Goal: Task Accomplishment & Management: Complete application form

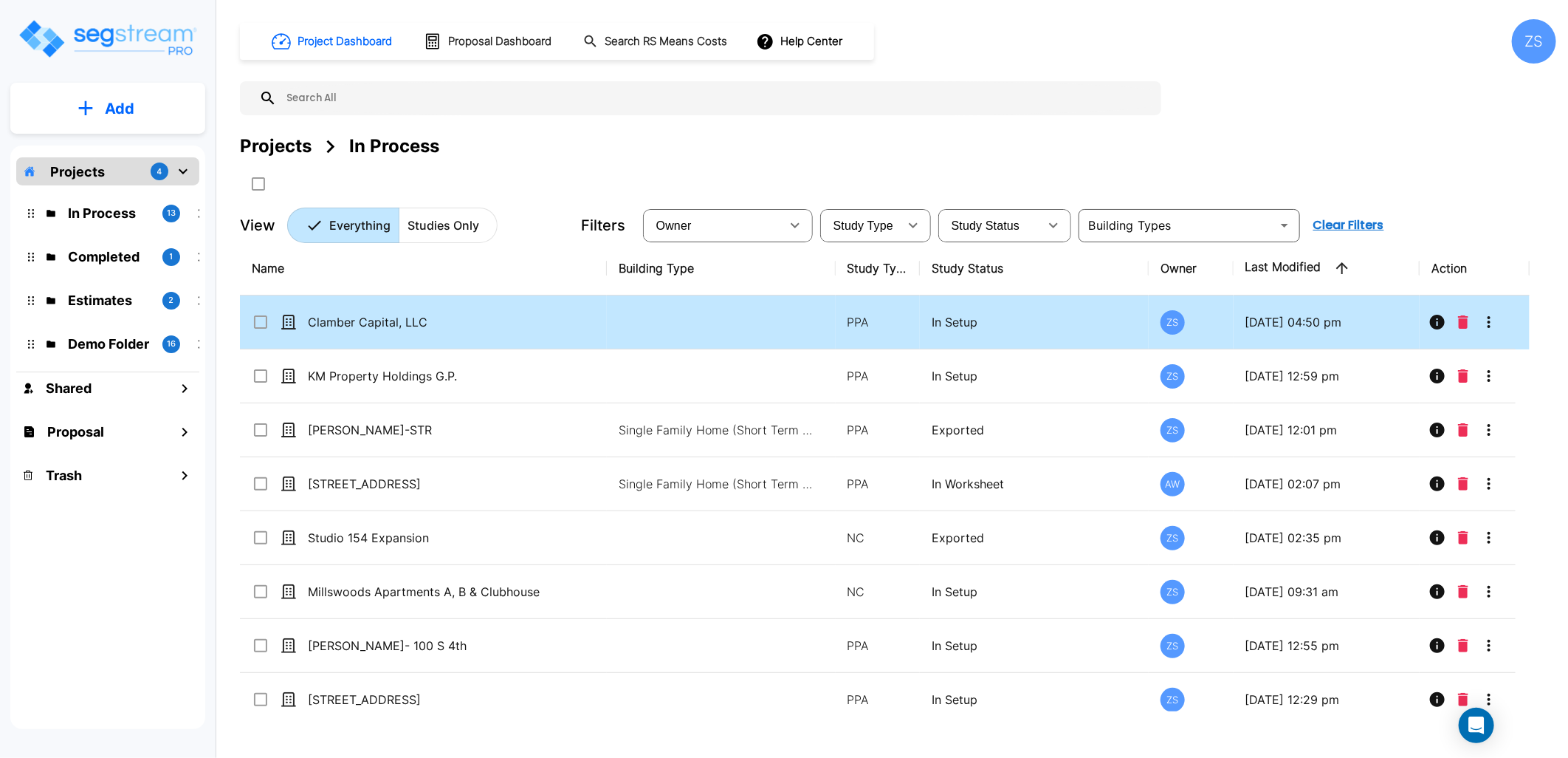
click at [573, 322] on td "Clamber Capital, LLC" at bounding box center [424, 322] width 367 height 54
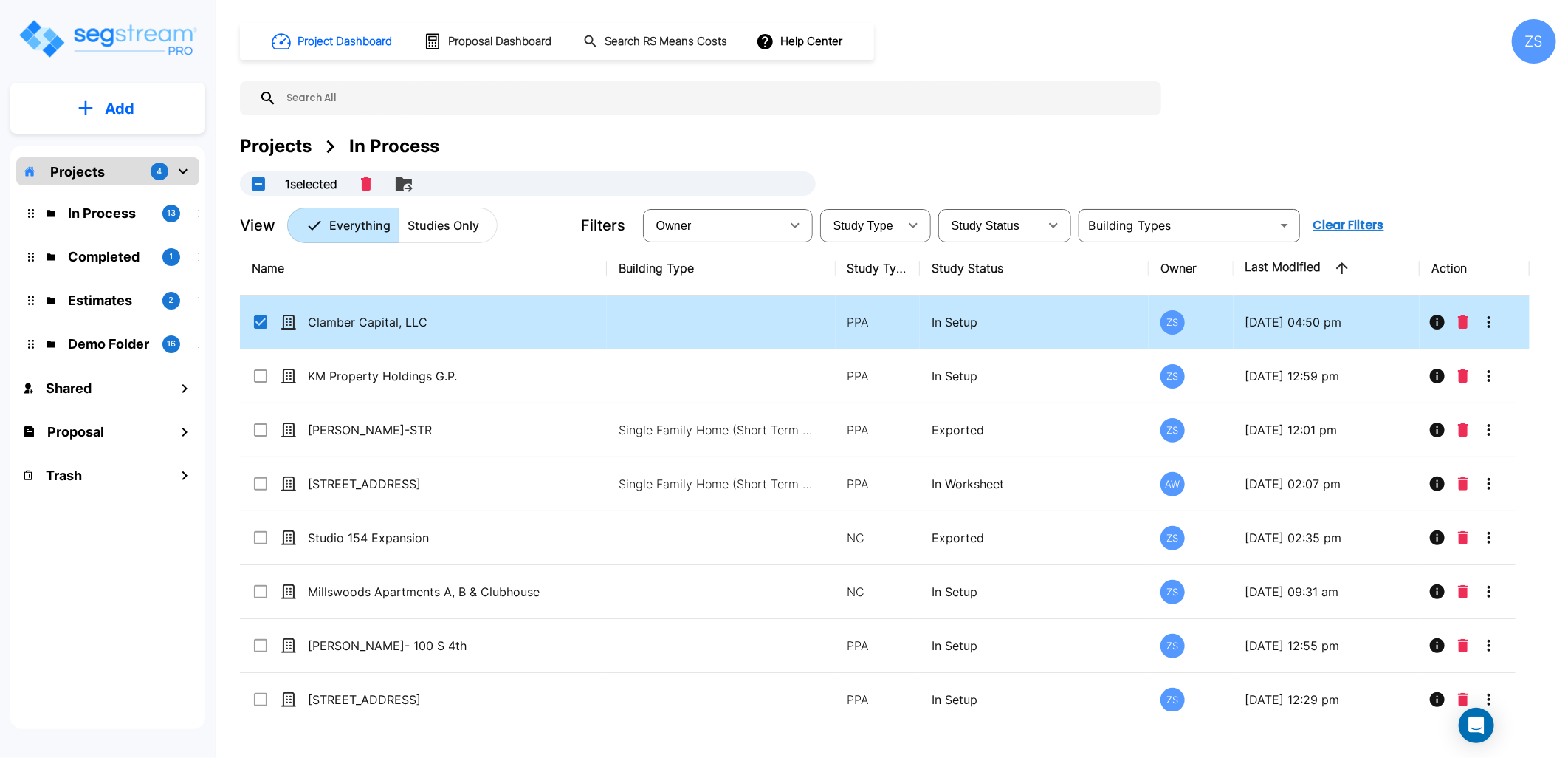
checkbox input "true"
click at [573, 322] on td "Clamber Capital, LLC" at bounding box center [424, 322] width 367 height 54
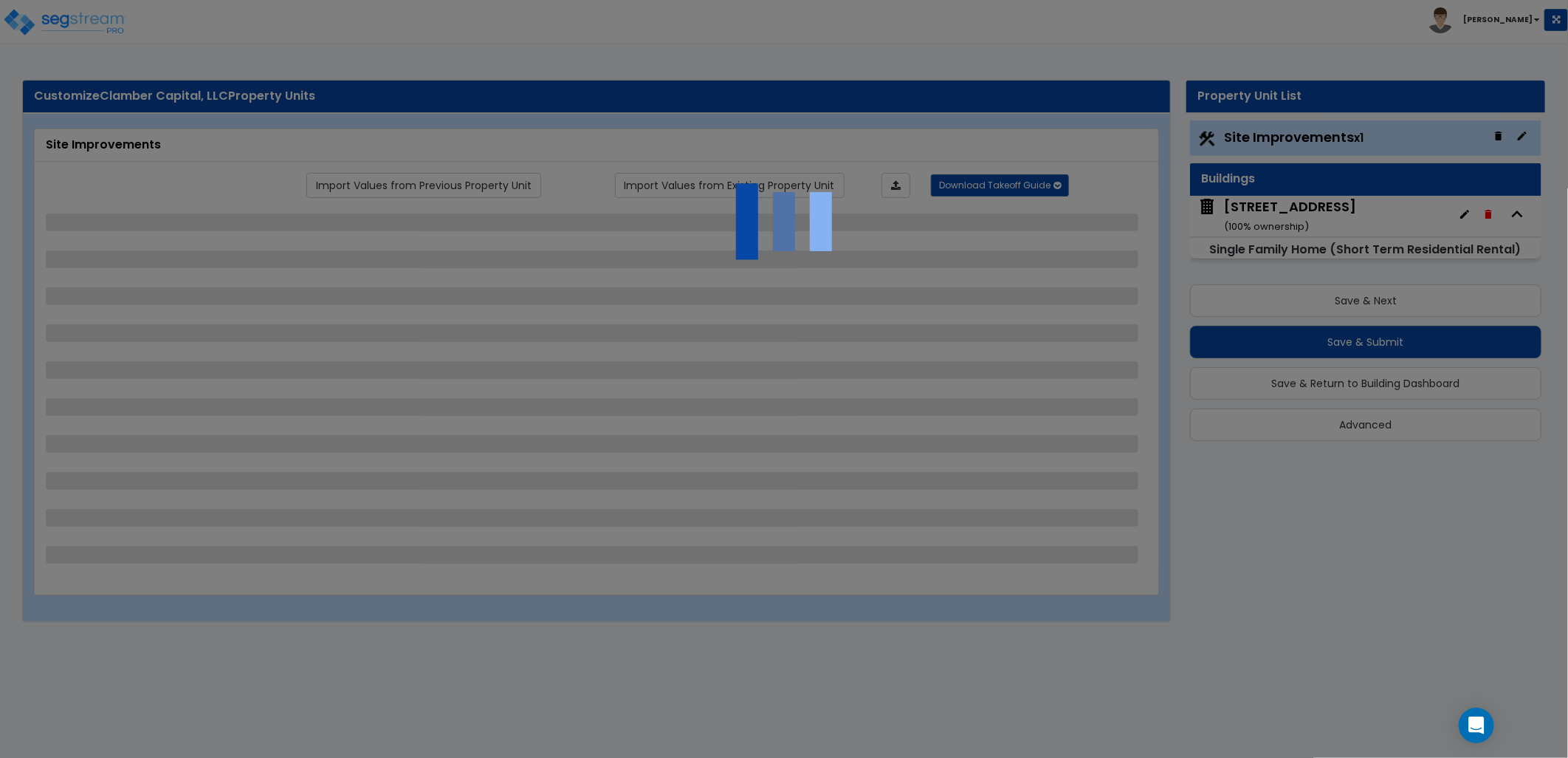
select select "1"
select select "4"
select select "2"
select select "1"
select select "4"
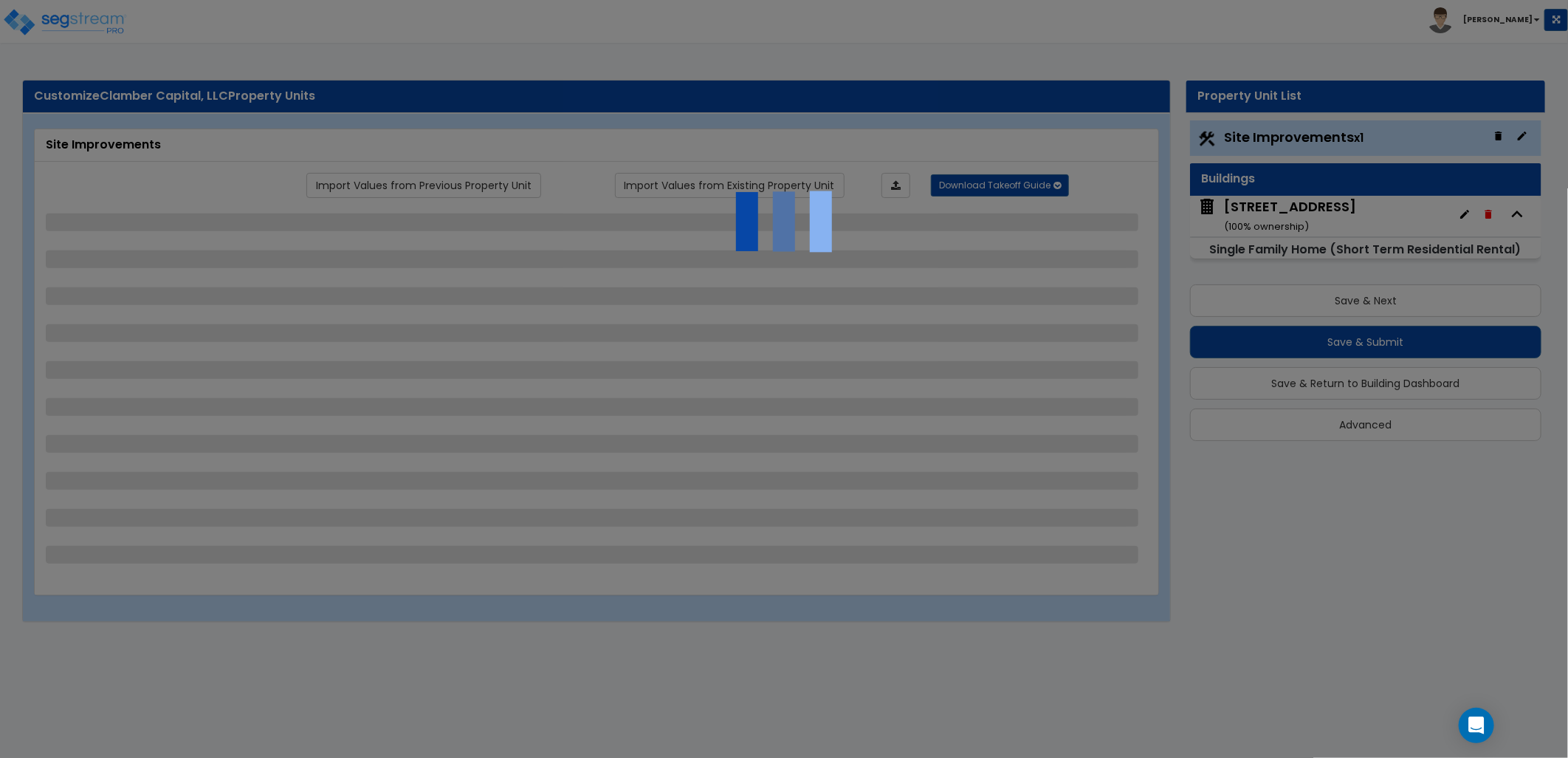
select select "1"
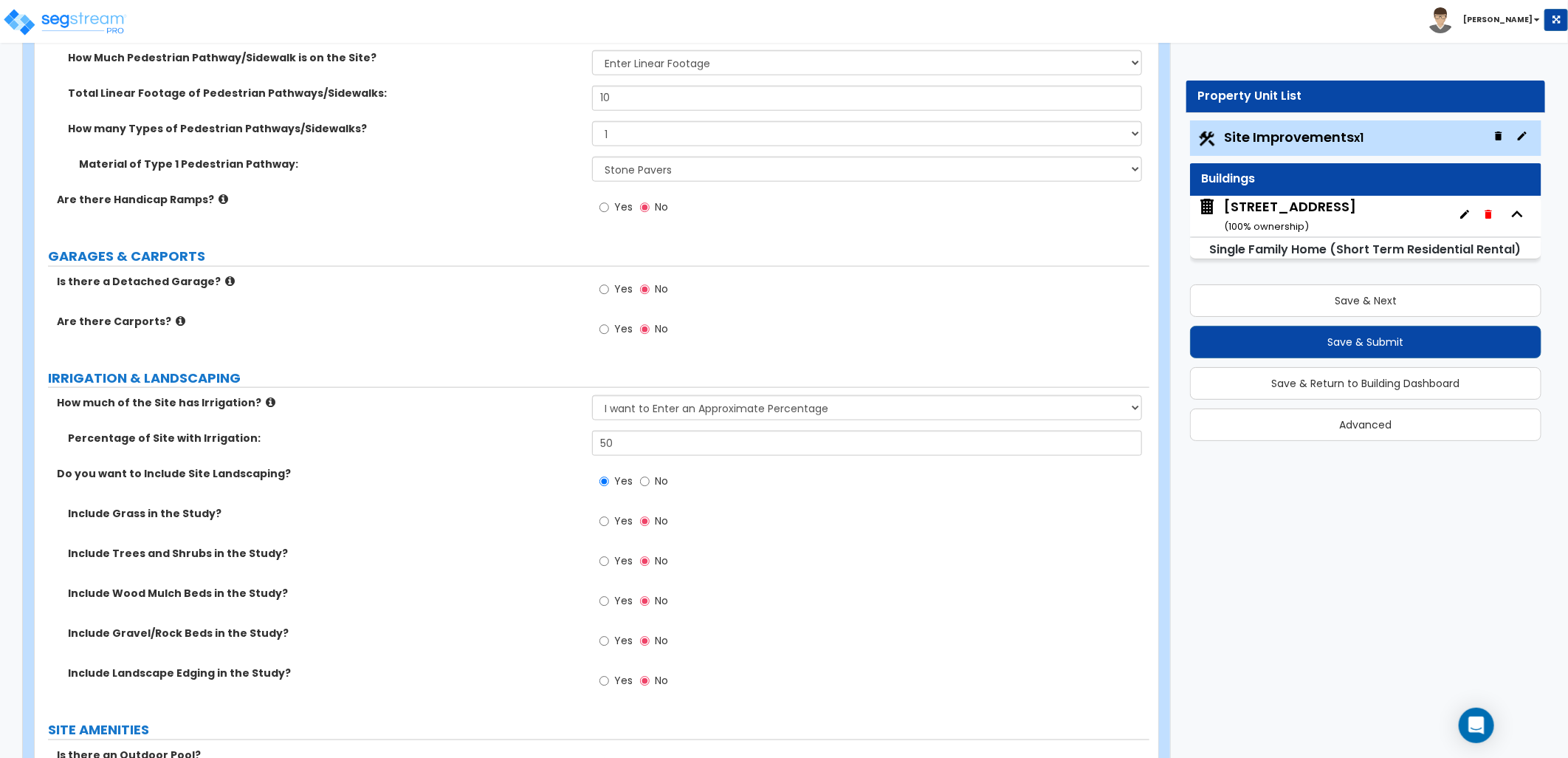
scroll to position [985, 0]
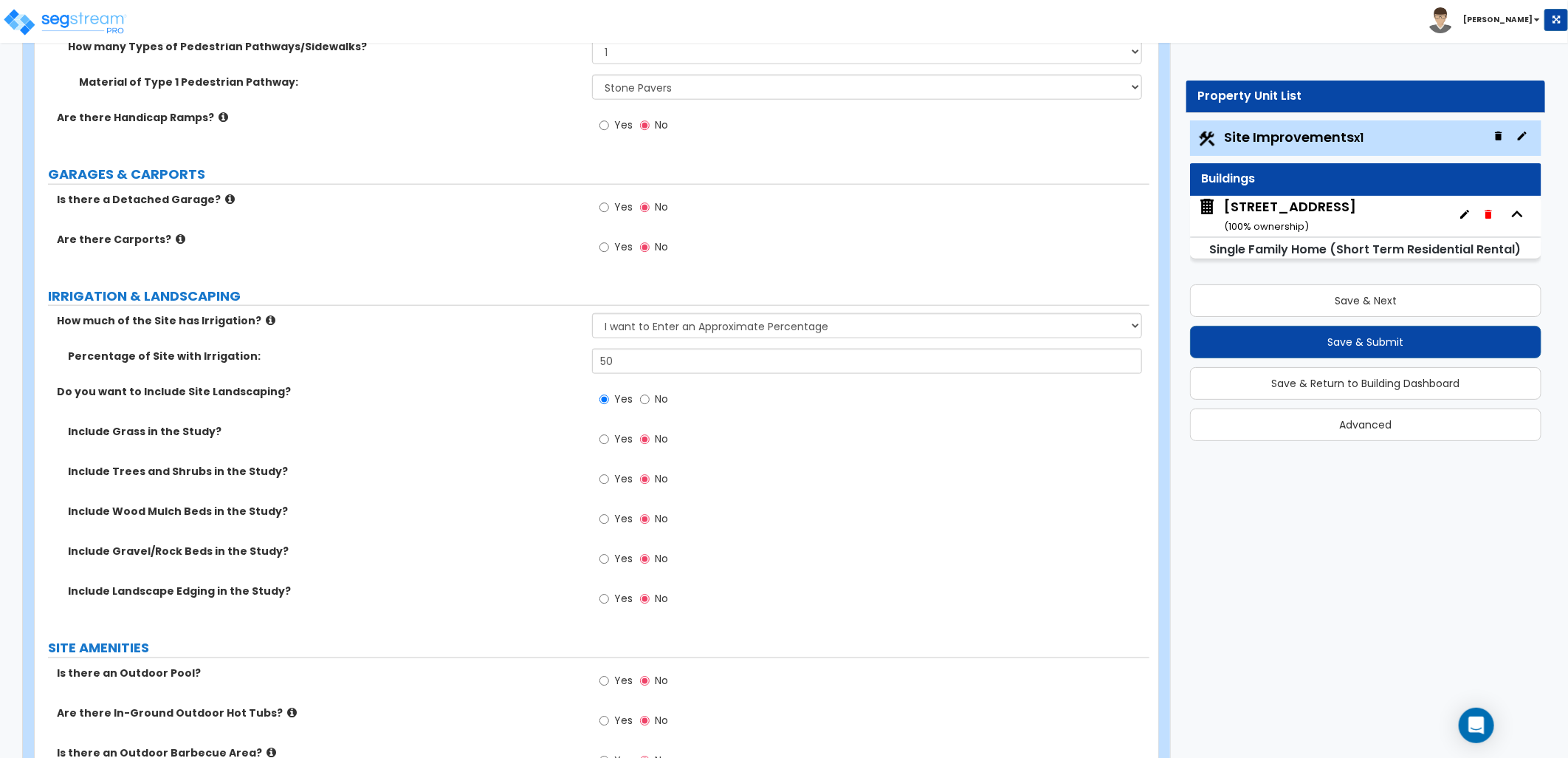
click at [613, 480] on label "Yes" at bounding box center [616, 481] width 34 height 25
click at [609, 480] on input "Yes" at bounding box center [604, 479] width 10 height 16
radio input "true"
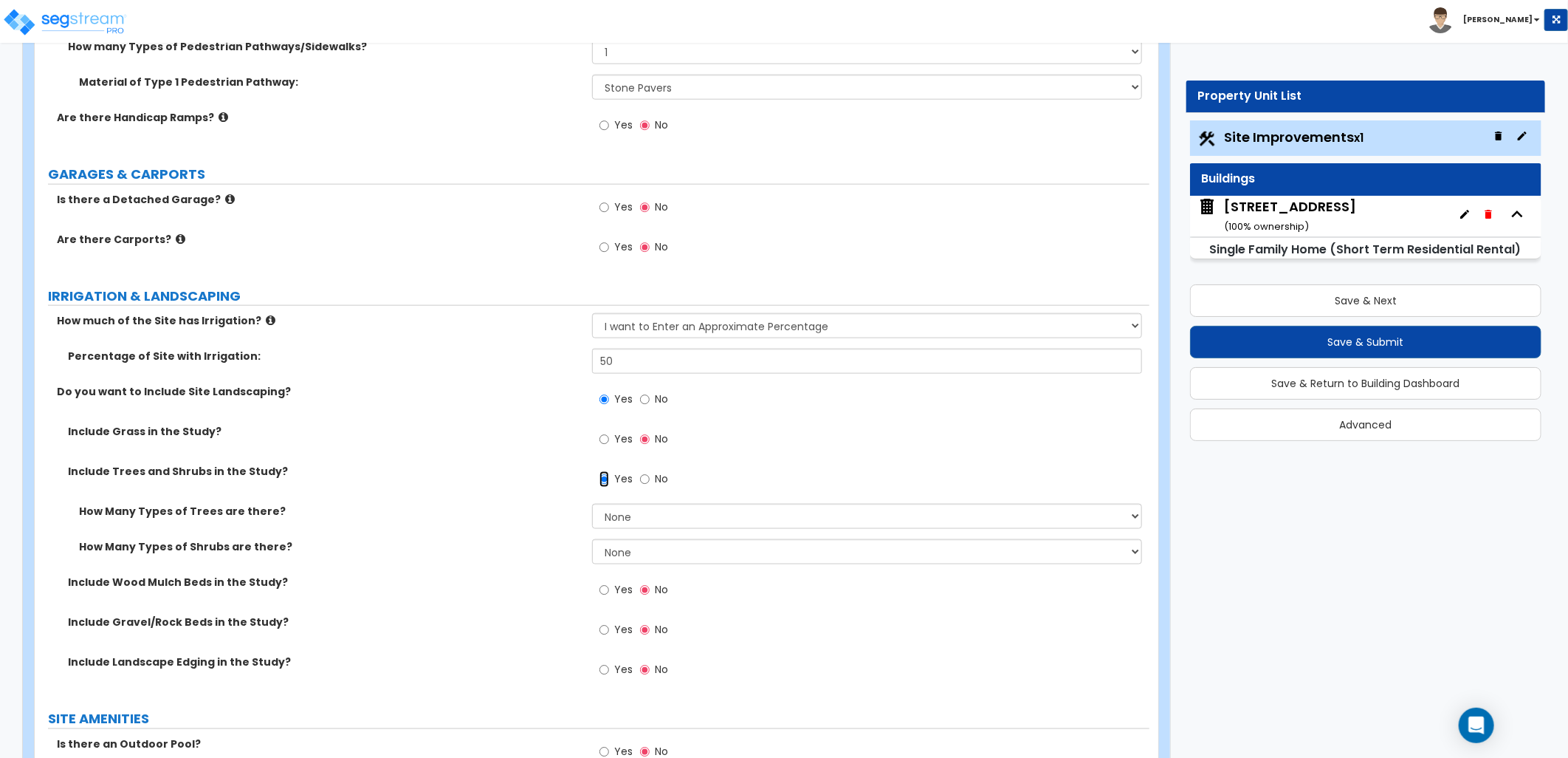
scroll to position [1066, 0]
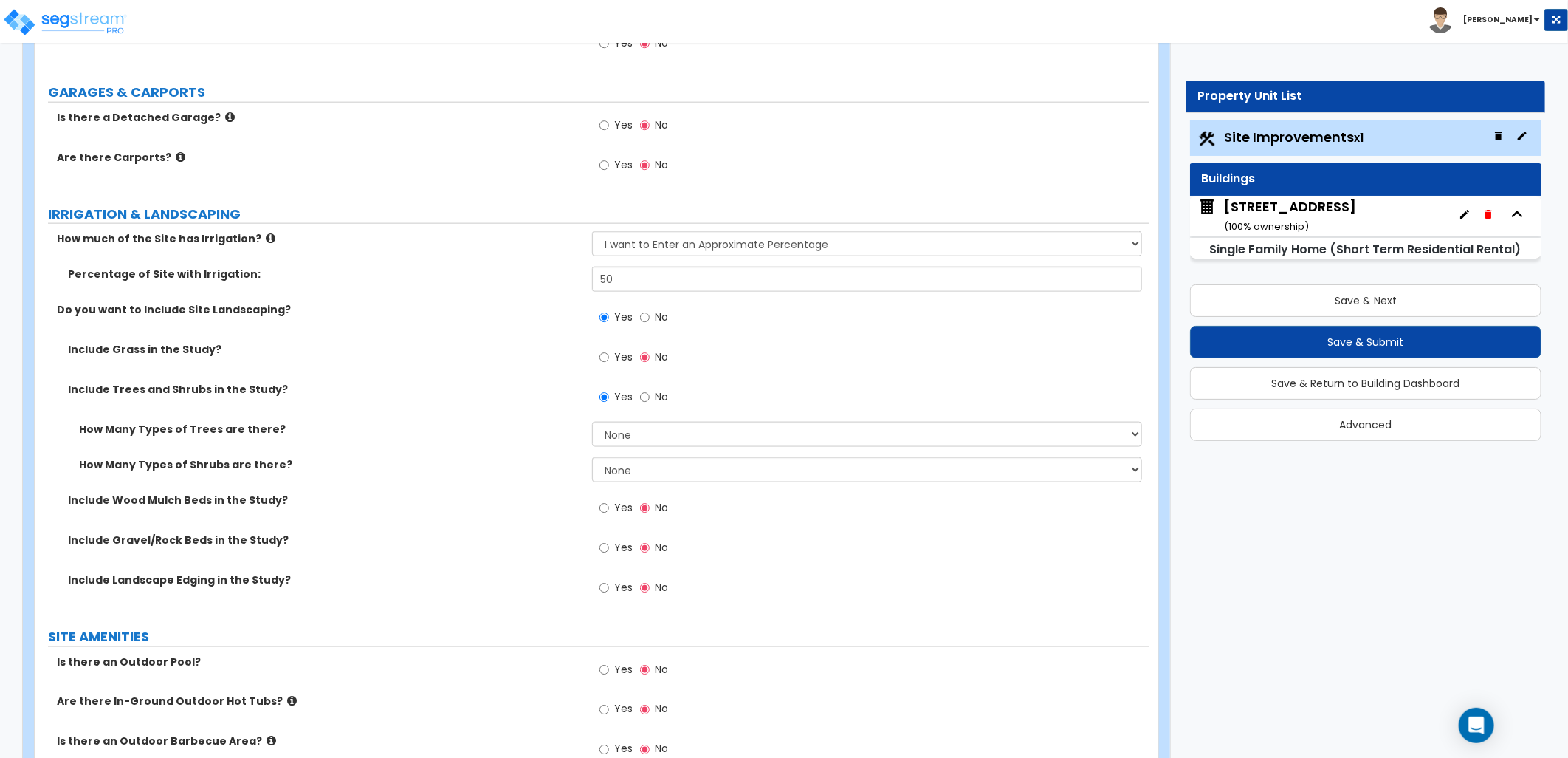
click at [1116, 576] on div "Yes No" at bounding box center [871, 592] width 557 height 40
click at [600, 507] on input "Yes" at bounding box center [604, 508] width 10 height 16
radio input "true"
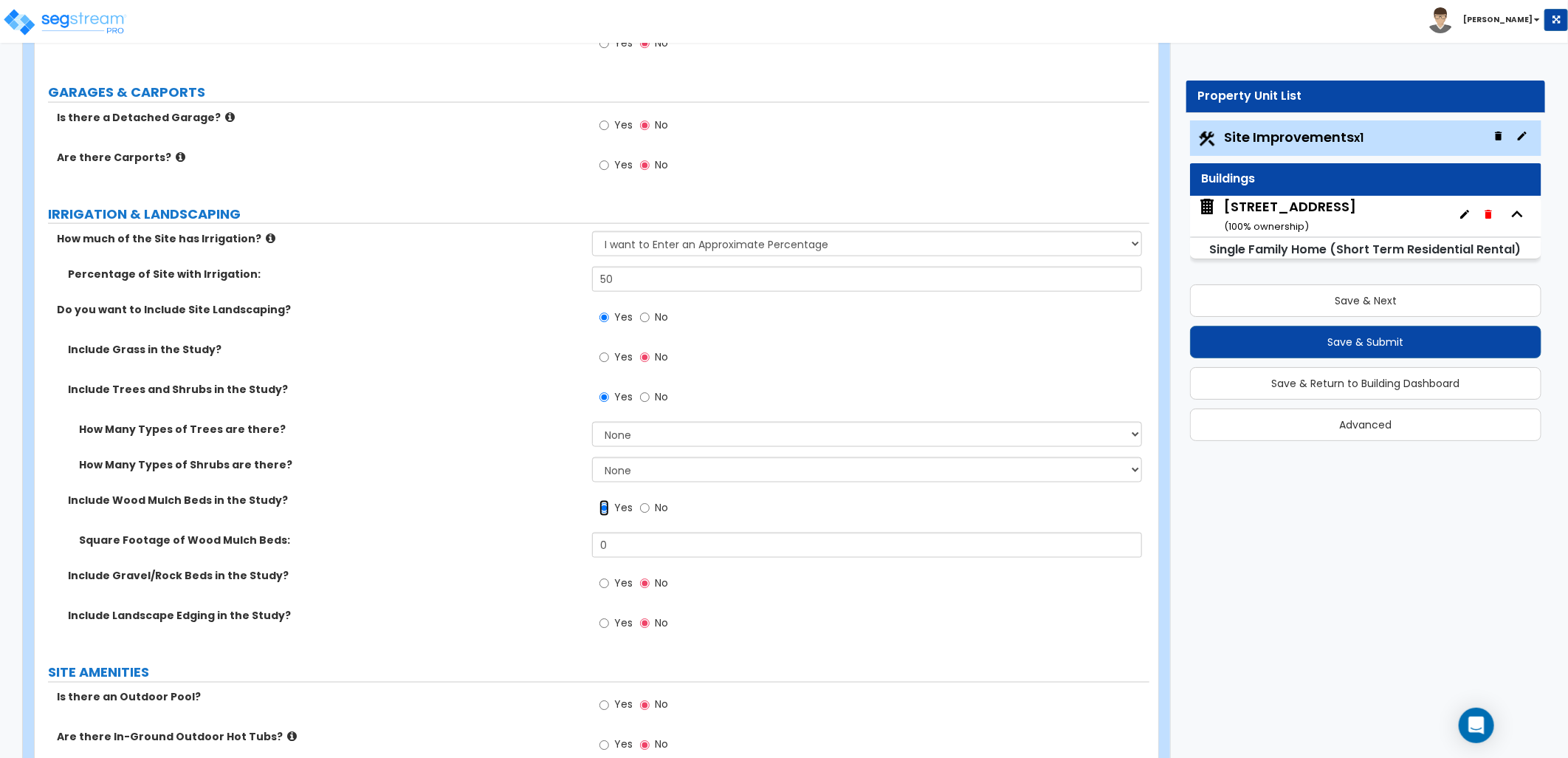
scroll to position [1148, 0]
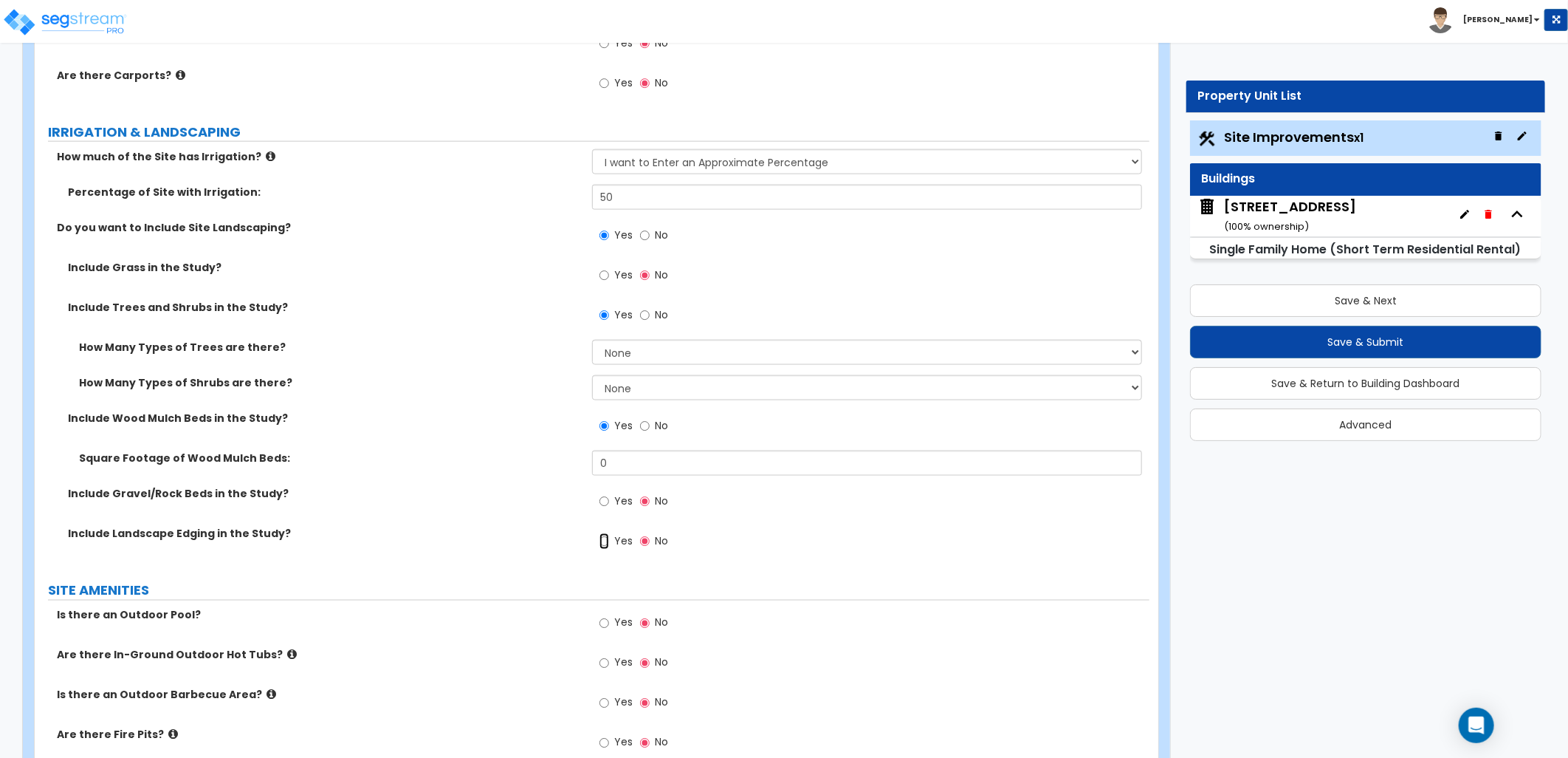
click at [602, 540] on input "Yes" at bounding box center [604, 542] width 10 height 16
radio input "true"
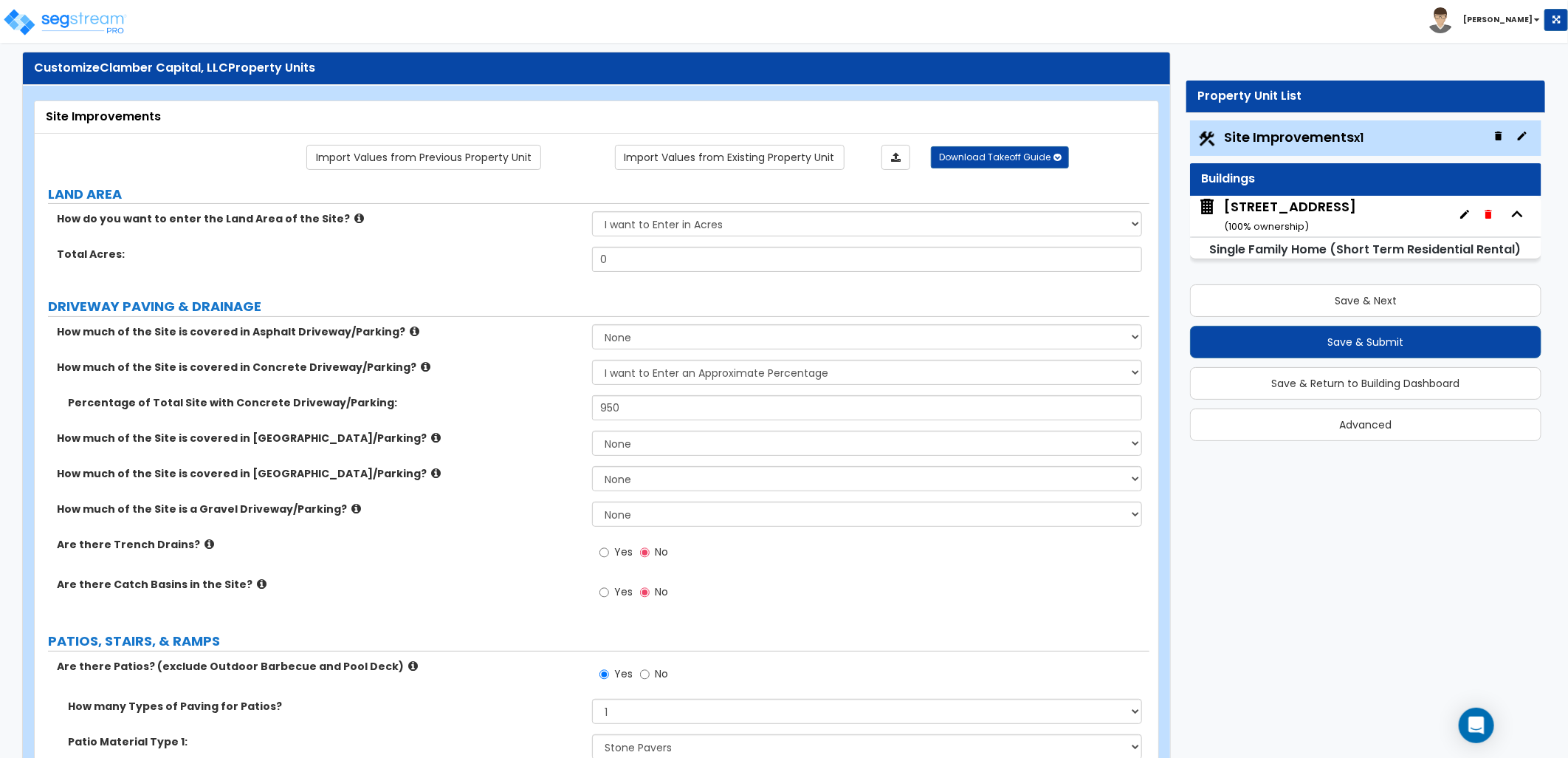
scroll to position [0, 0]
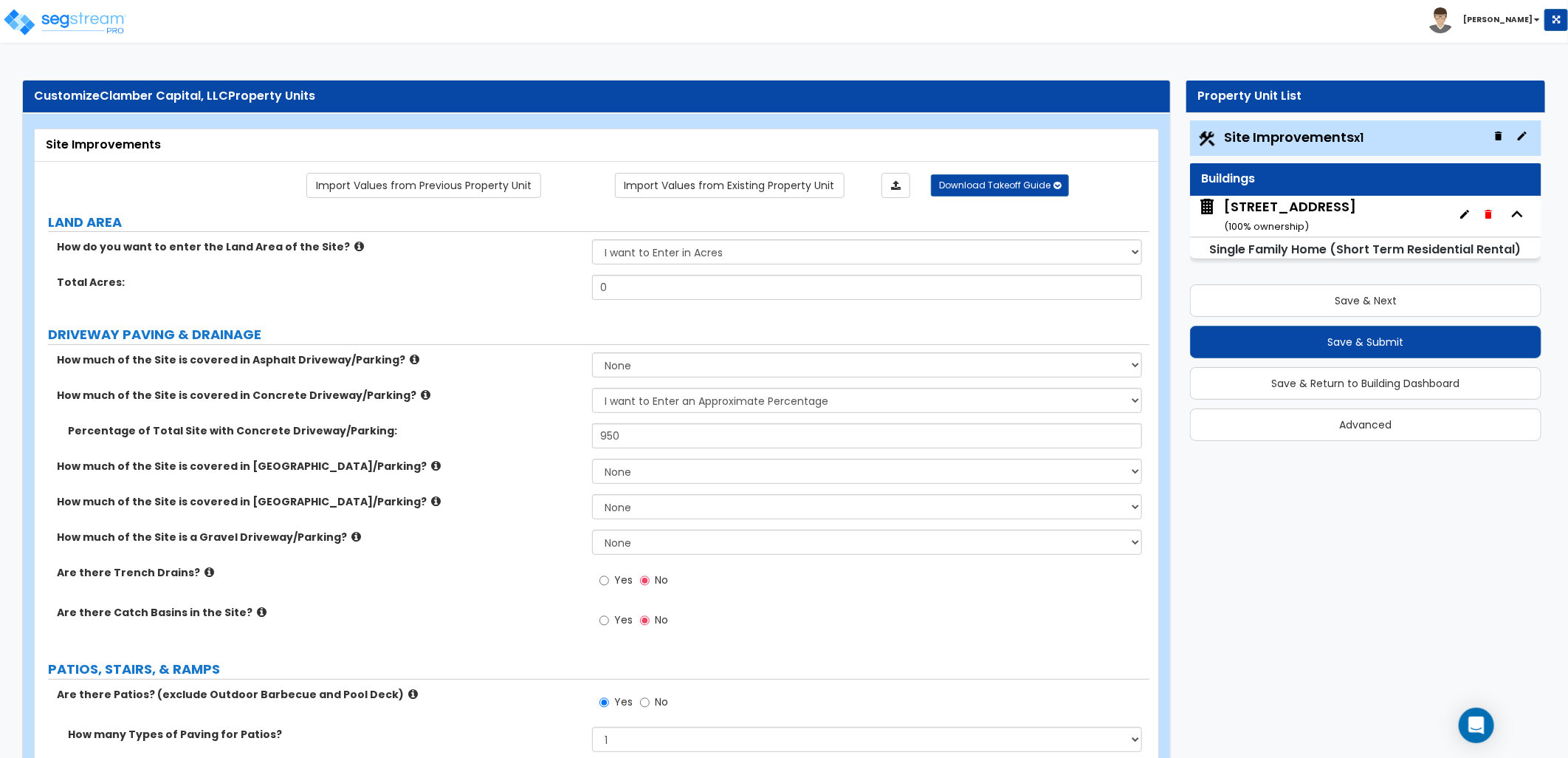
click at [1232, 215] on div "4475 Tiege Trail #23 ( 100 % ownership)" at bounding box center [1290, 216] width 132 height 38
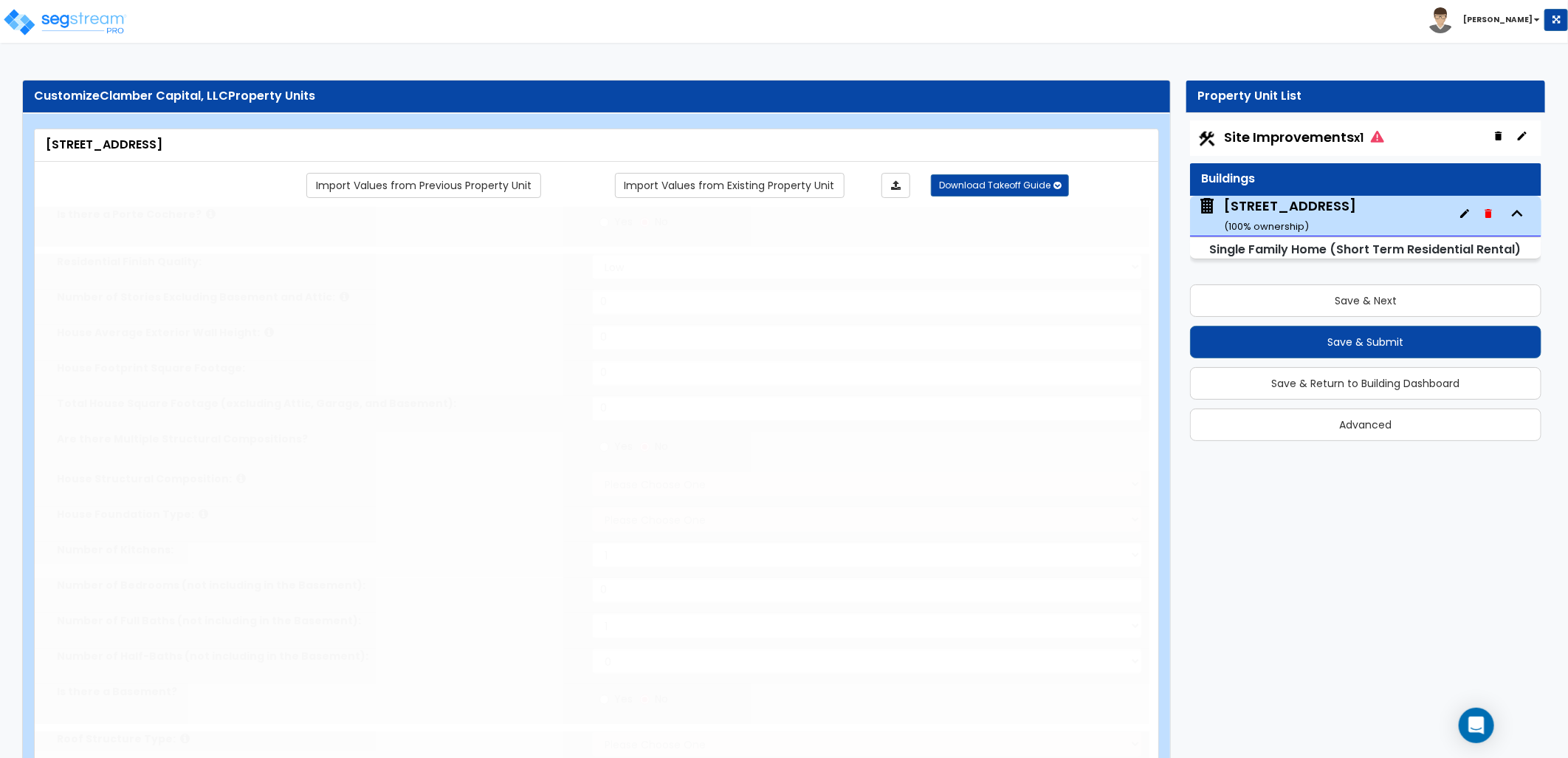
type input "1"
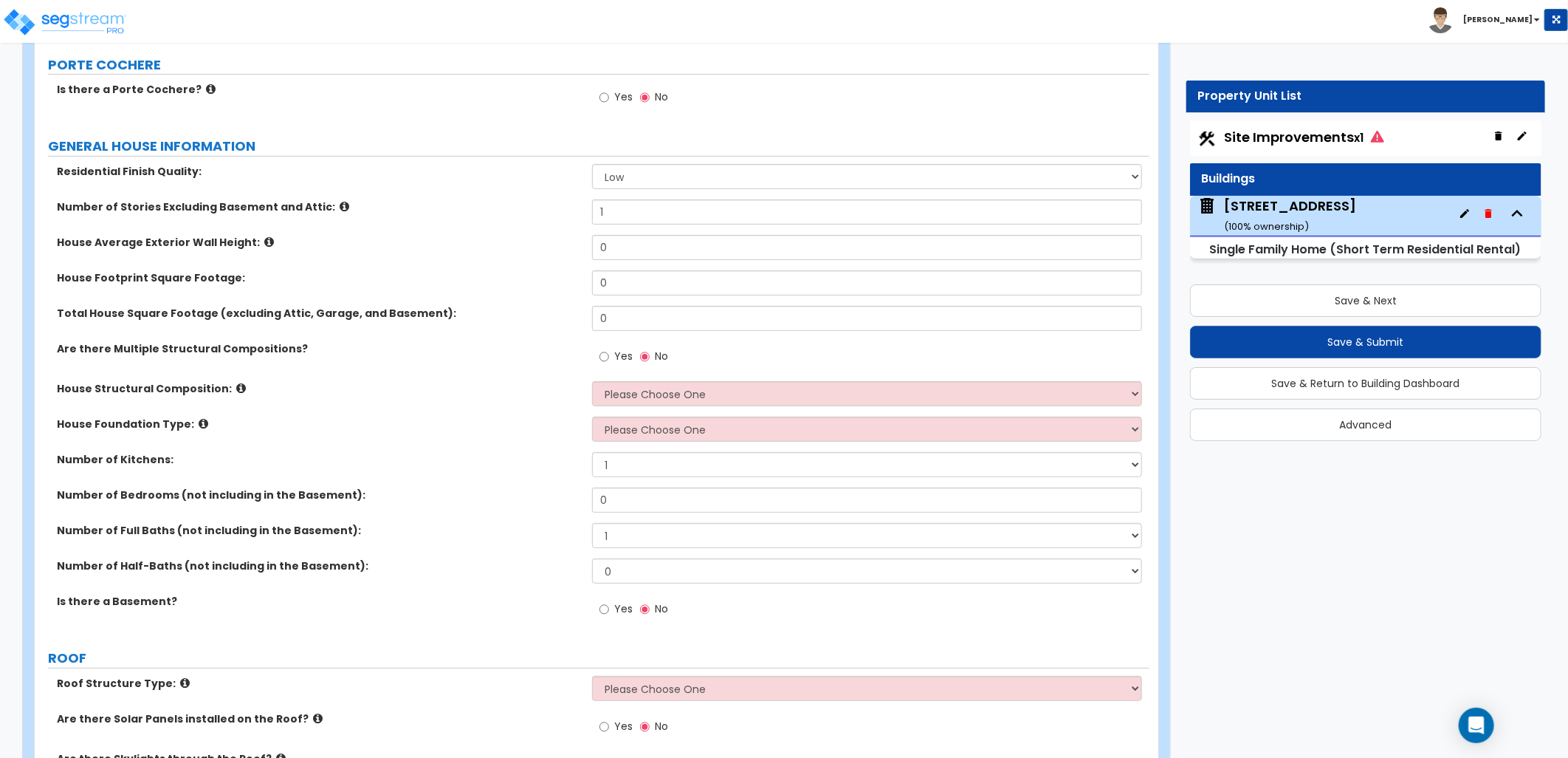
scroll to position [164, 0]
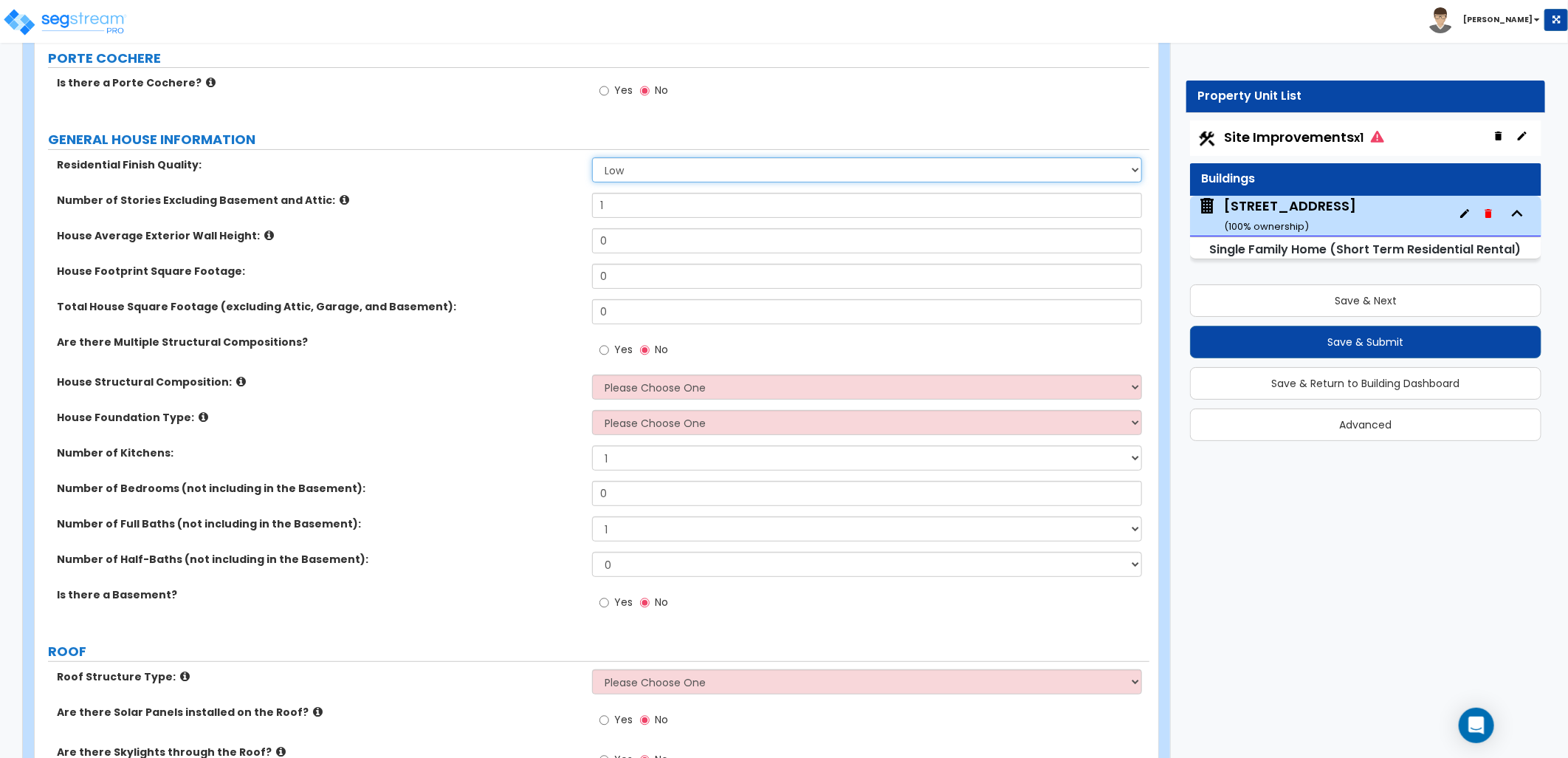
click at [616, 178] on select "Low Average High" at bounding box center [867, 170] width 550 height 25
select select "2"
click at [592, 157] on select "Low Average High" at bounding box center [867, 170] width 550 height 25
drag, startPoint x: 581, startPoint y: 209, endPoint x: 552, endPoint y: 211, distance: 29.1
click at [554, 211] on div "Number of Stories Excluding Basement and Attic: 1" at bounding box center [592, 210] width 1115 height 35
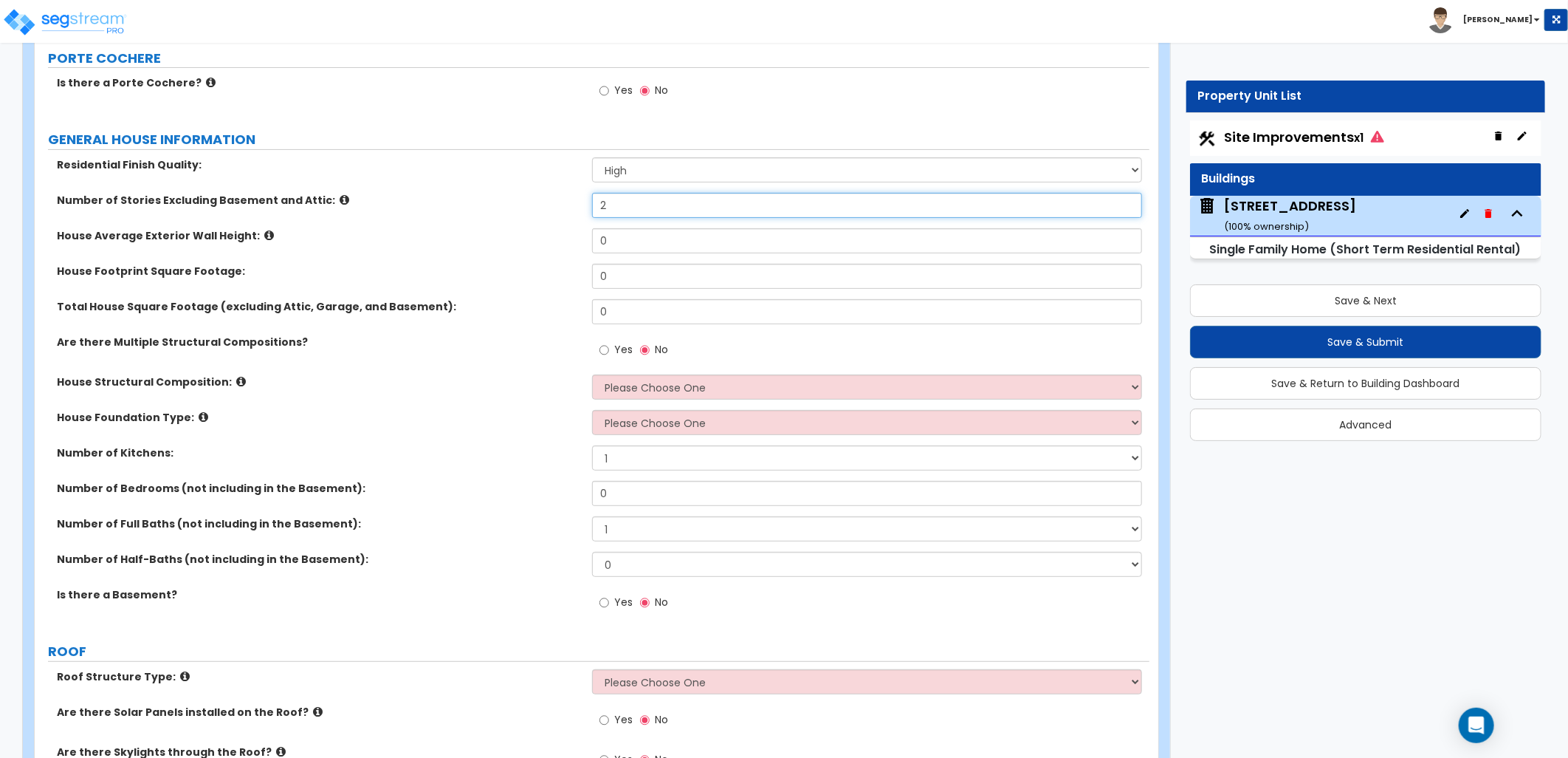
type input "2"
click at [547, 235] on label "House Average Exterior Wall Height:" at bounding box center [319, 235] width 524 height 15
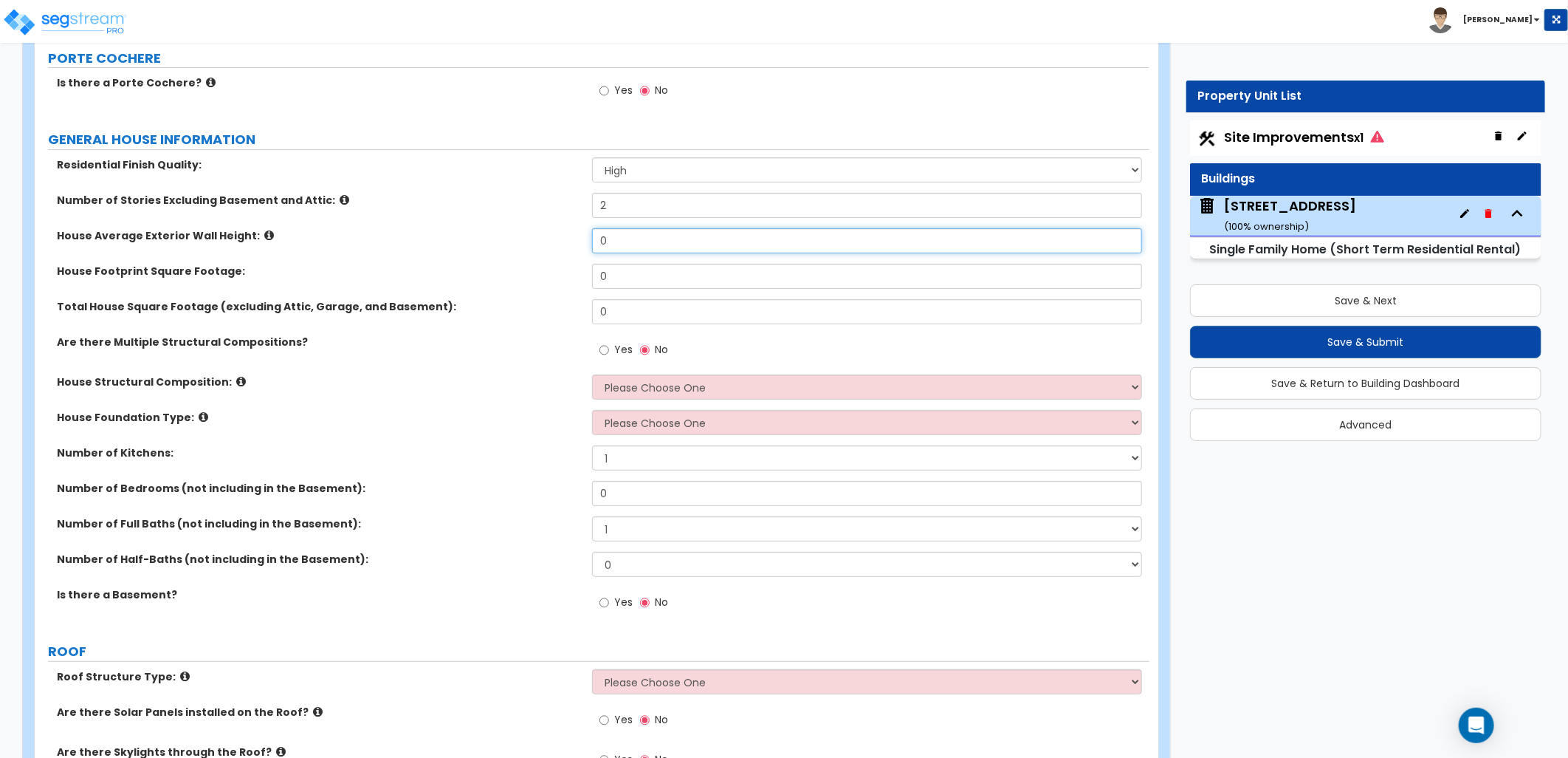
drag, startPoint x: 569, startPoint y: 246, endPoint x: 537, endPoint y: 251, distance: 32.4
click at [537, 251] on div "House Average Exterior Wall Height: 0" at bounding box center [592, 246] width 1115 height 35
type input "10"
click at [481, 269] on label "House Footprint Square Footage:" at bounding box center [319, 271] width 524 height 15
drag, startPoint x: 614, startPoint y: 272, endPoint x: 584, endPoint y: 275, distance: 30.1
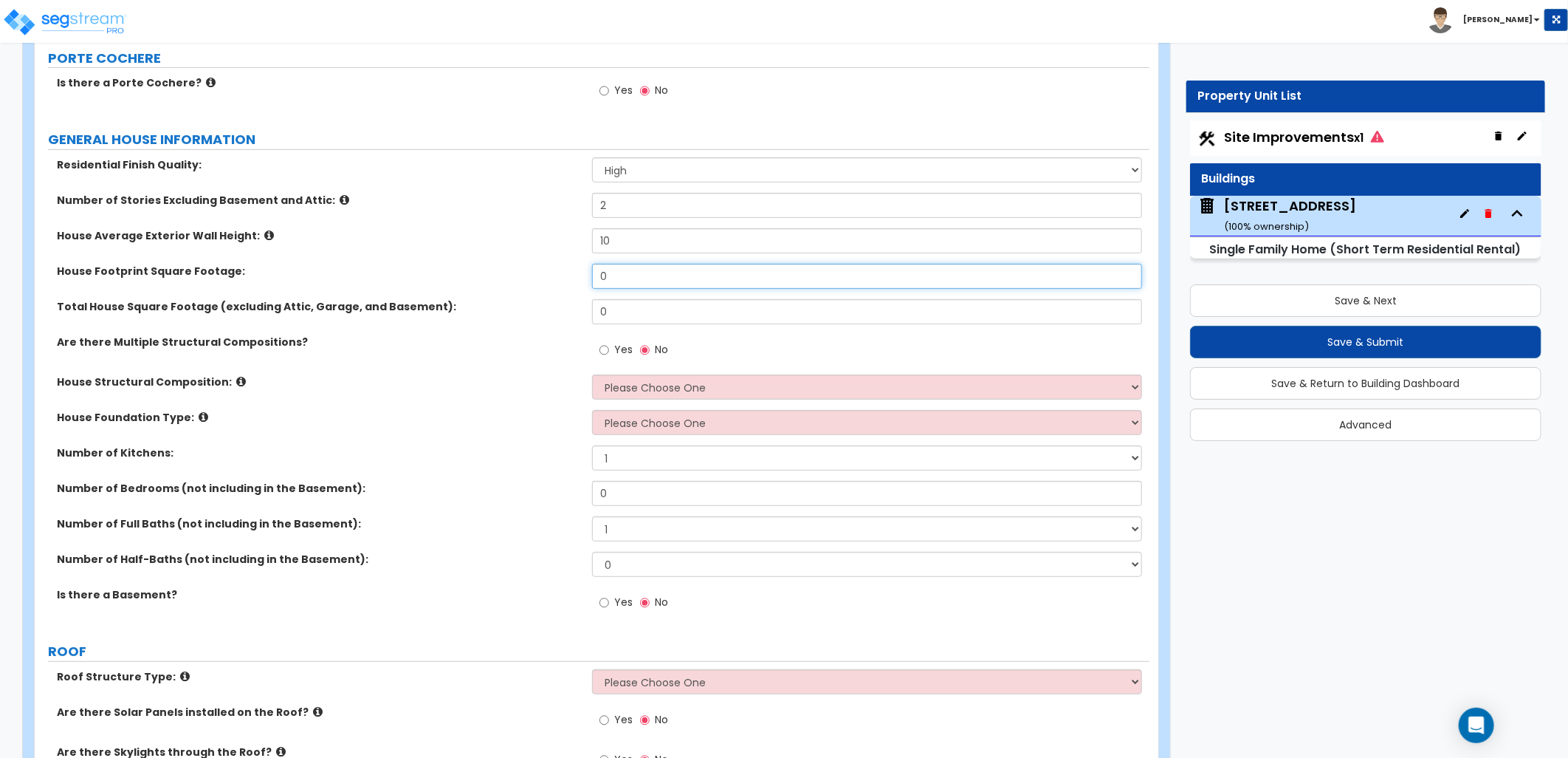
click at [584, 275] on div "House Footprint Square Footage: 0" at bounding box center [592, 282] width 1115 height 35
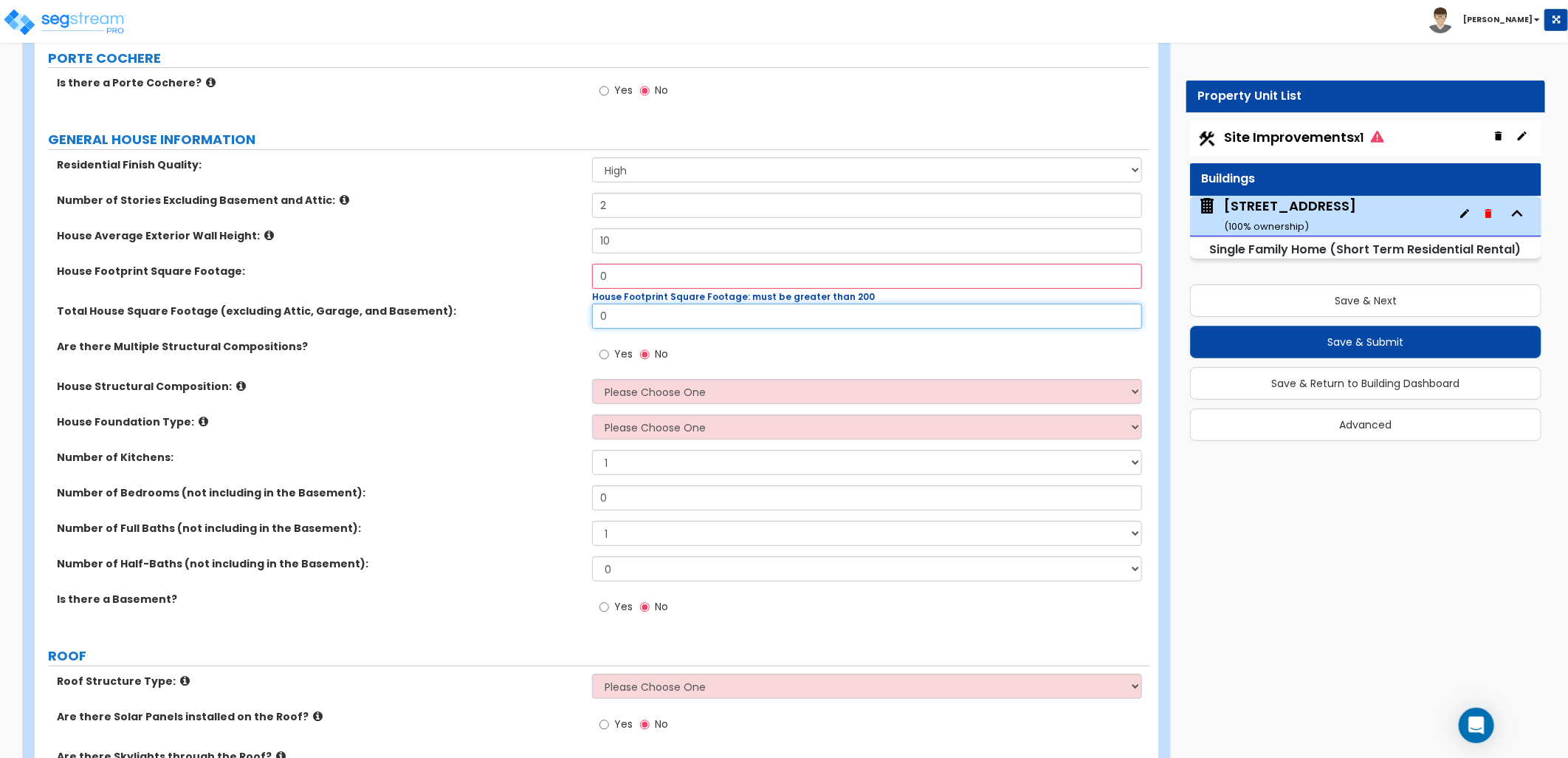
drag, startPoint x: 633, startPoint y: 300, endPoint x: 579, endPoint y: 303, distance: 54.1
click at [579, 303] on div "Residential Finish Quality: Low Average High Number of Stories Excluding Baseme…" at bounding box center [592, 394] width 1092 height 474
type input "3,199"
drag, startPoint x: 598, startPoint y: 282, endPoint x: 569, endPoint y: 283, distance: 29.0
click at [570, 283] on div "House Footprint Square Footage: 0 House Footprint Square Footage: must be great…" at bounding box center [592, 284] width 1115 height 40
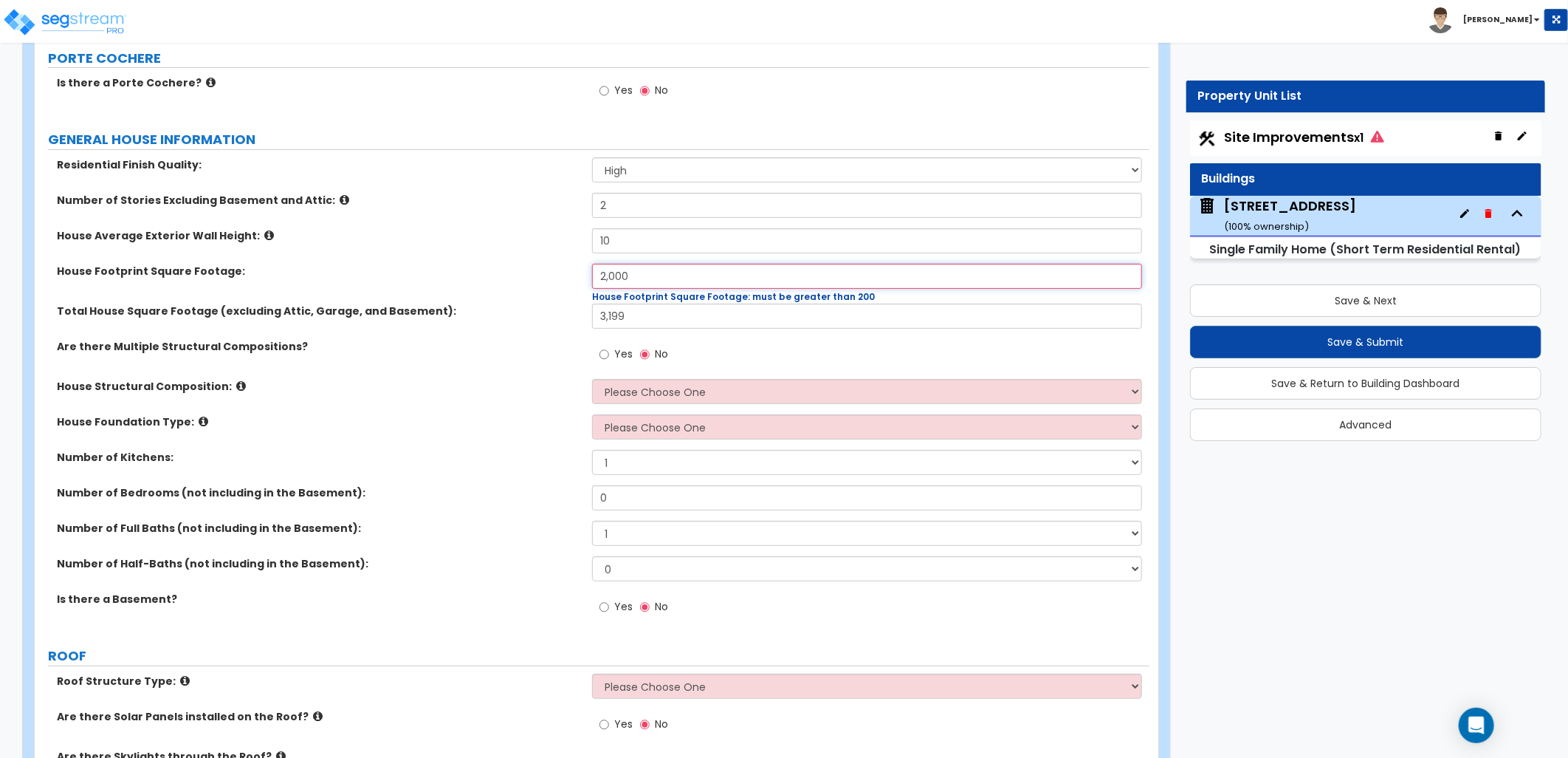
type input "2,000"
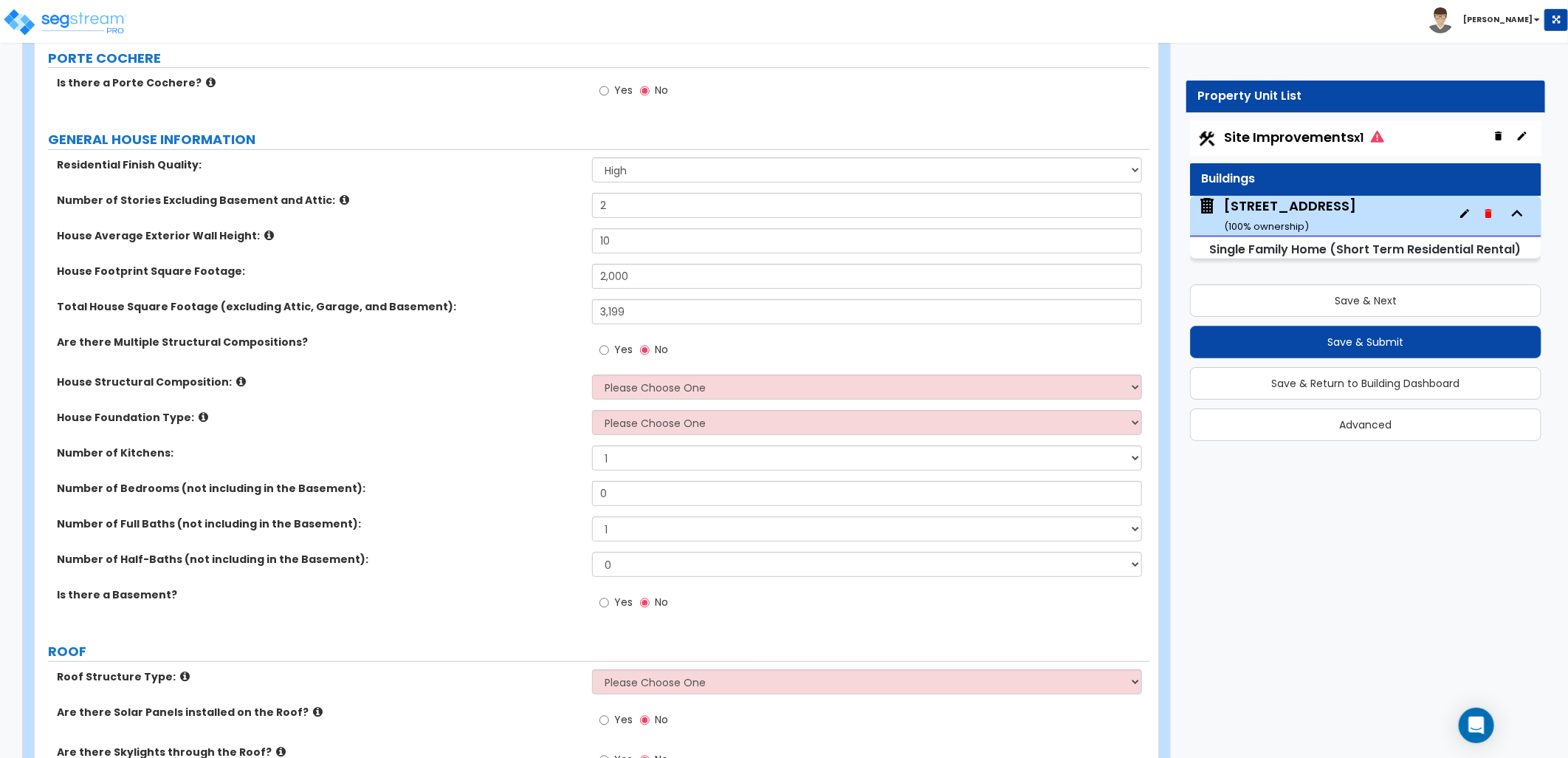
drag, startPoint x: 556, startPoint y: 303, endPoint x: 532, endPoint y: 325, distance: 32.6
click at [552, 306] on div "Residential Finish Quality: Low Average High Number of Stories Excluding Baseme…" at bounding box center [592, 392] width 1092 height 470
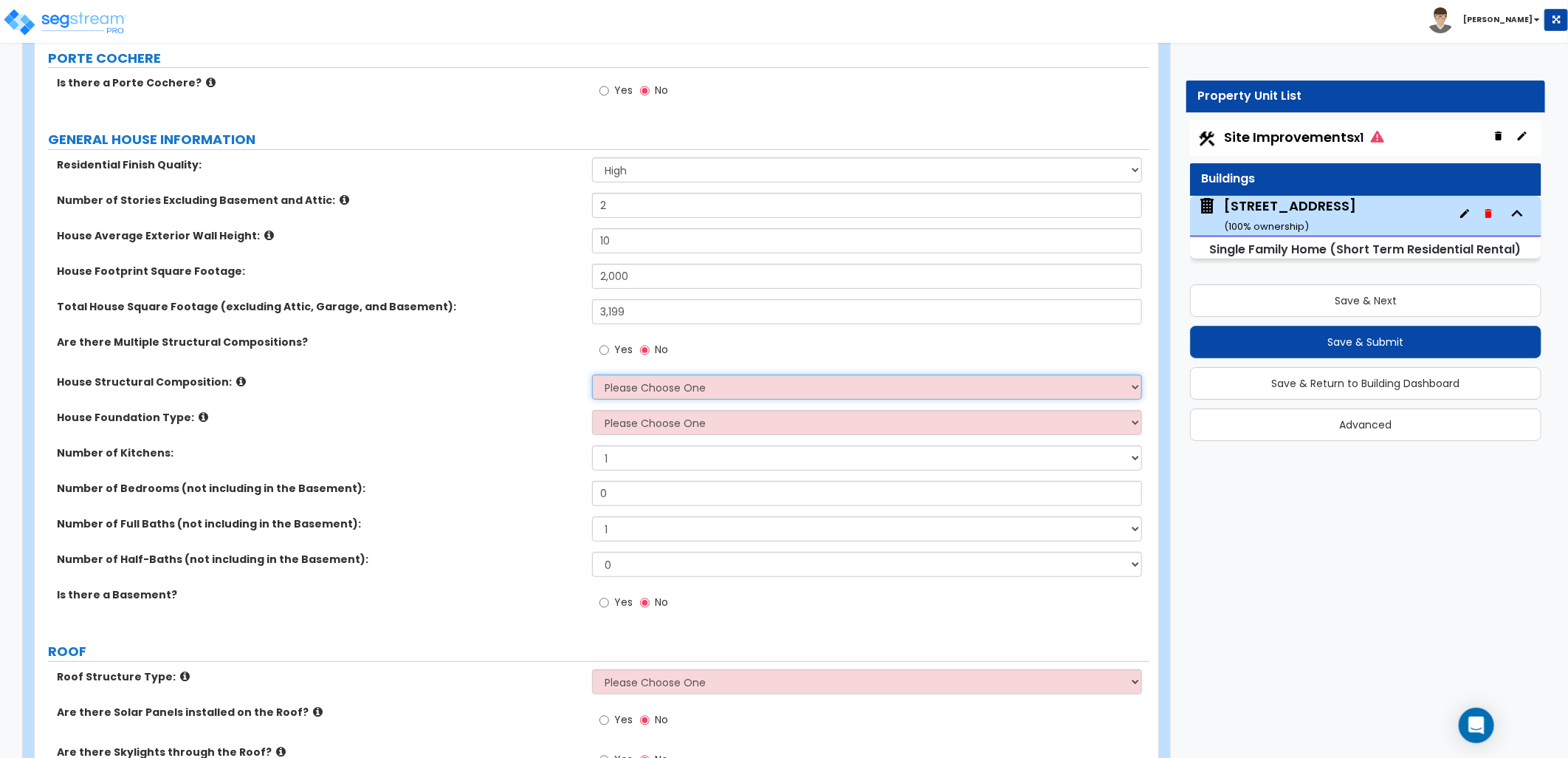
click at [757, 391] on select "Please Choose One Reinforced Concrete Structural Steel Brick Masonry CMU Masonr…" at bounding box center [867, 387] width 550 height 25
select select "7"
click at [592, 375] on select "Please Choose One Reinforced Concrete Structural Steel Brick Masonry CMU Masonr…" at bounding box center [867, 387] width 550 height 25
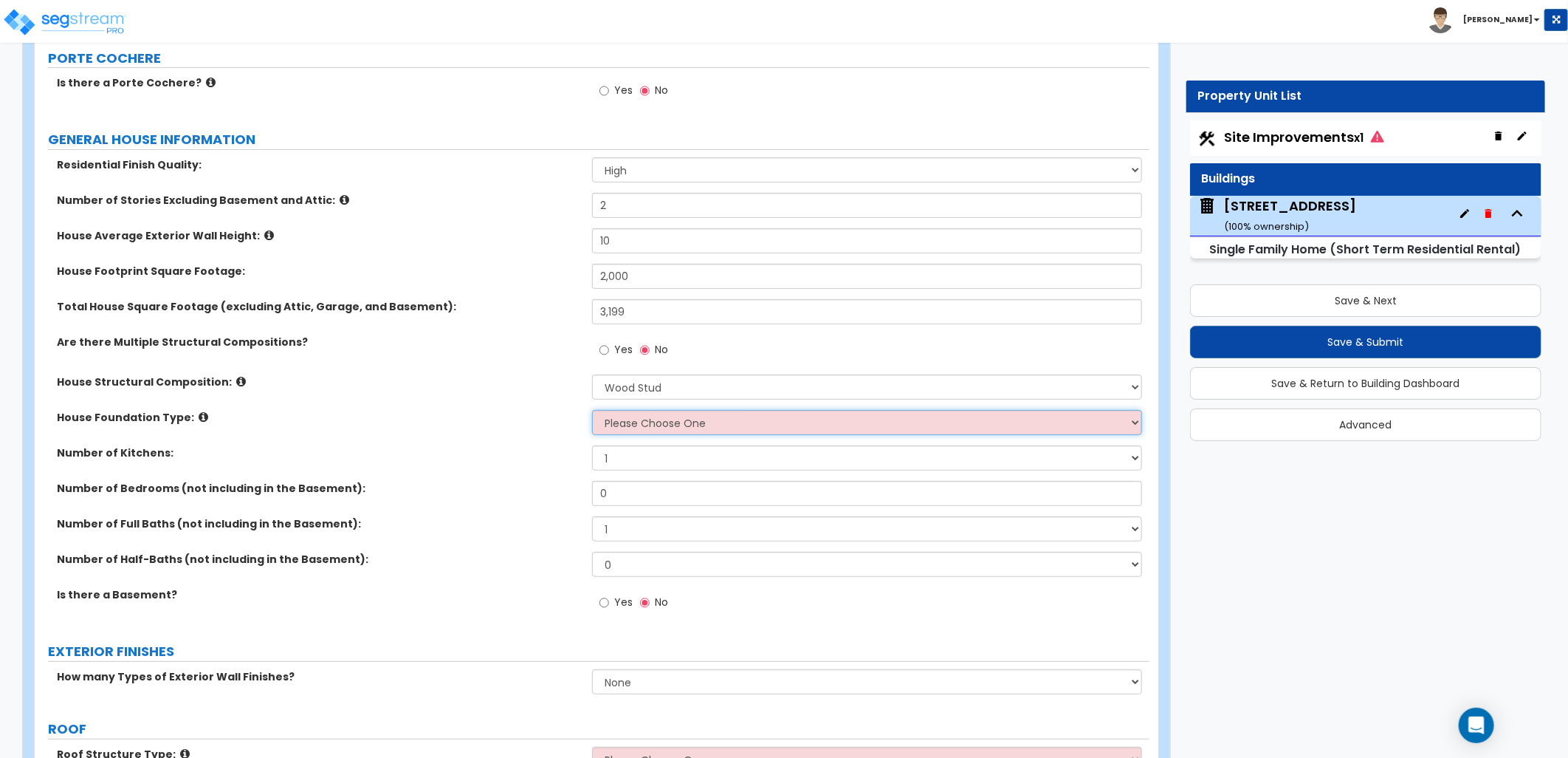
click at [646, 422] on select "Please Choose One Crawl Space Pier-Elevated First floor Slab on Grade" at bounding box center [867, 422] width 550 height 25
select select "3"
click at [592, 410] on select "Please Choose One Crawl Space Pier-Elevated First floor Slab on Grade" at bounding box center [867, 422] width 550 height 25
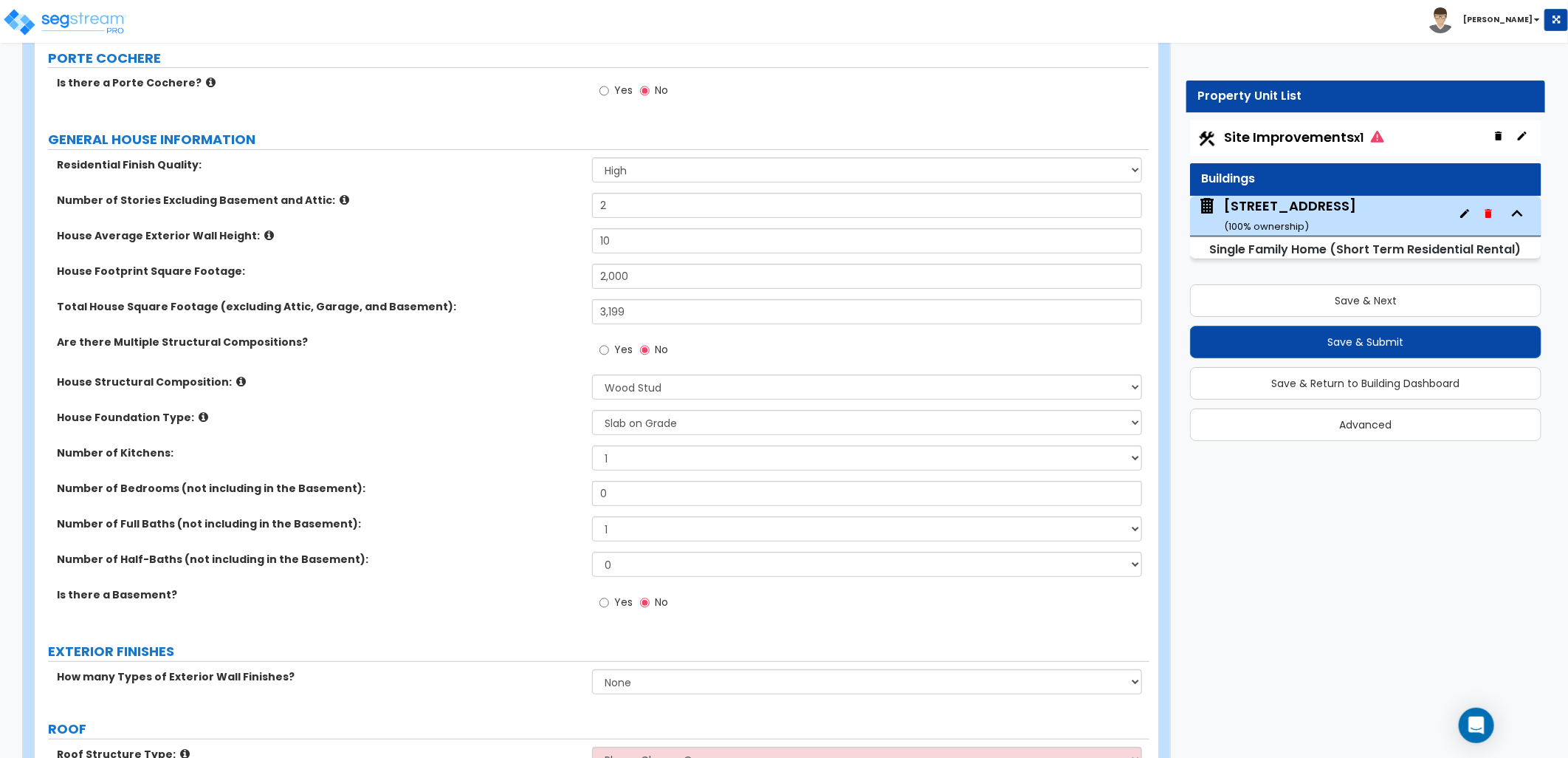
click at [148, 463] on div "Number of Kitchens: 1 2 3" at bounding box center [592, 463] width 1115 height 35
drag, startPoint x: 620, startPoint y: 496, endPoint x: 571, endPoint y: 503, distance: 49.5
click at [574, 503] on div "Number of Bedrooms (not including in the Basement): 0" at bounding box center [592, 498] width 1115 height 35
type input "4"
click at [626, 526] on select "1 2 3 4 5 6 7 8 9 10" at bounding box center [867, 528] width 550 height 25
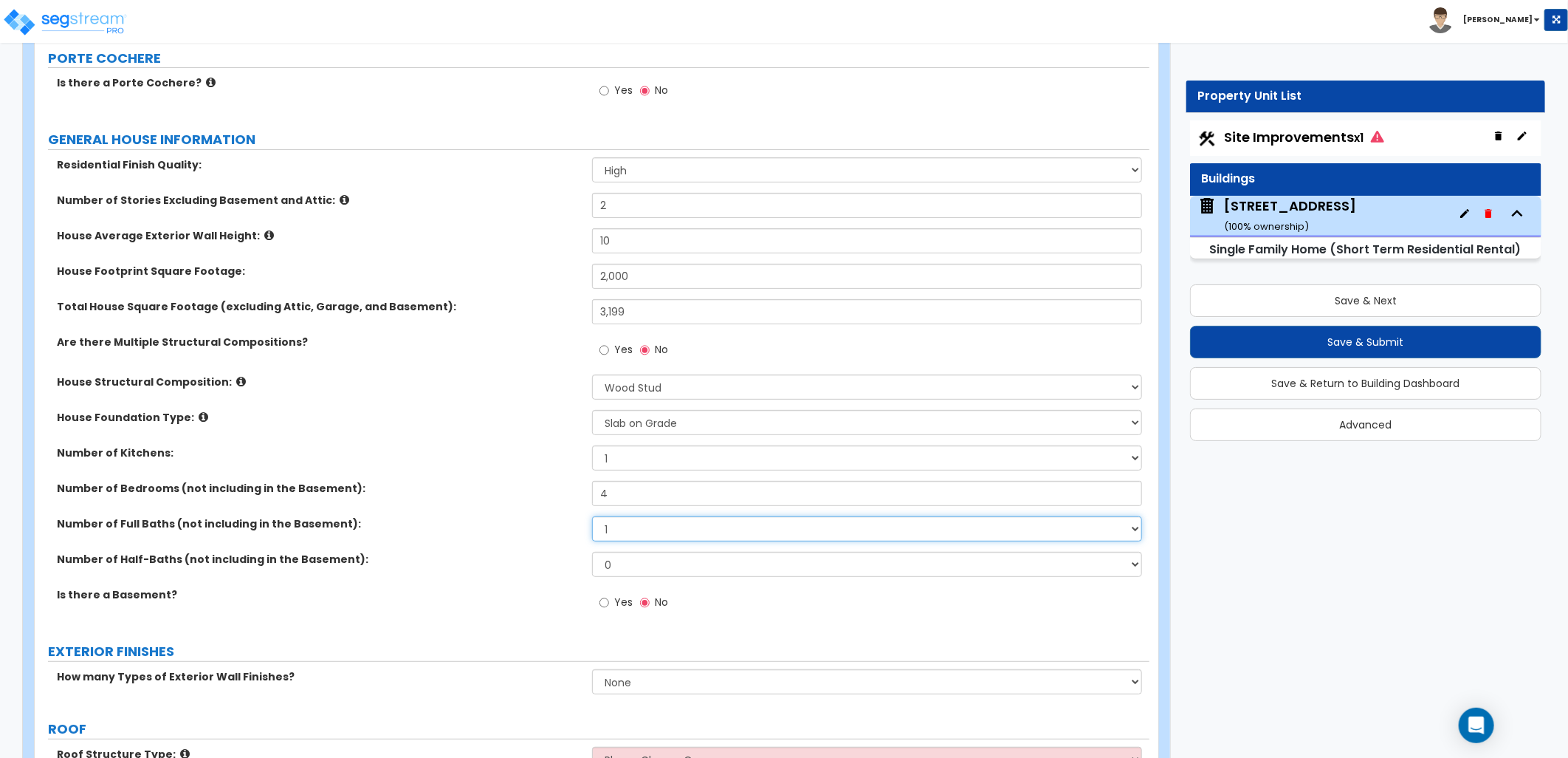
select select "4"
click at [592, 516] on select "1 2 3 4 5 6 7 8 9 10" at bounding box center [867, 528] width 550 height 25
click at [618, 560] on select "0 1 2 3 4 5" at bounding box center [867, 565] width 550 height 25
select select "1"
click at [592, 552] on select "0 1 2 3 4 5" at bounding box center [867, 565] width 550 height 25
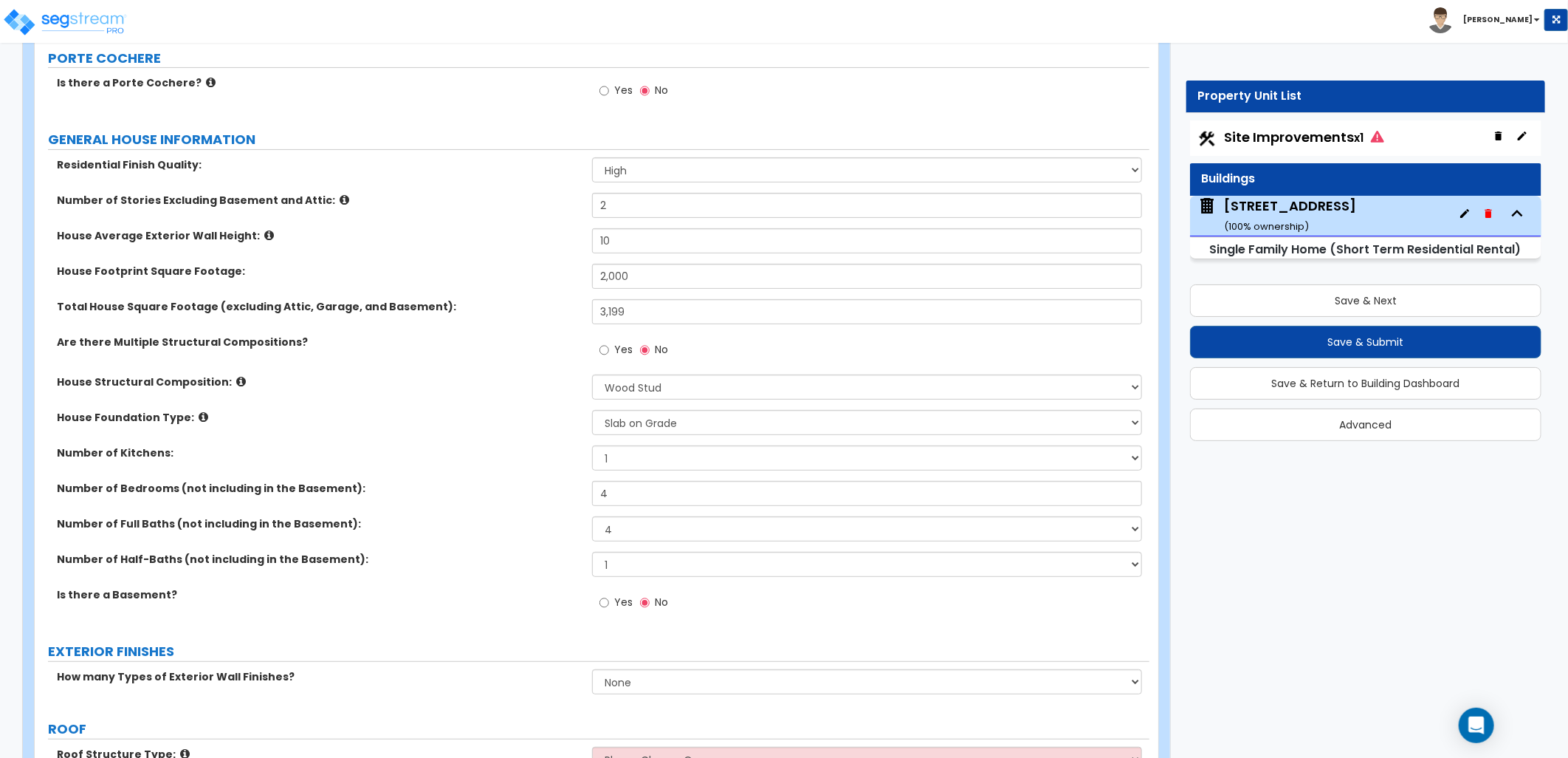
click at [540, 615] on div "Is there a Basement? Yes No" at bounding box center [592, 607] width 1115 height 40
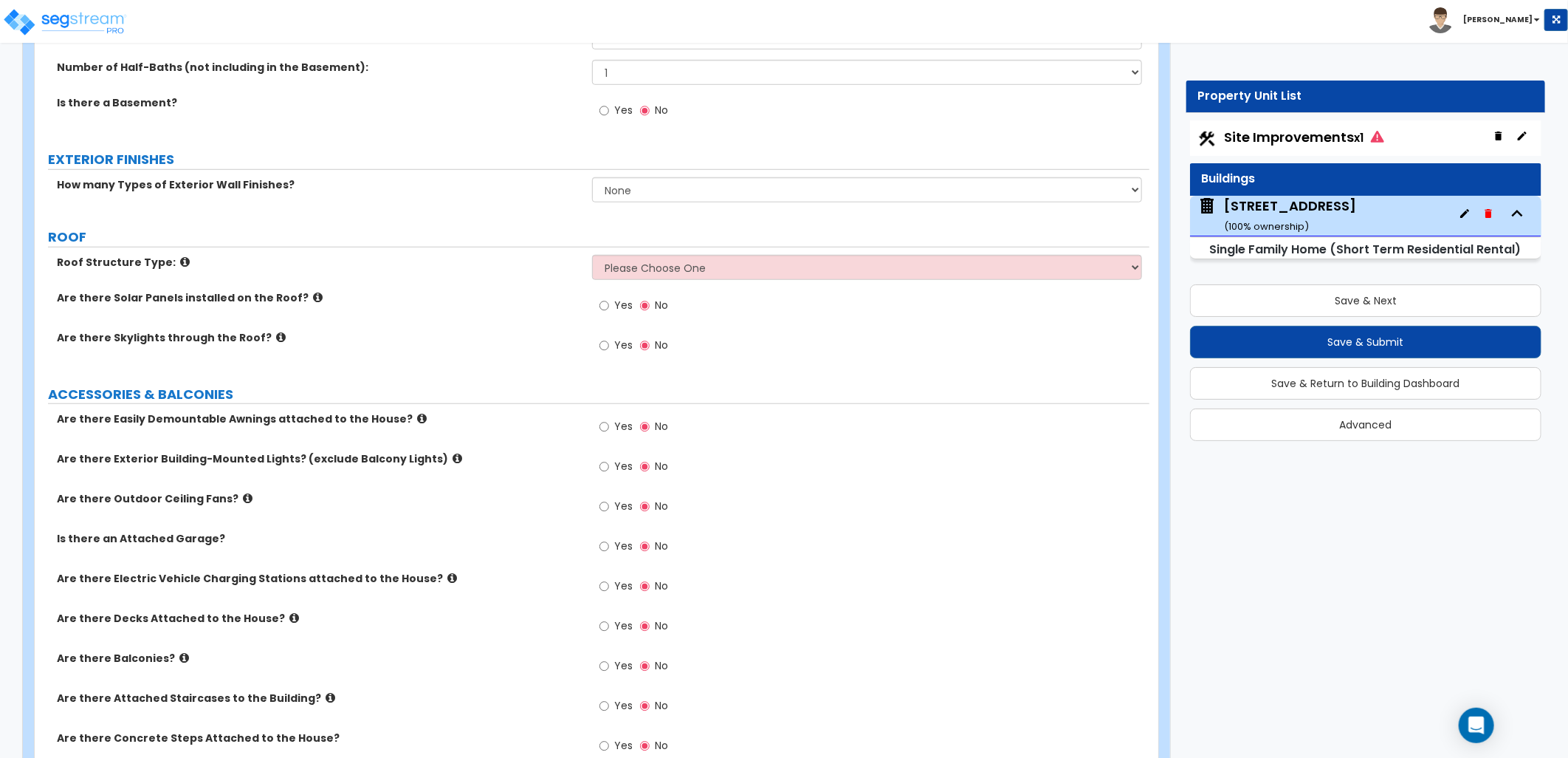
scroll to position [574, 0]
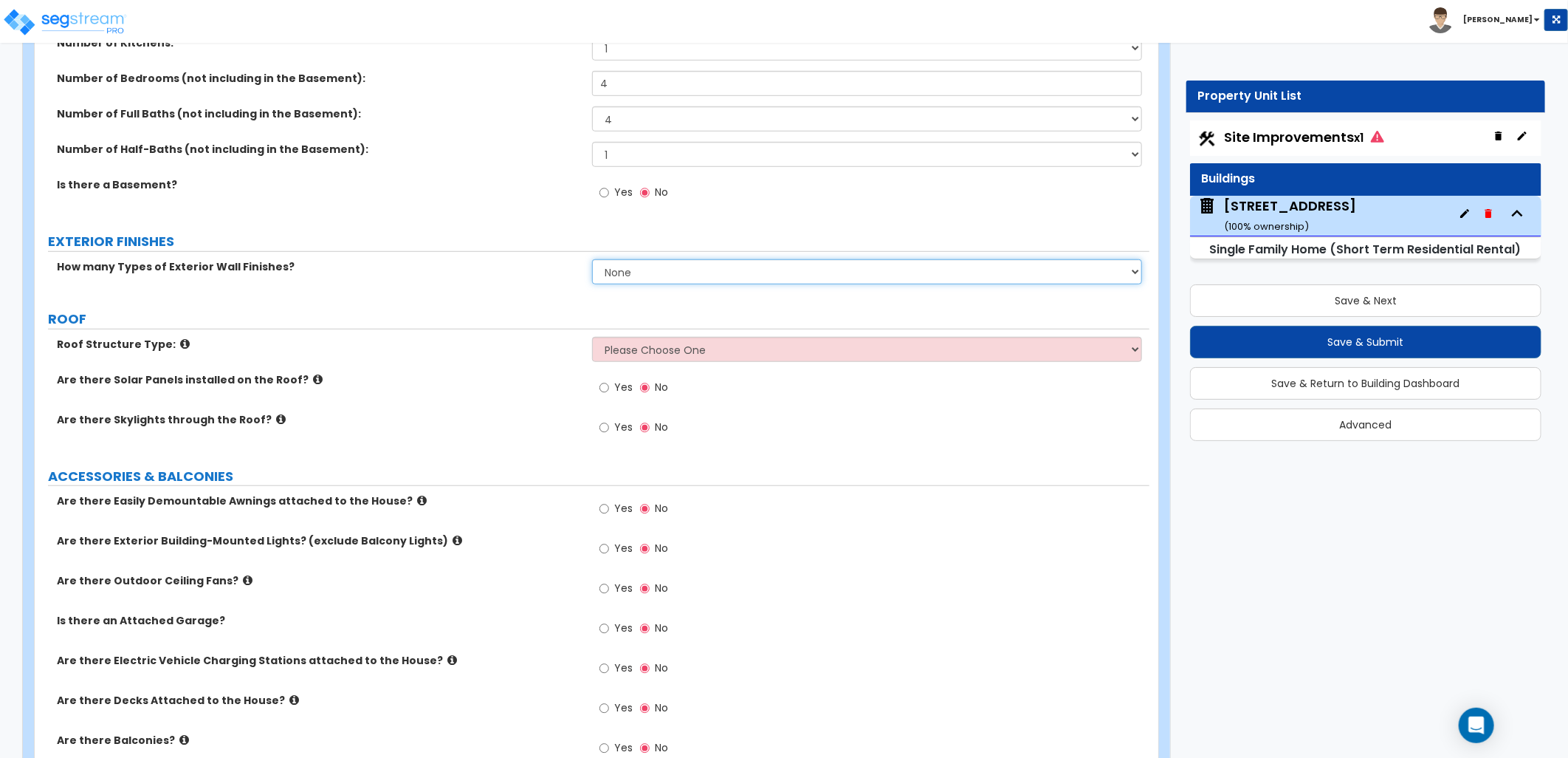
click at [631, 273] on select "None 1 2 3" at bounding box center [867, 271] width 550 height 25
select select "1"
click at [592, 259] on select "None 1 2 3" at bounding box center [867, 271] width 550 height 25
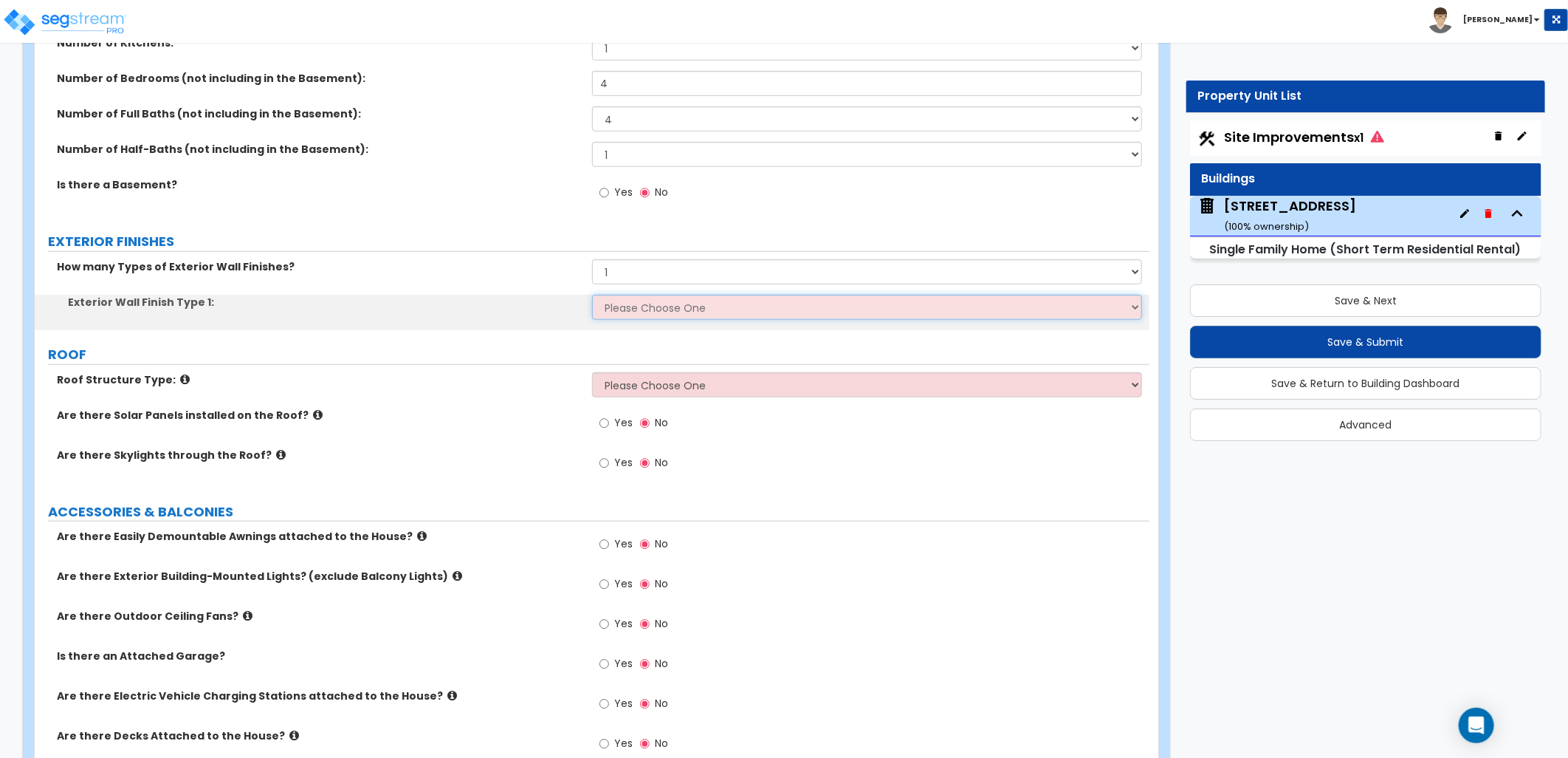
click at [641, 314] on select "Please Choose One No Finish/Shared Wall No Wall Brick Finish Stone Finish Wood …" at bounding box center [867, 307] width 550 height 25
click at [722, 306] on select "Please Choose One No Finish/Shared Wall No Wall Brick Finish Stone Finish Wood …" at bounding box center [867, 307] width 550 height 25
select select "5"
click at [592, 295] on select "Please Choose One No Finish/Shared Wall No Wall Brick Finish Stone Finish Wood …" at bounding box center [867, 307] width 550 height 25
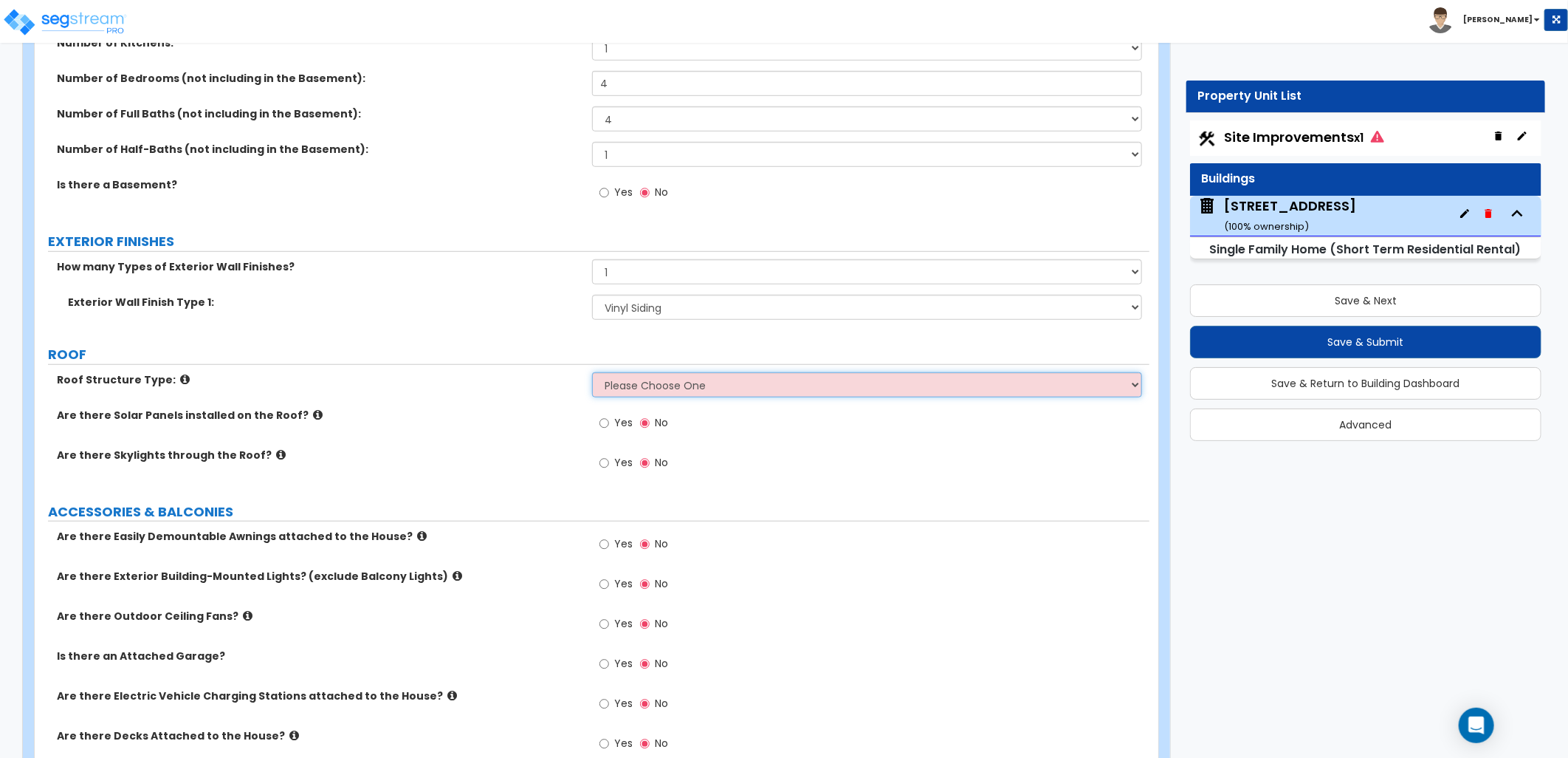
click at [682, 373] on select "Please Choose One [PERSON_NAME] Roof Flat Roof Hybrid [PERSON_NAME] & Flat Roof" at bounding box center [867, 384] width 550 height 25
select select "1"
click at [592, 372] on select "Please Choose One [PERSON_NAME] Roof Flat Roof Hybrid [PERSON_NAME] & Flat Roof" at bounding box center [867, 384] width 550 height 25
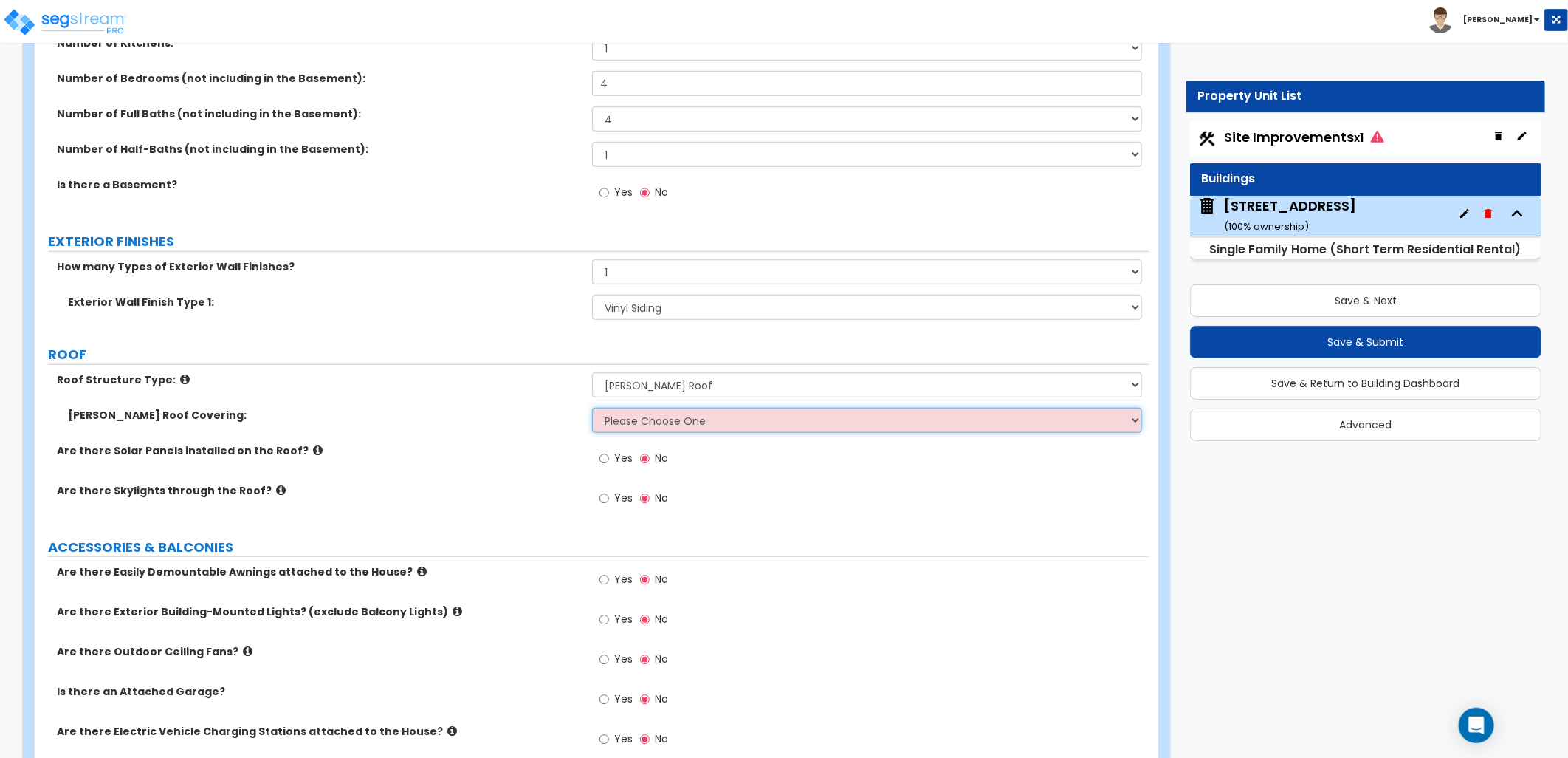
click at [692, 424] on select "Please Choose One Asphalt Shingle Clay Tile Wood Shingle Metal Shingle Standing…" at bounding box center [867, 421] width 550 height 25
select select "1"
click at [592, 408] on select "Please Choose One Asphalt Shingle Clay Tile Wood Shingle Metal Shingle Standing…" at bounding box center [867, 421] width 550 height 25
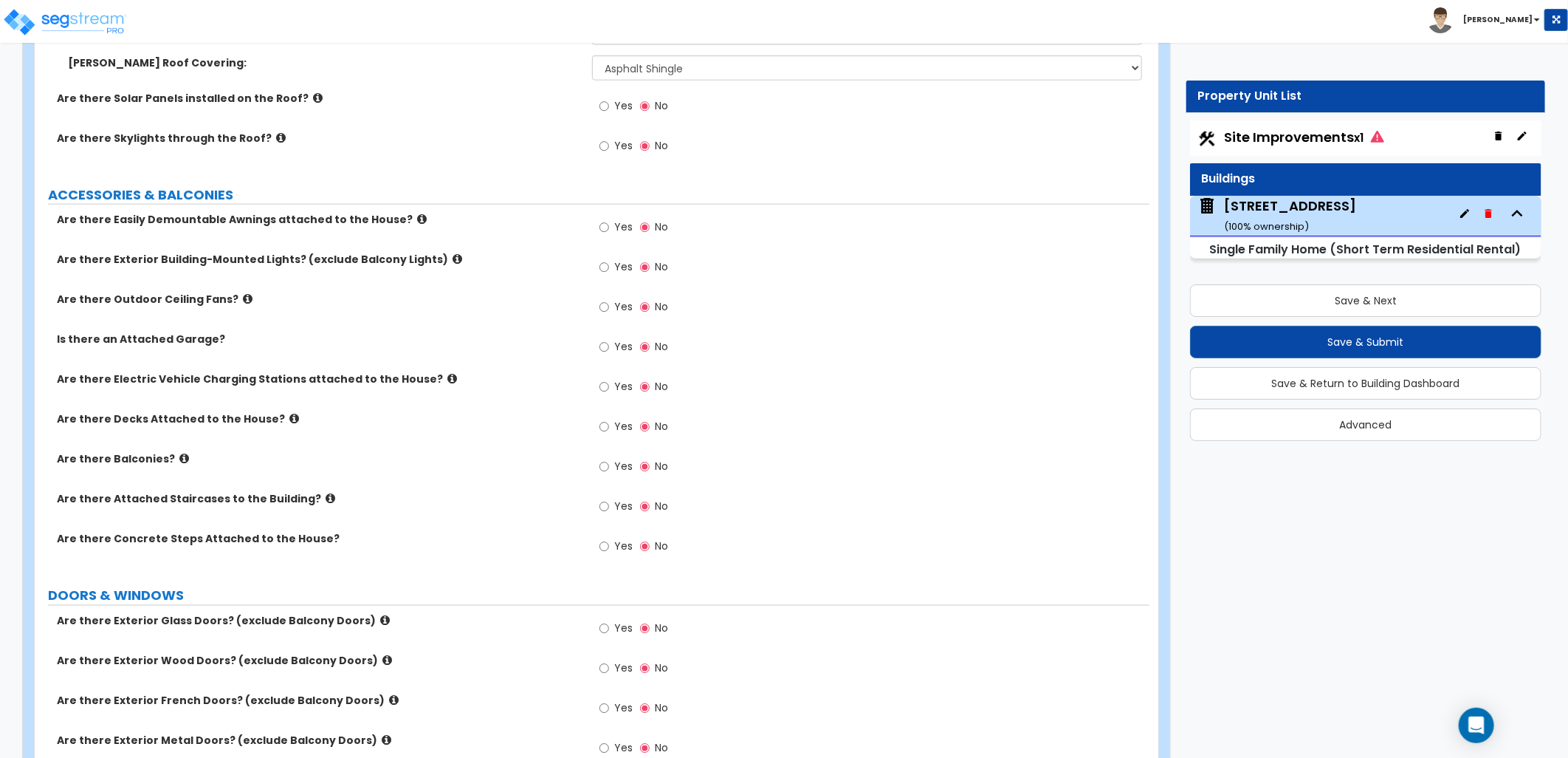
scroll to position [903, 0]
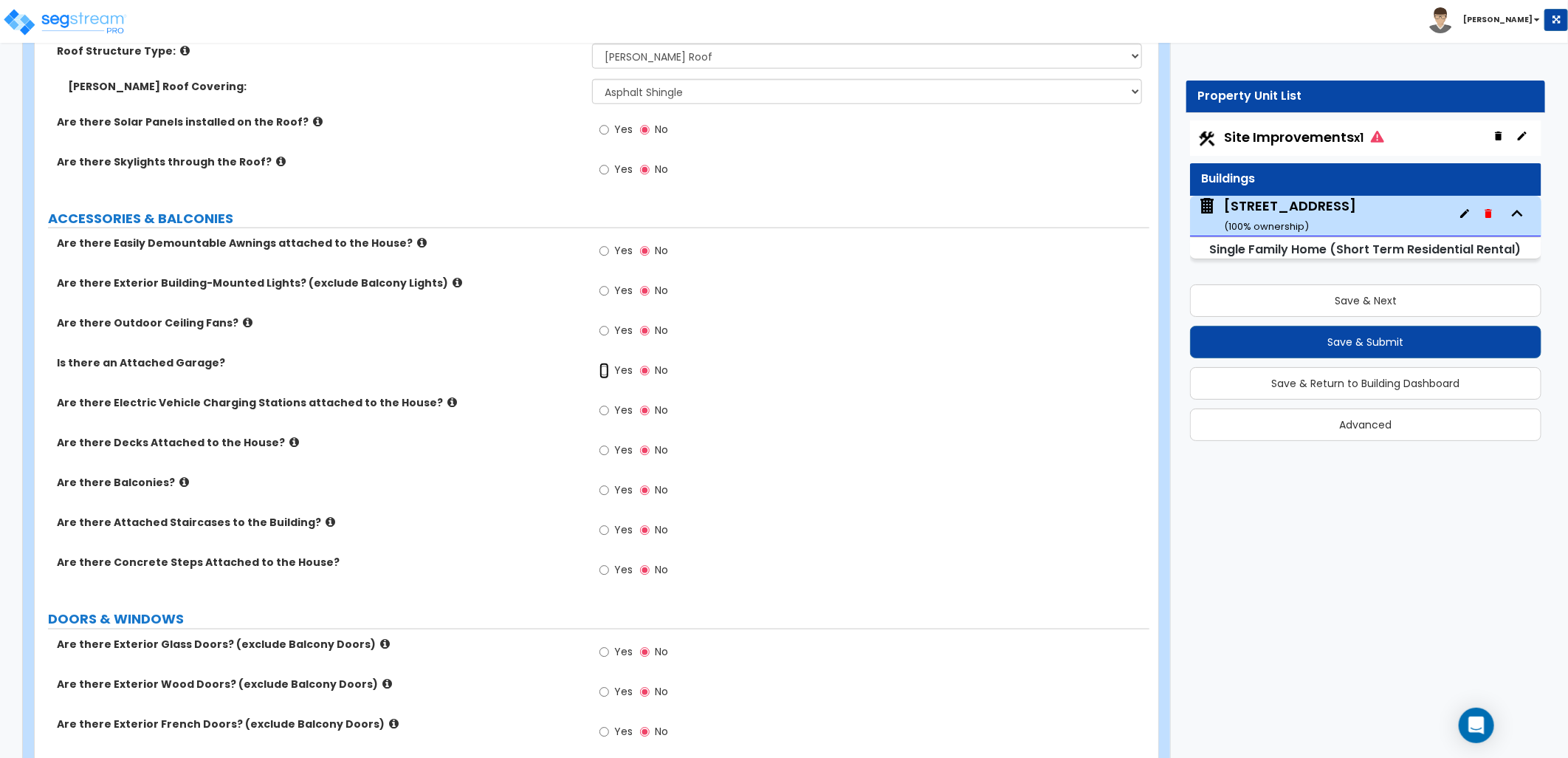
click at [606, 370] on input "Yes" at bounding box center [604, 371] width 10 height 16
radio input "true"
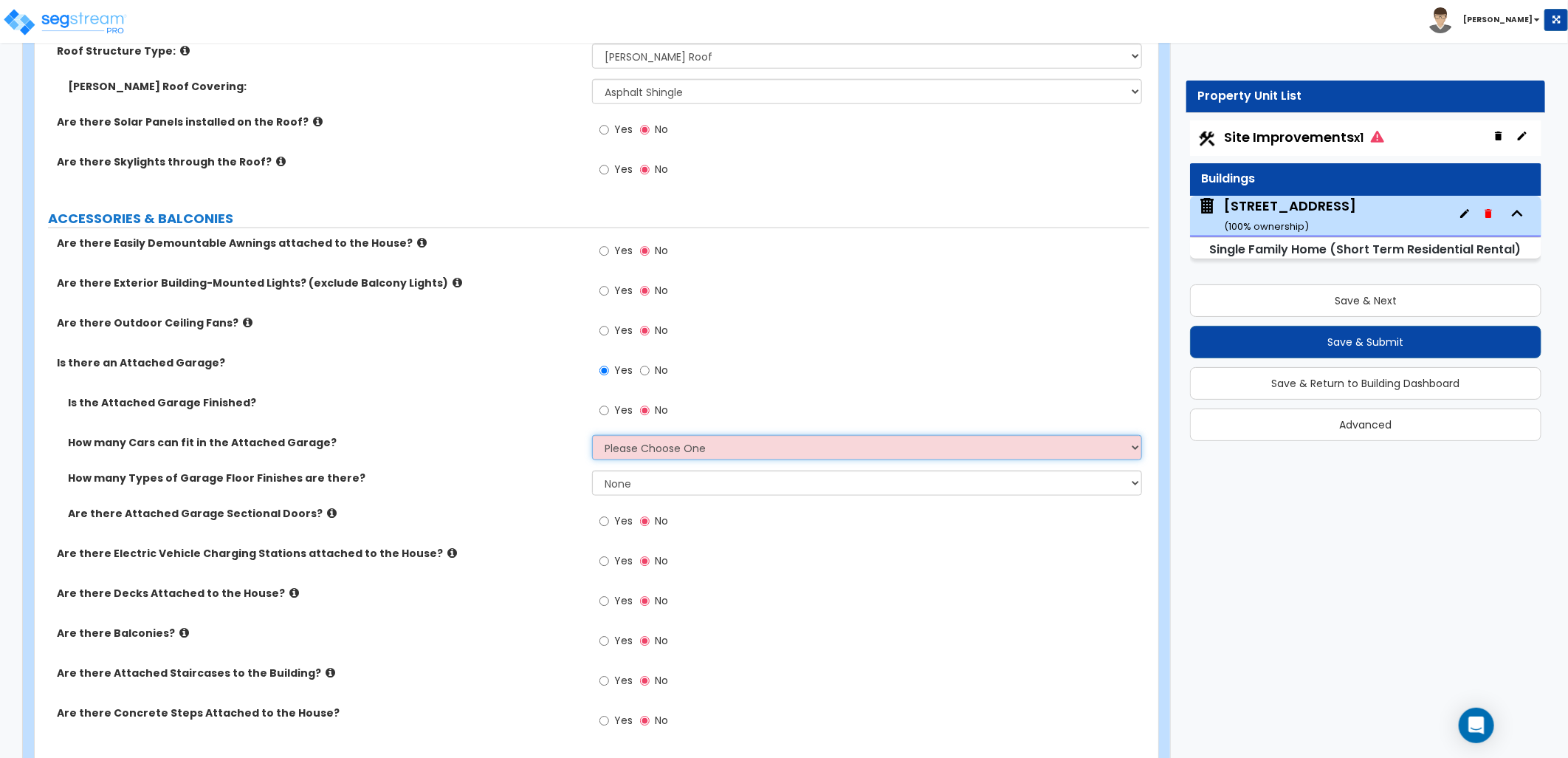
click at [646, 445] on select "Please Choose One 1 2 3 4 5" at bounding box center [867, 447] width 550 height 25
select select "2"
click at [592, 435] on select "Please Choose One 1 2 3 4 5" at bounding box center [867, 447] width 550 height 25
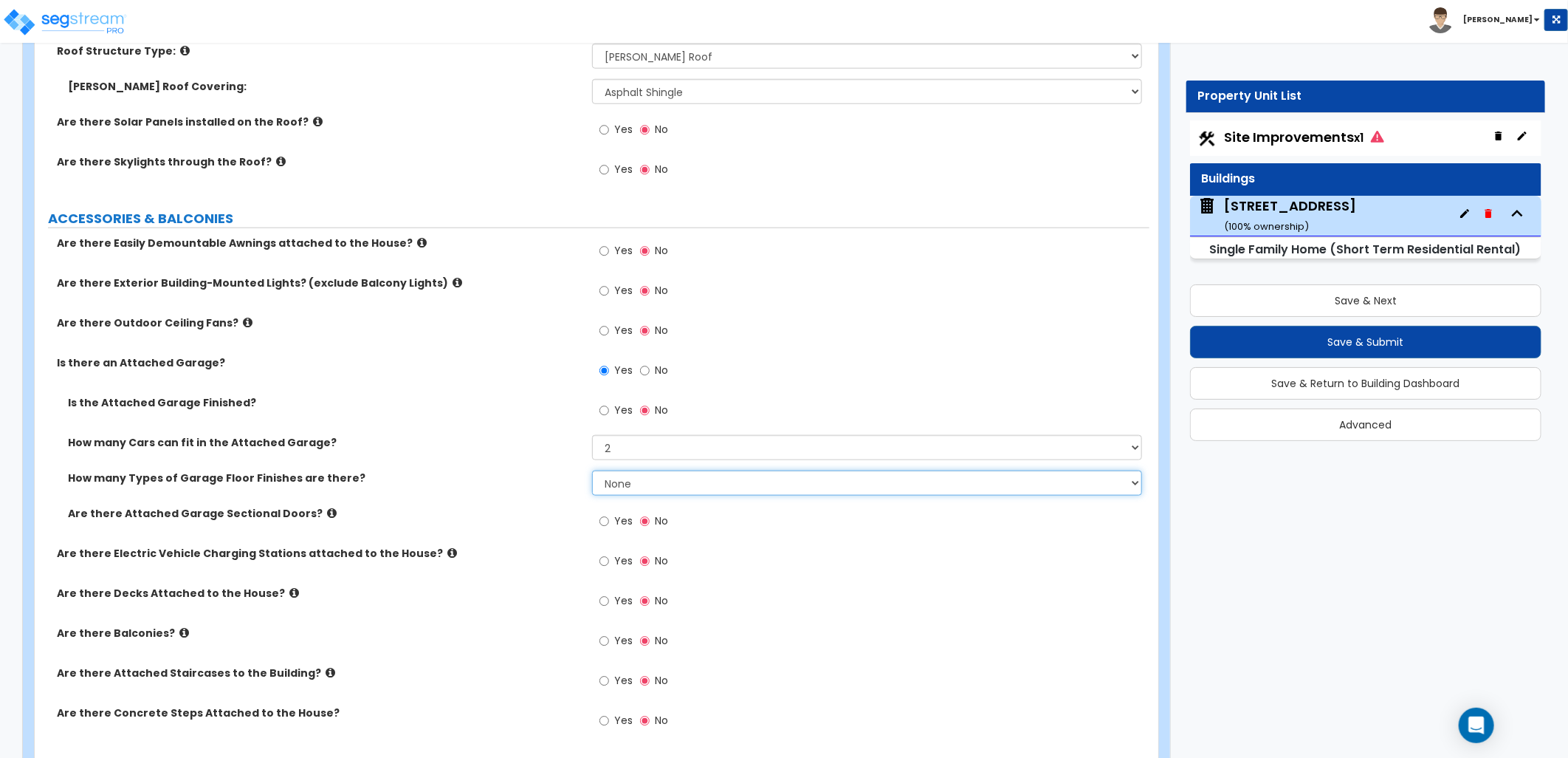
click at [642, 480] on select "None 1 2 3 4" at bounding box center [867, 483] width 550 height 25
click at [592, 471] on select "None 1 2 3 4" at bounding box center [867, 483] width 550 height 25
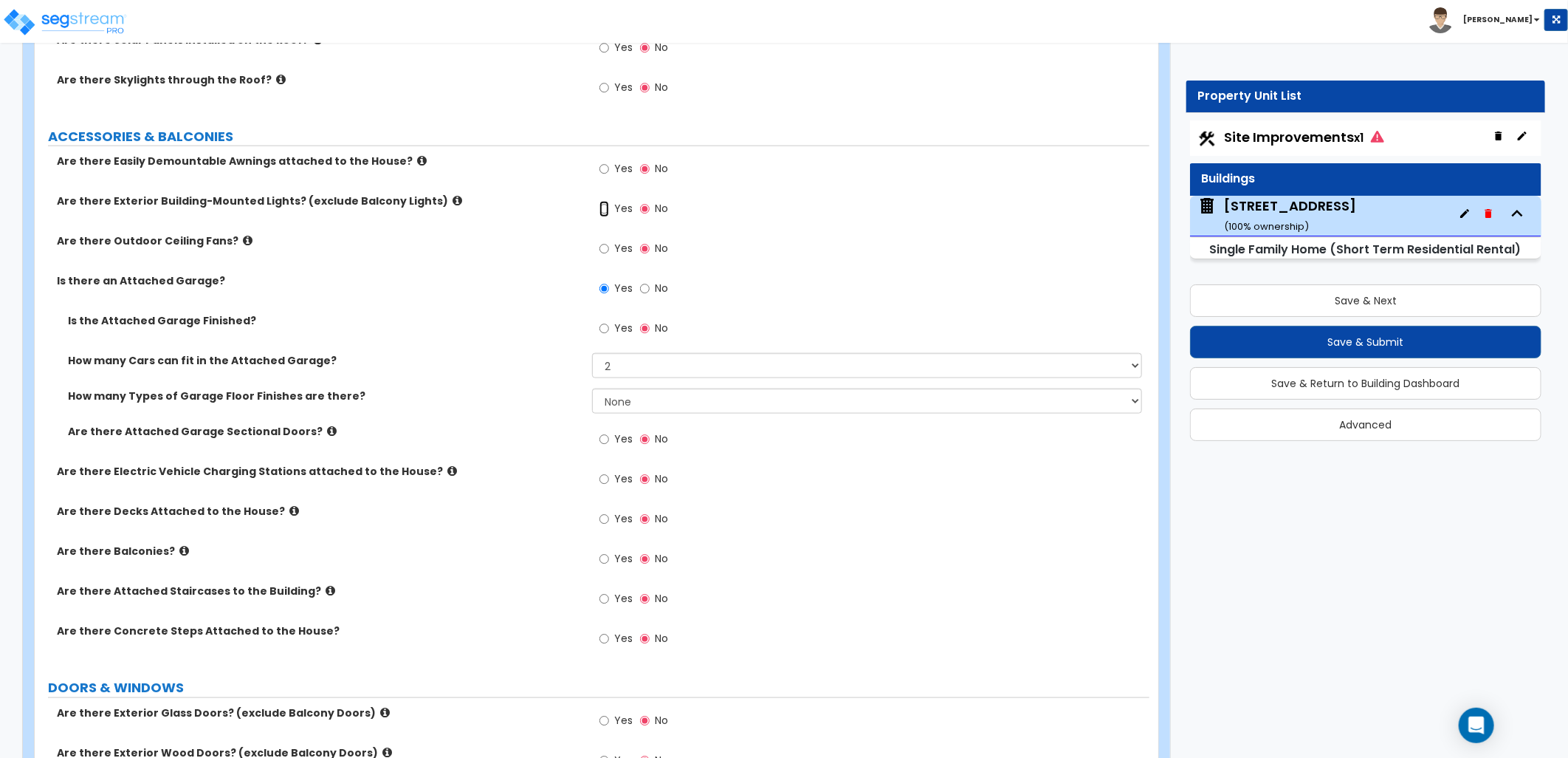
click at [606, 211] on input "Yes" at bounding box center [604, 208] width 10 height 16
radio input "true"
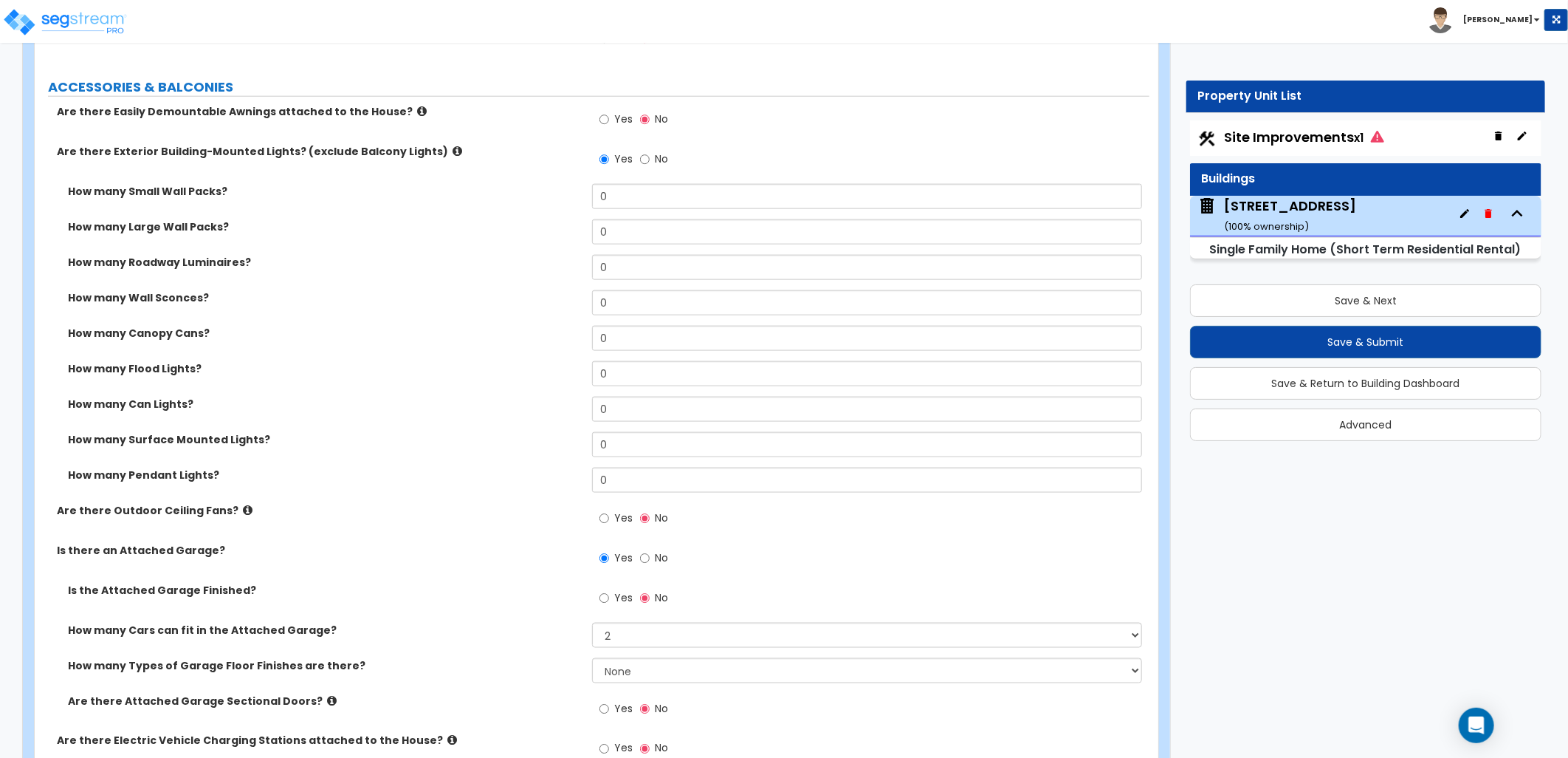
scroll to position [1066, 0]
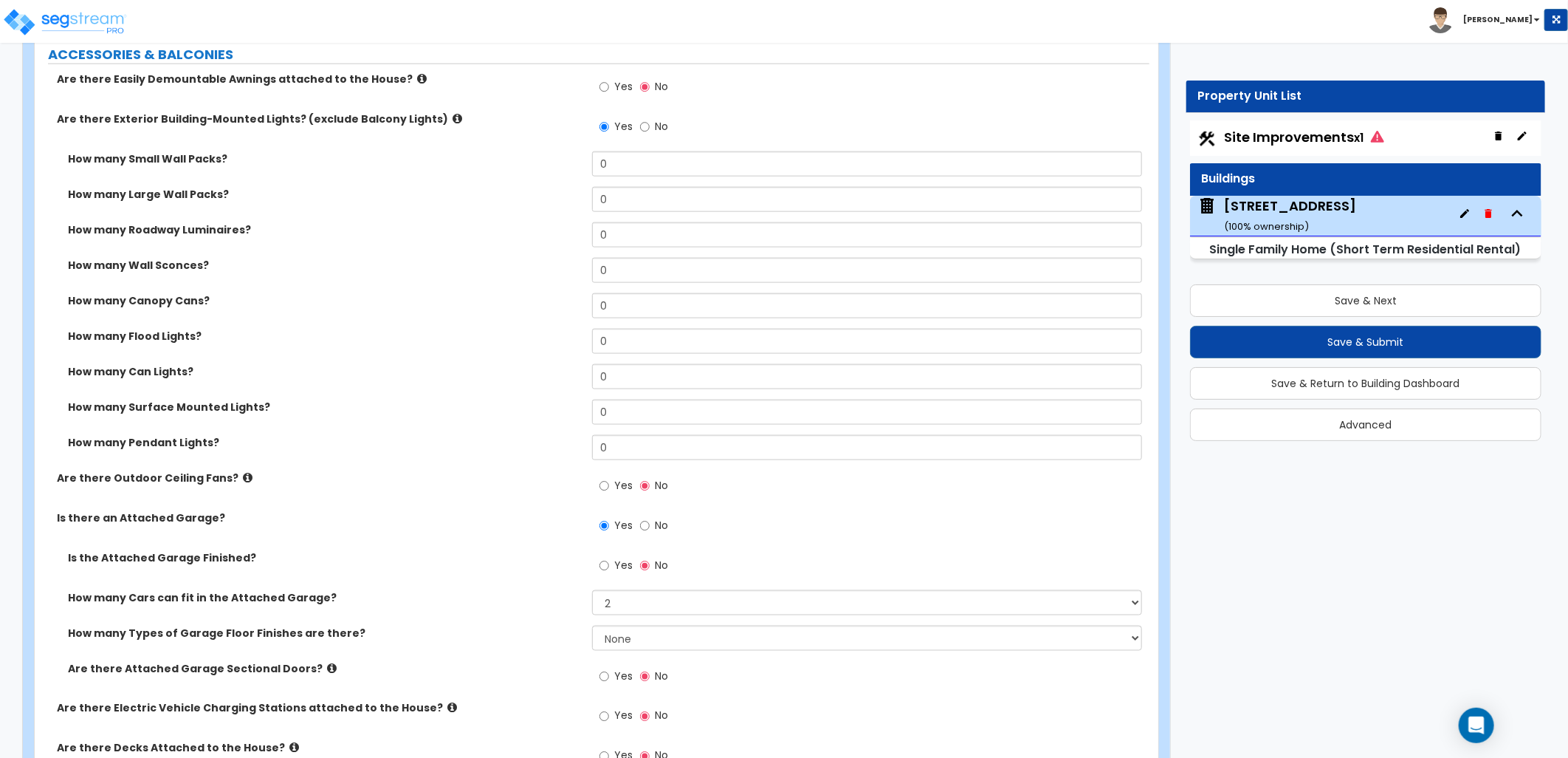
click at [608, 564] on label "Yes" at bounding box center [616, 567] width 34 height 25
click at [606, 565] on input "Yes" at bounding box center [604, 565] width 10 height 16
radio input "true"
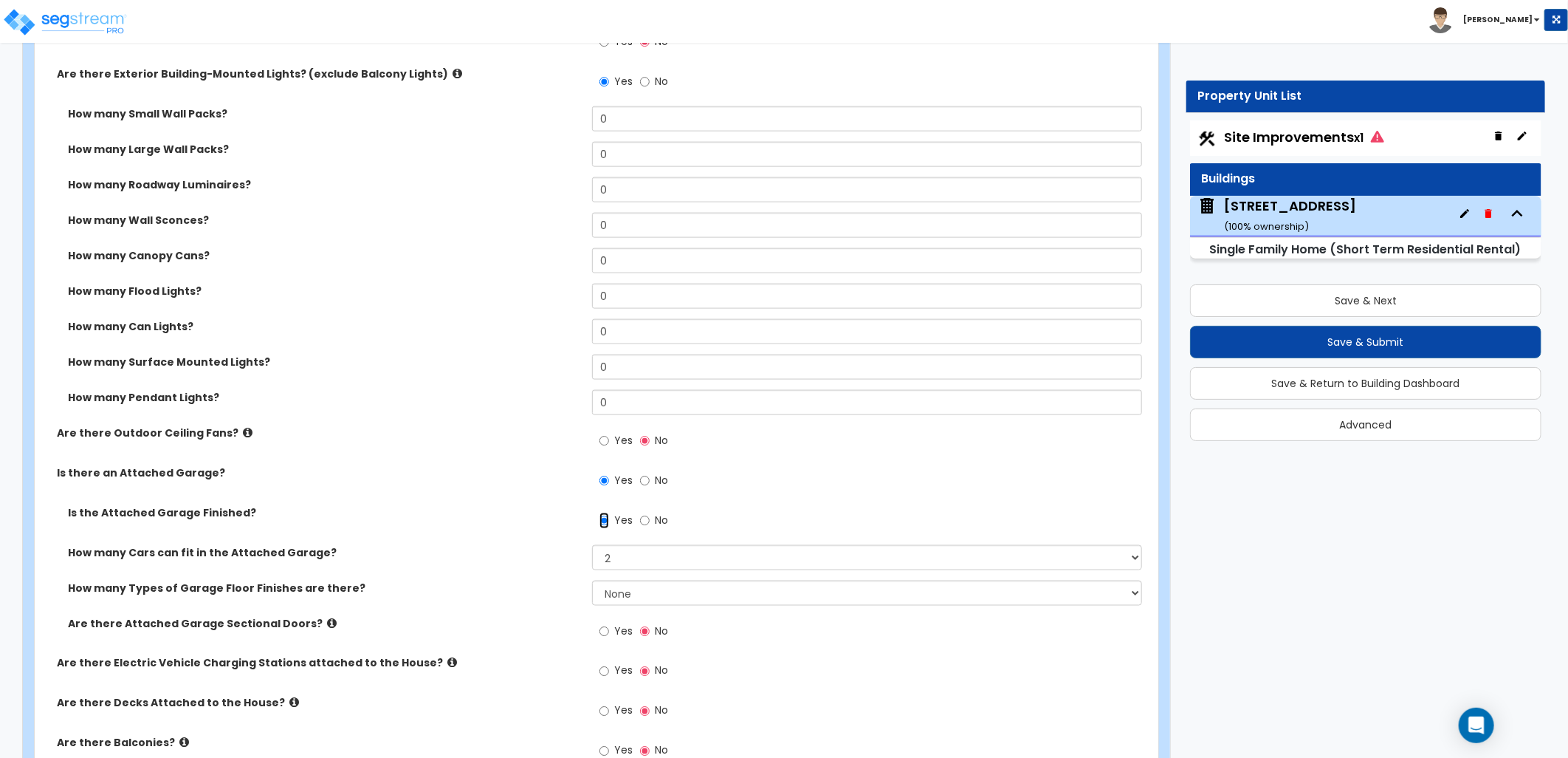
scroll to position [1148, 0]
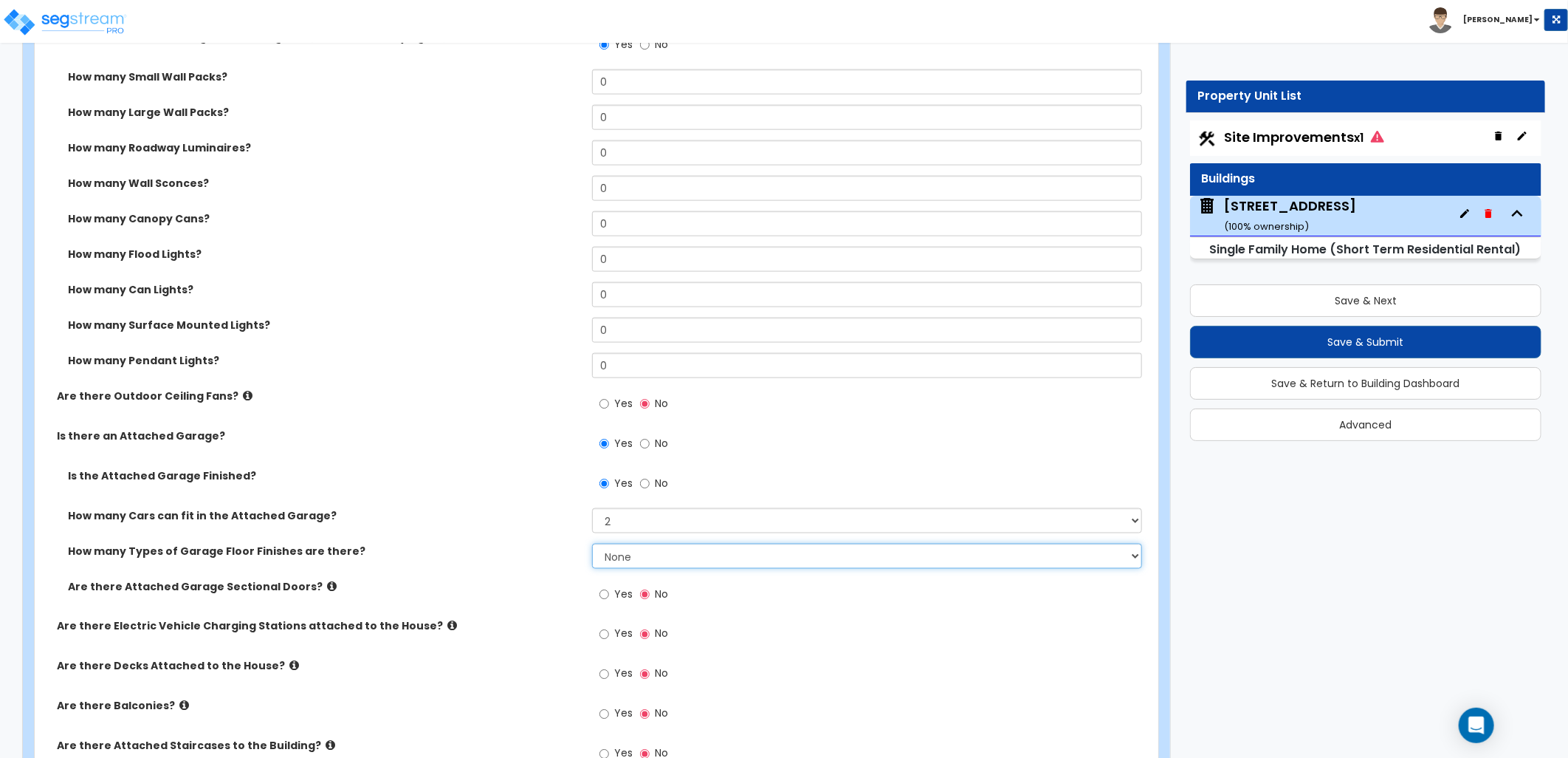
click at [617, 552] on select "None 1 2 3 4" at bounding box center [867, 556] width 550 height 25
select select "1"
click at [592, 543] on select "None 1 2 3 4" at bounding box center [867, 556] width 550 height 25
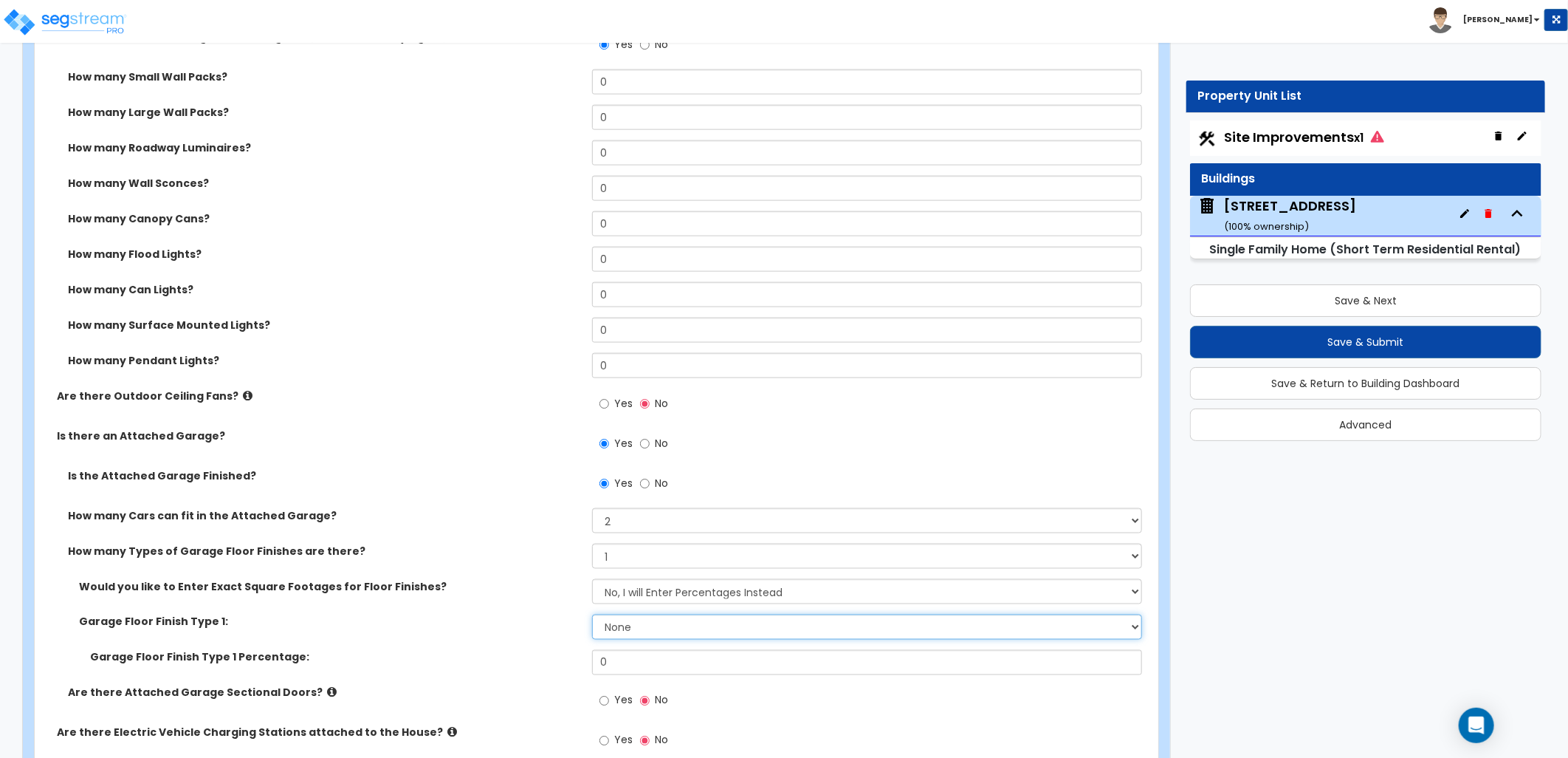
click at [629, 625] on select "None Polished Concrete Flooring Ceramic Tile Flooring Rubber Tile Flooring Epox…" at bounding box center [867, 627] width 550 height 25
select select "4"
click at [592, 615] on select "None Polished Concrete Flooring Ceramic Tile Flooring Rubber Tile Flooring Epox…" at bounding box center [867, 627] width 550 height 25
drag, startPoint x: 594, startPoint y: 661, endPoint x: 578, endPoint y: 661, distance: 16.0
click at [578, 661] on div "Garage Floor Finish Type 1 Percentage: 0" at bounding box center [592, 668] width 1115 height 35
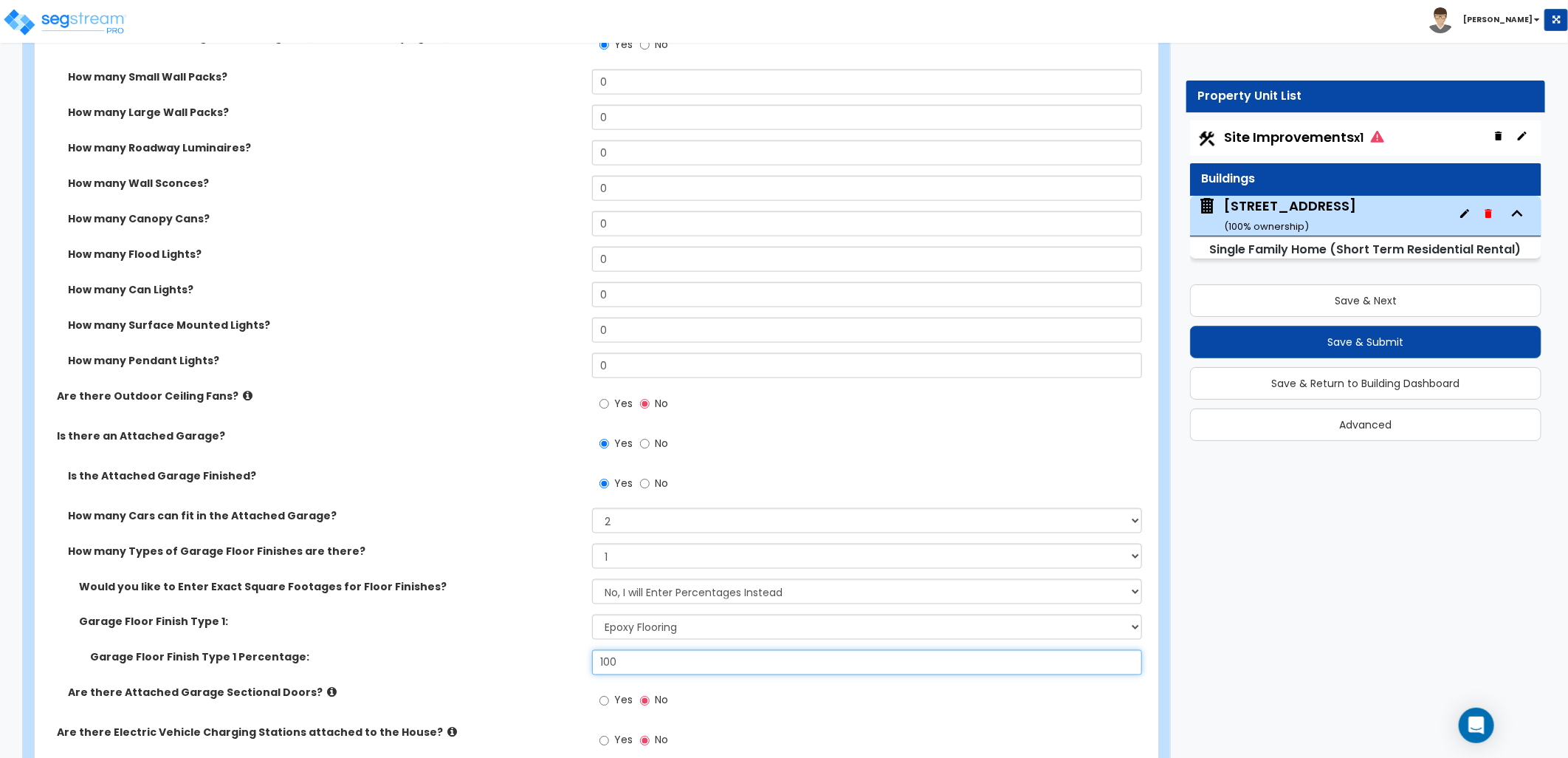
type input "100"
drag, startPoint x: 574, startPoint y: 657, endPoint x: 577, endPoint y: 682, distance: 25.2
click at [575, 682] on div "Garage Floor Finish Type 1 Percentage: 100" at bounding box center [592, 668] width 1115 height 35
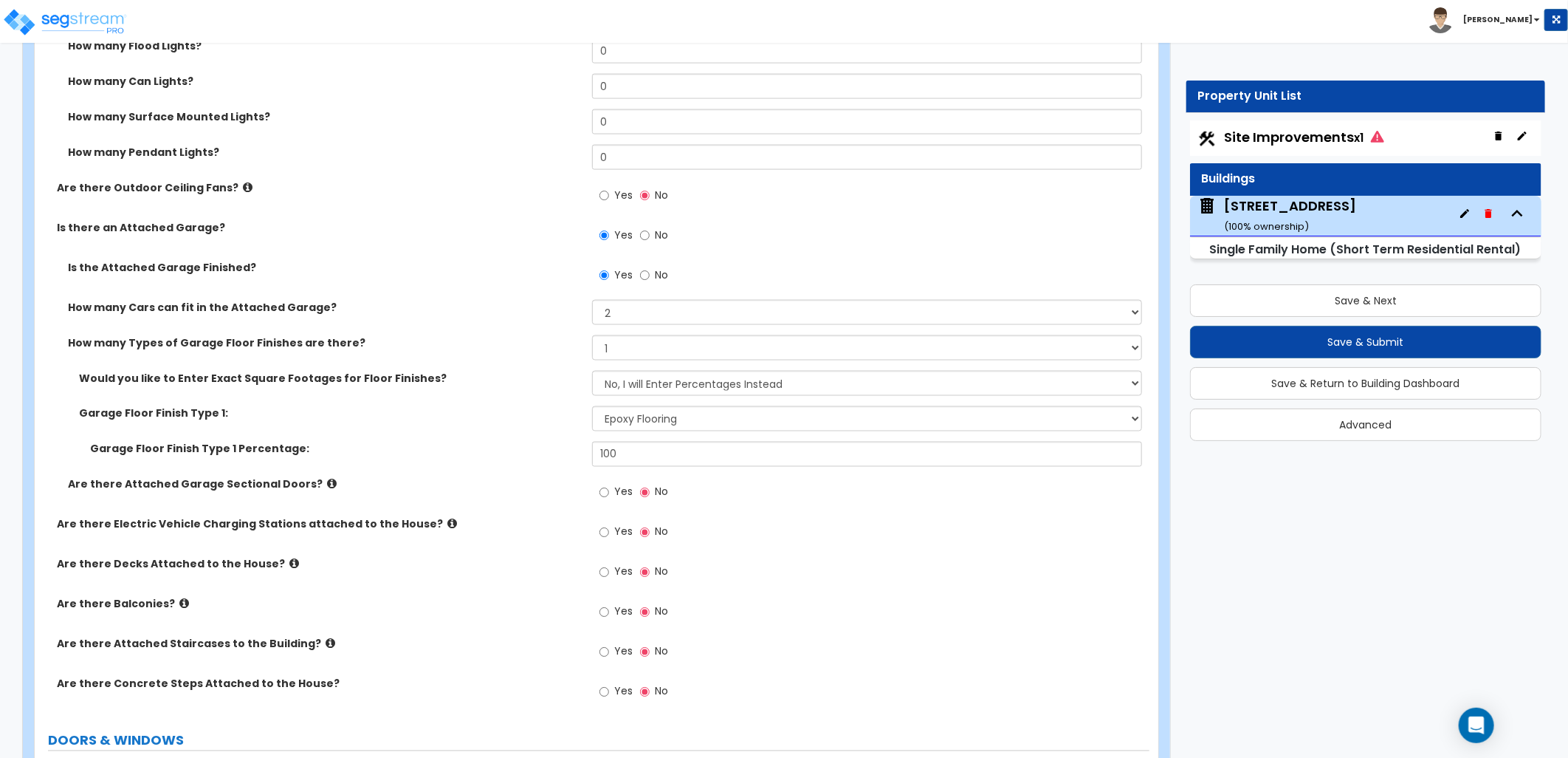
scroll to position [1395, 0]
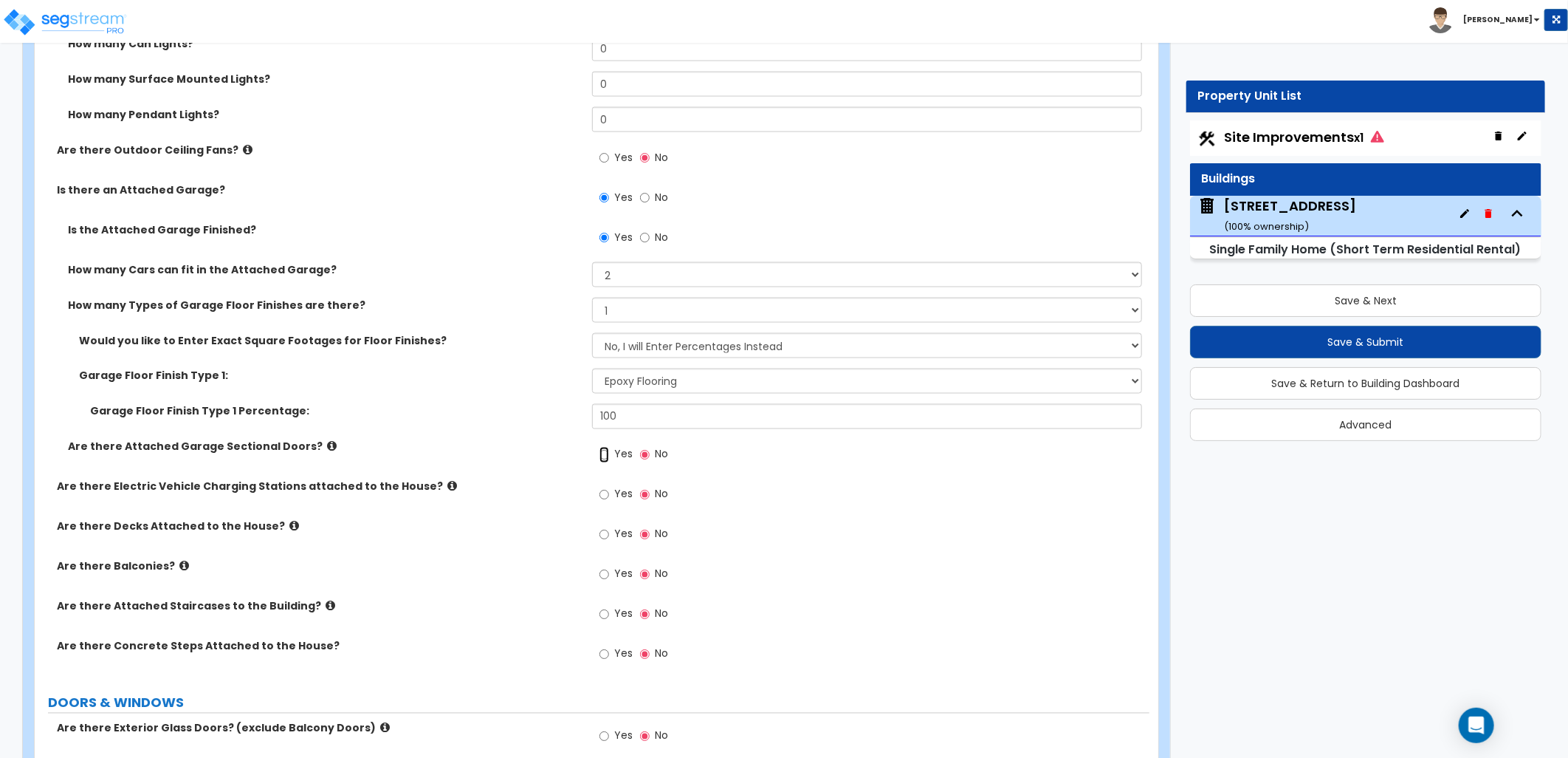
click at [607, 456] on input "Yes" at bounding box center [604, 455] width 10 height 16
radio input "true"
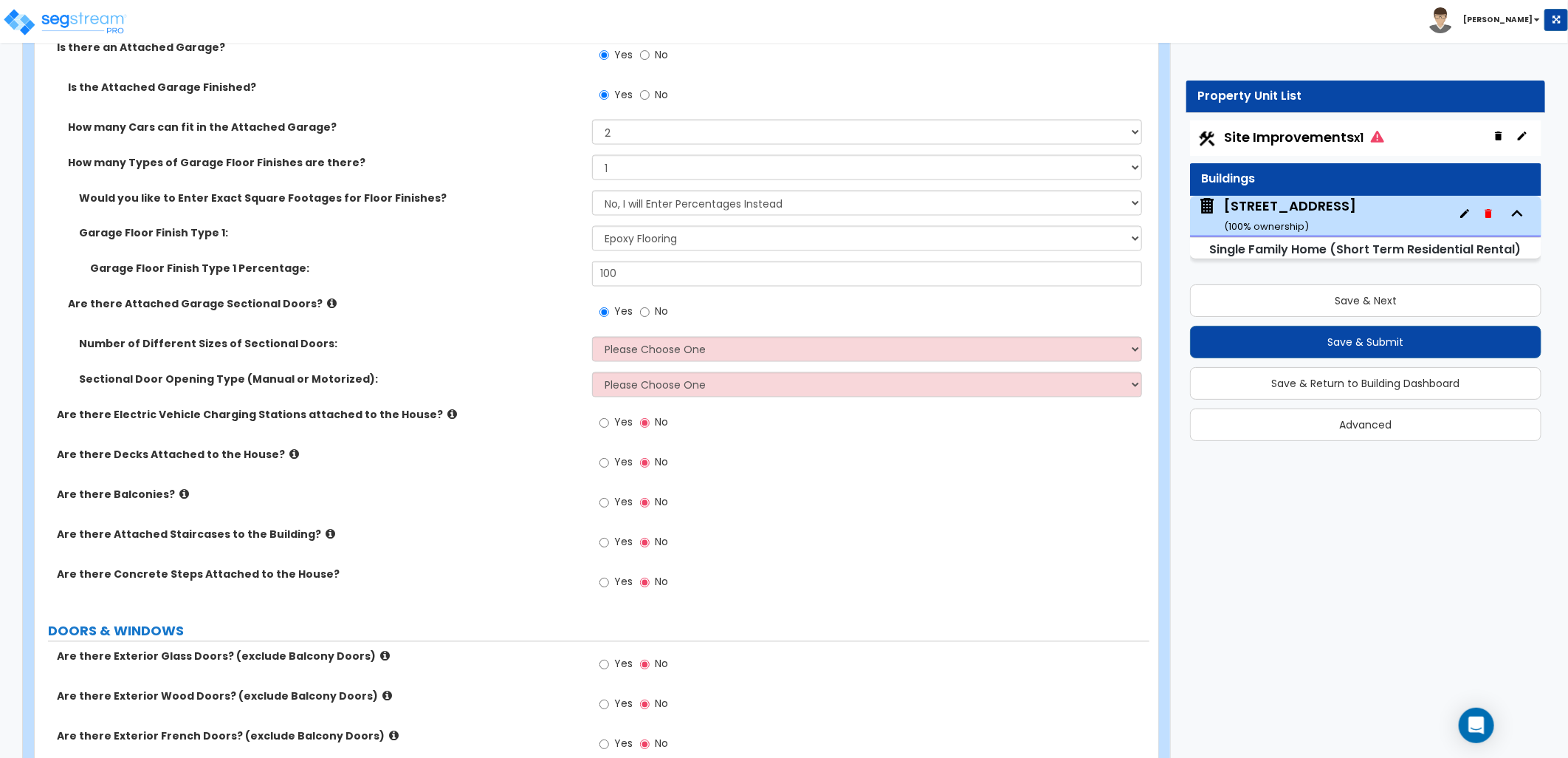
scroll to position [1559, 0]
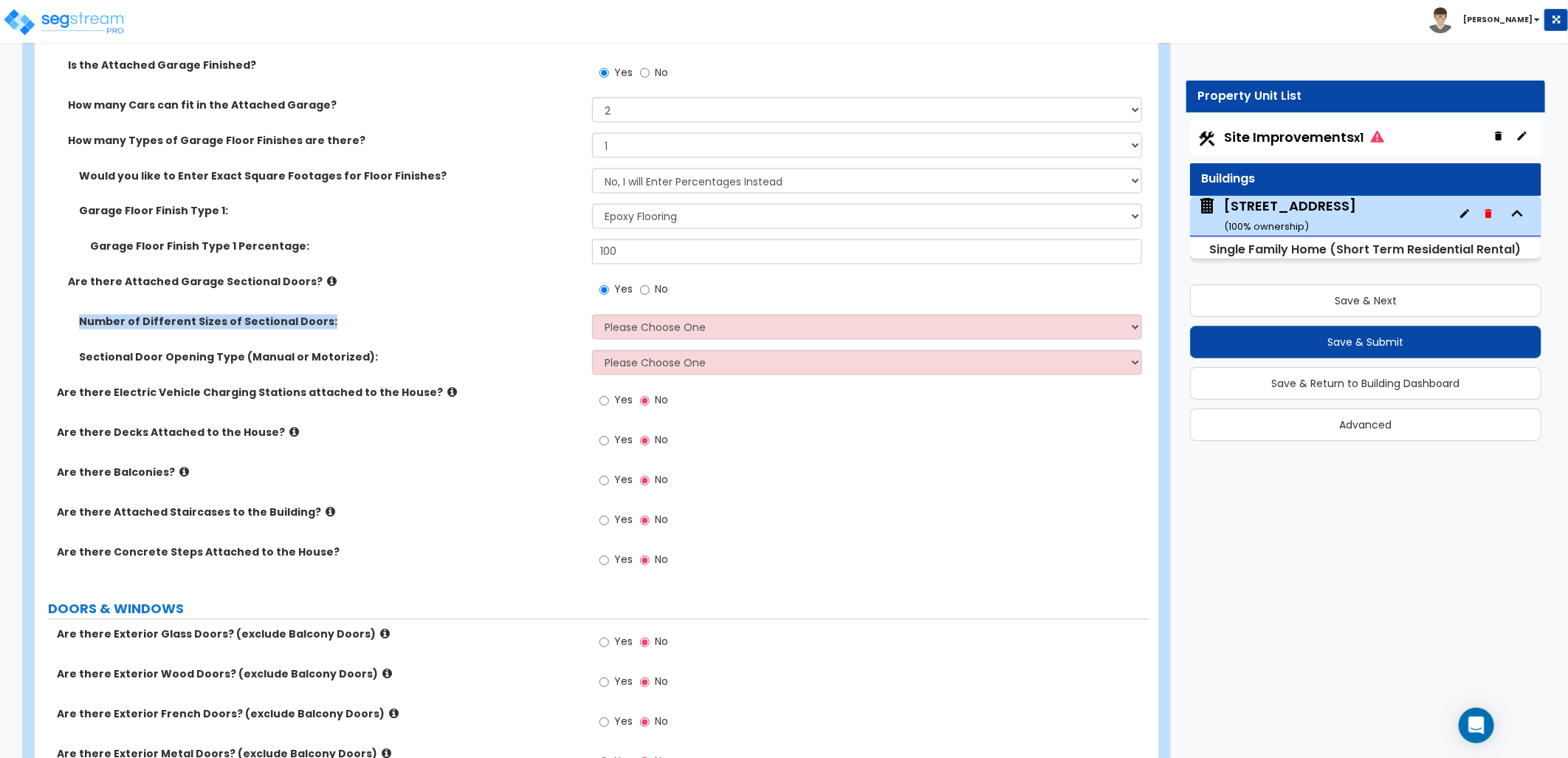
drag, startPoint x: 76, startPoint y: 322, endPoint x: 336, endPoint y: 335, distance: 260.3
click at [336, 335] on div "Number of Different Sizes of Sectional Doors: Please Choose One 1 2" at bounding box center [592, 332] width 1115 height 35
click at [340, 335] on div "Number of Different Sizes of Sectional Doors: Please Choose One 1 2" at bounding box center [592, 332] width 1115 height 35
click at [660, 322] on select "Please Choose One 1 2" at bounding box center [867, 327] width 550 height 25
select select "1"
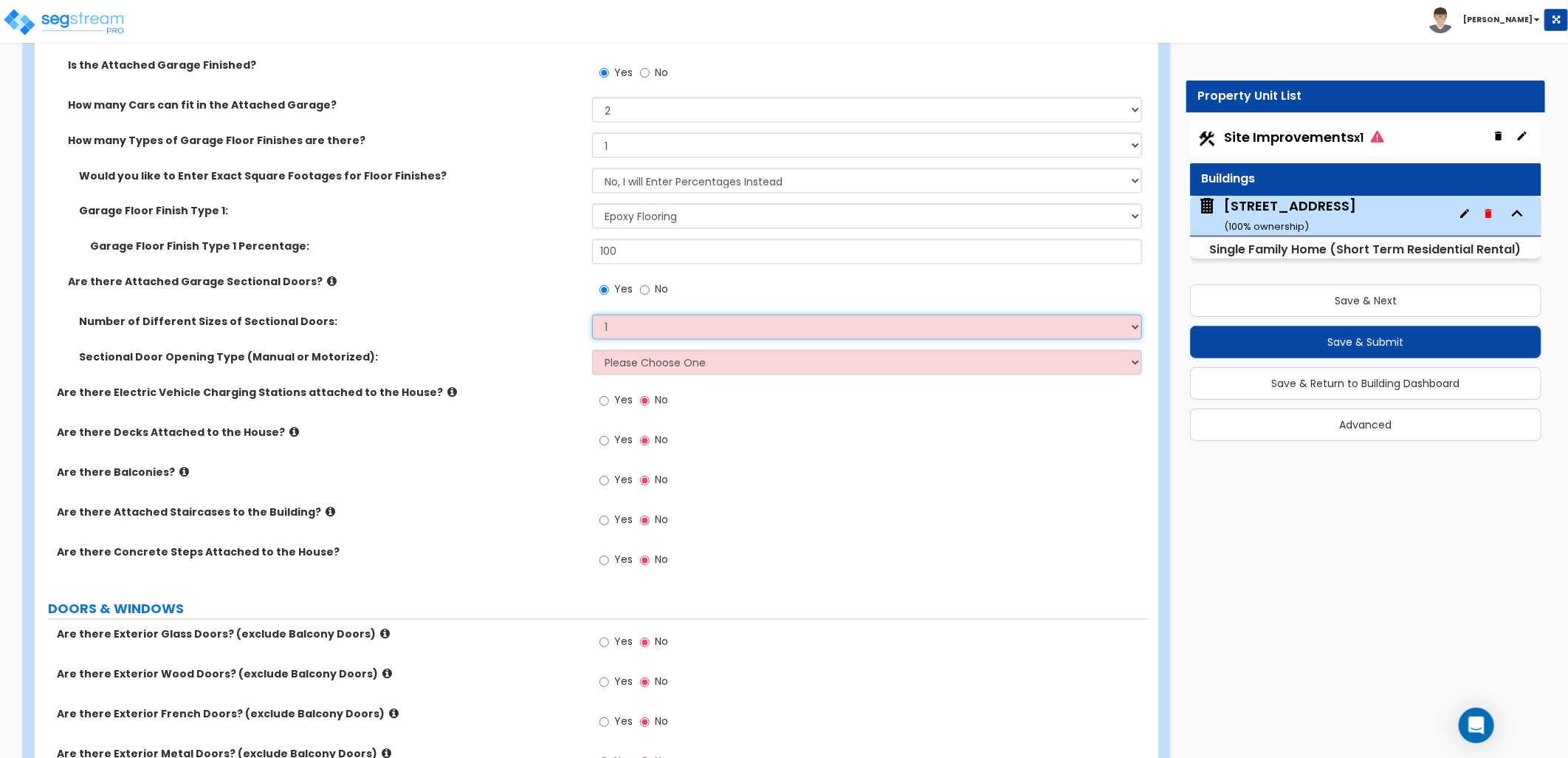
click at [592, 315] on select "Please Choose One 1 2" at bounding box center [867, 327] width 550 height 25
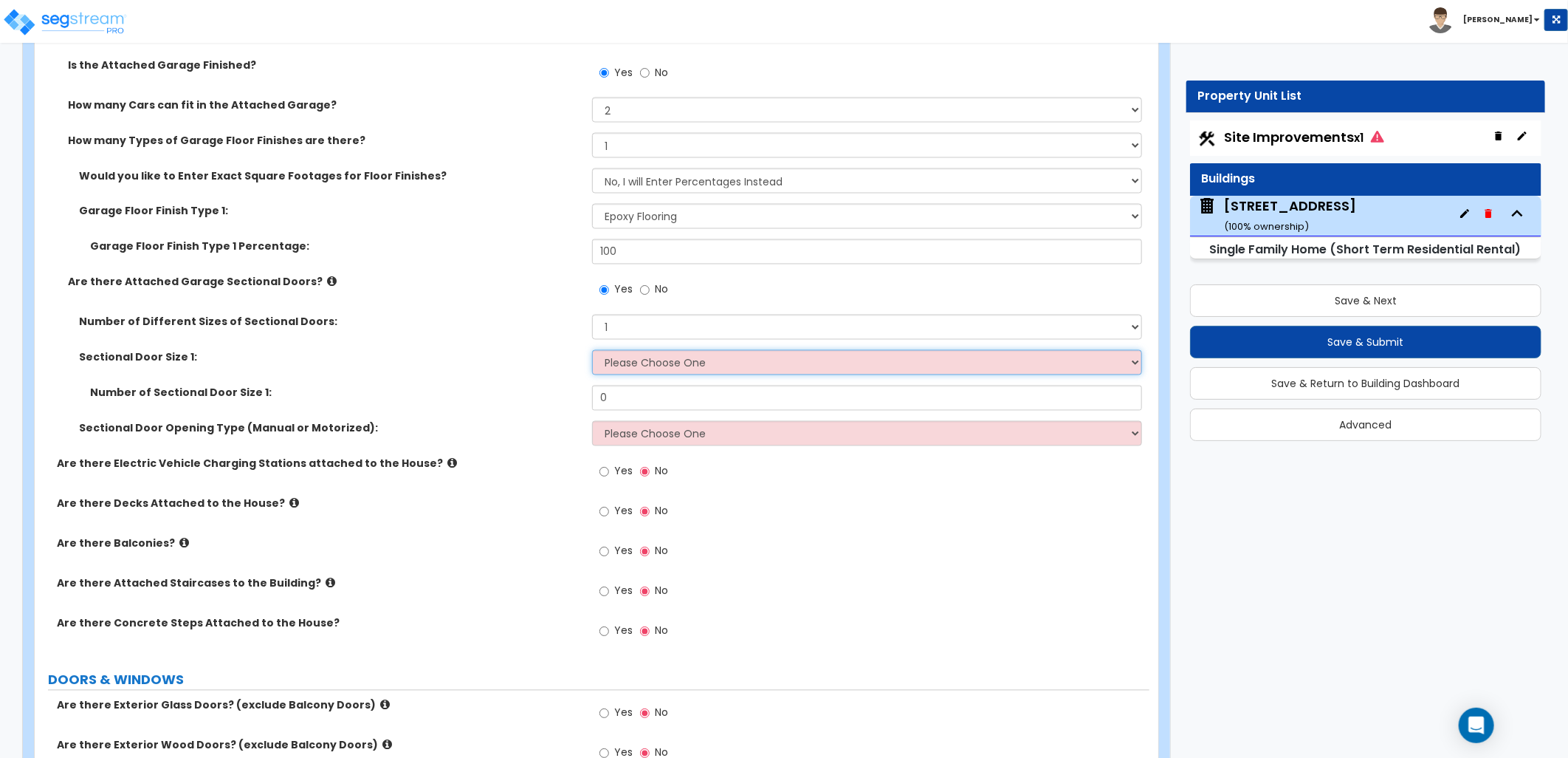
click at [630, 367] on select "Please Choose One 9' x 7' 16' x 7'" at bounding box center [867, 362] width 550 height 25
select select "1"
click at [592, 350] on select "Please Choose One 9' x 7' 16' x 7'" at bounding box center [867, 362] width 550 height 25
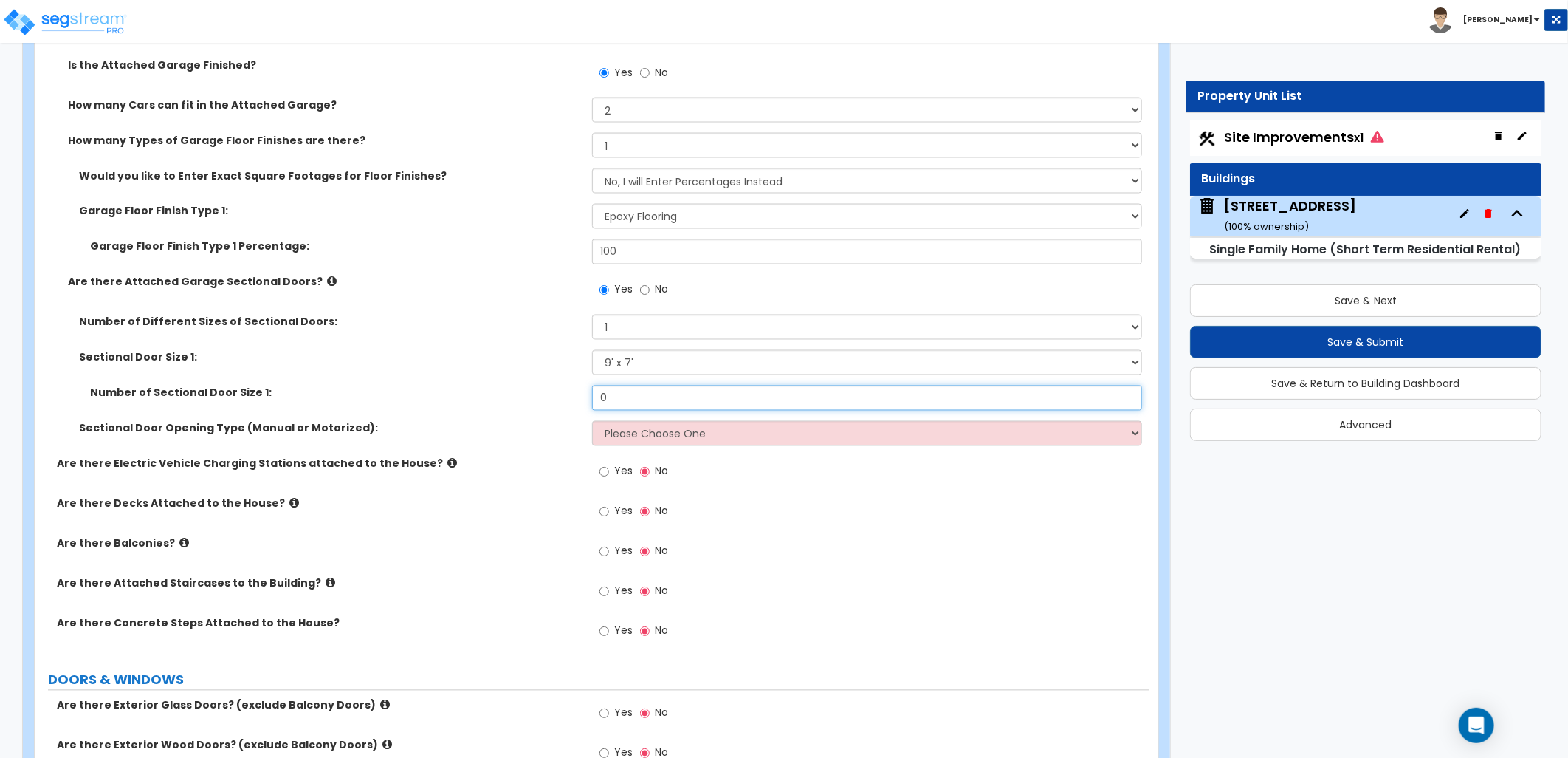
click at [563, 399] on div "Number of Sectional Door Size 1: 0" at bounding box center [592, 403] width 1115 height 35
type input "2"
click at [489, 459] on label "Are there Electric Vehicle Charging Stations attached to the House?" at bounding box center [319, 464] width 524 height 15
click at [652, 440] on select "Please Choose One All Manual All Motorized Some are Motorized" at bounding box center [867, 434] width 550 height 25
select select "2"
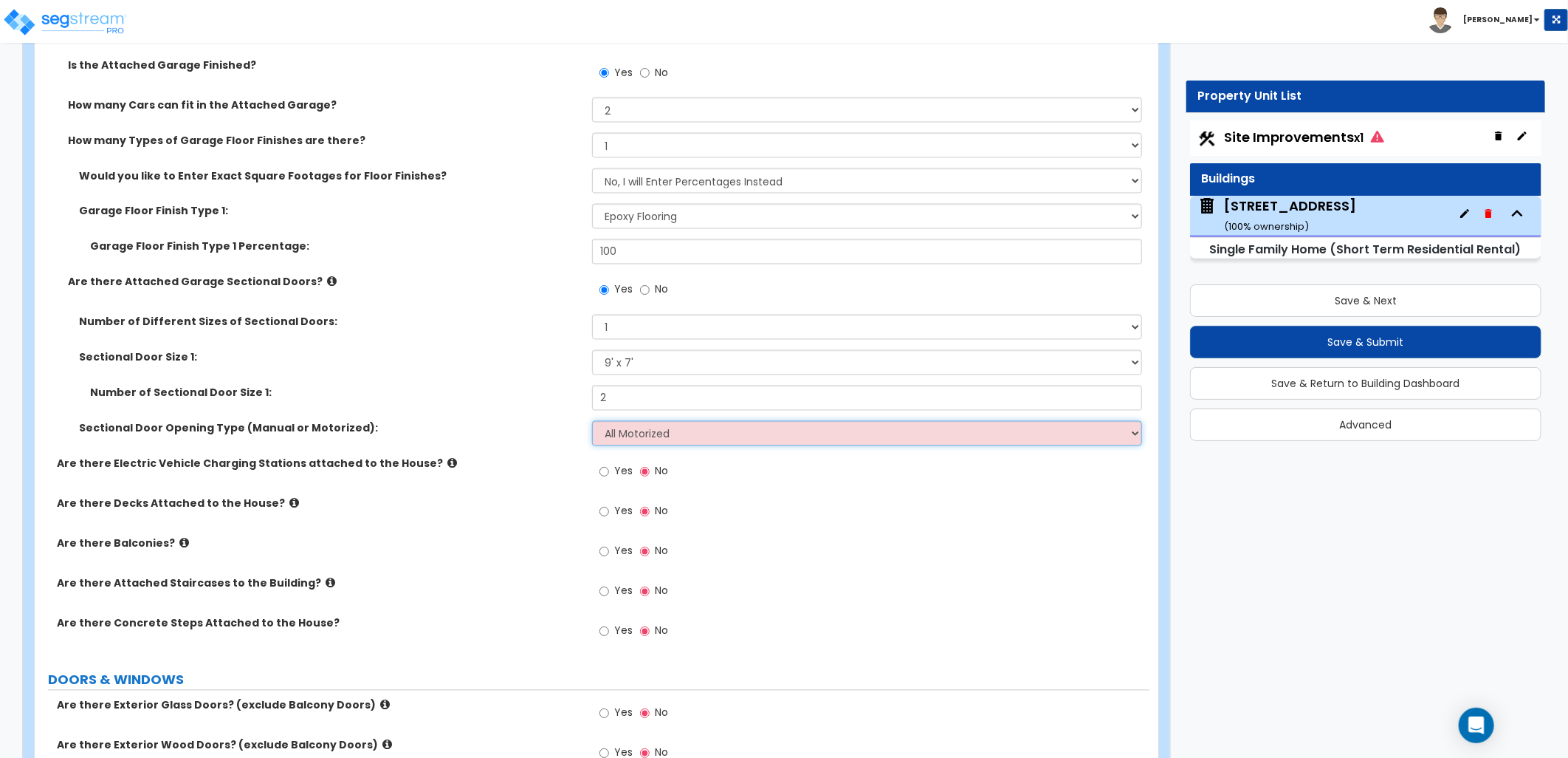
click at [592, 421] on select "Please Choose One All Manual All Motorized Some are Motorized" at bounding box center [867, 434] width 550 height 25
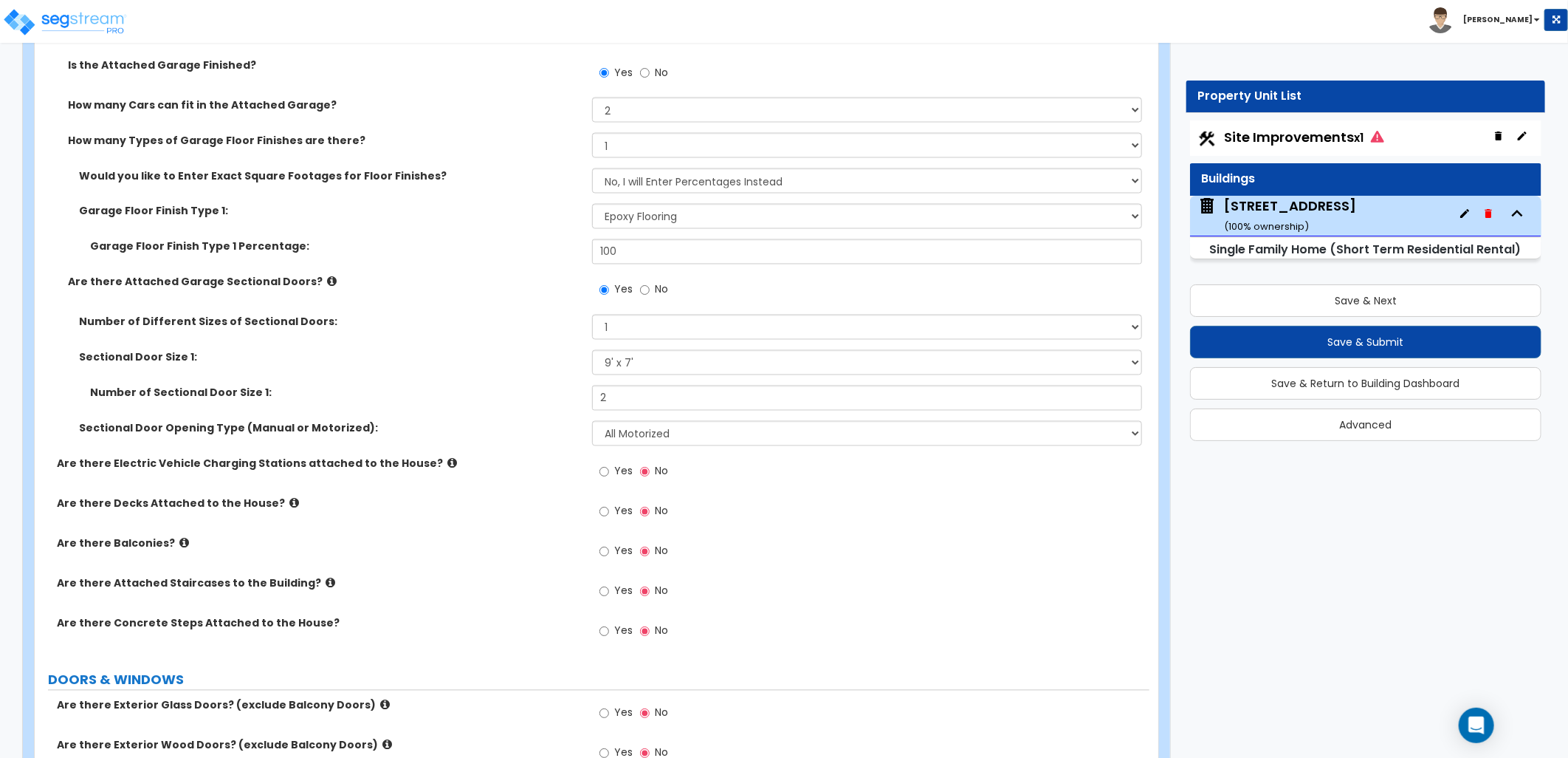
click at [777, 512] on div "Yes No" at bounding box center [871, 516] width 557 height 40
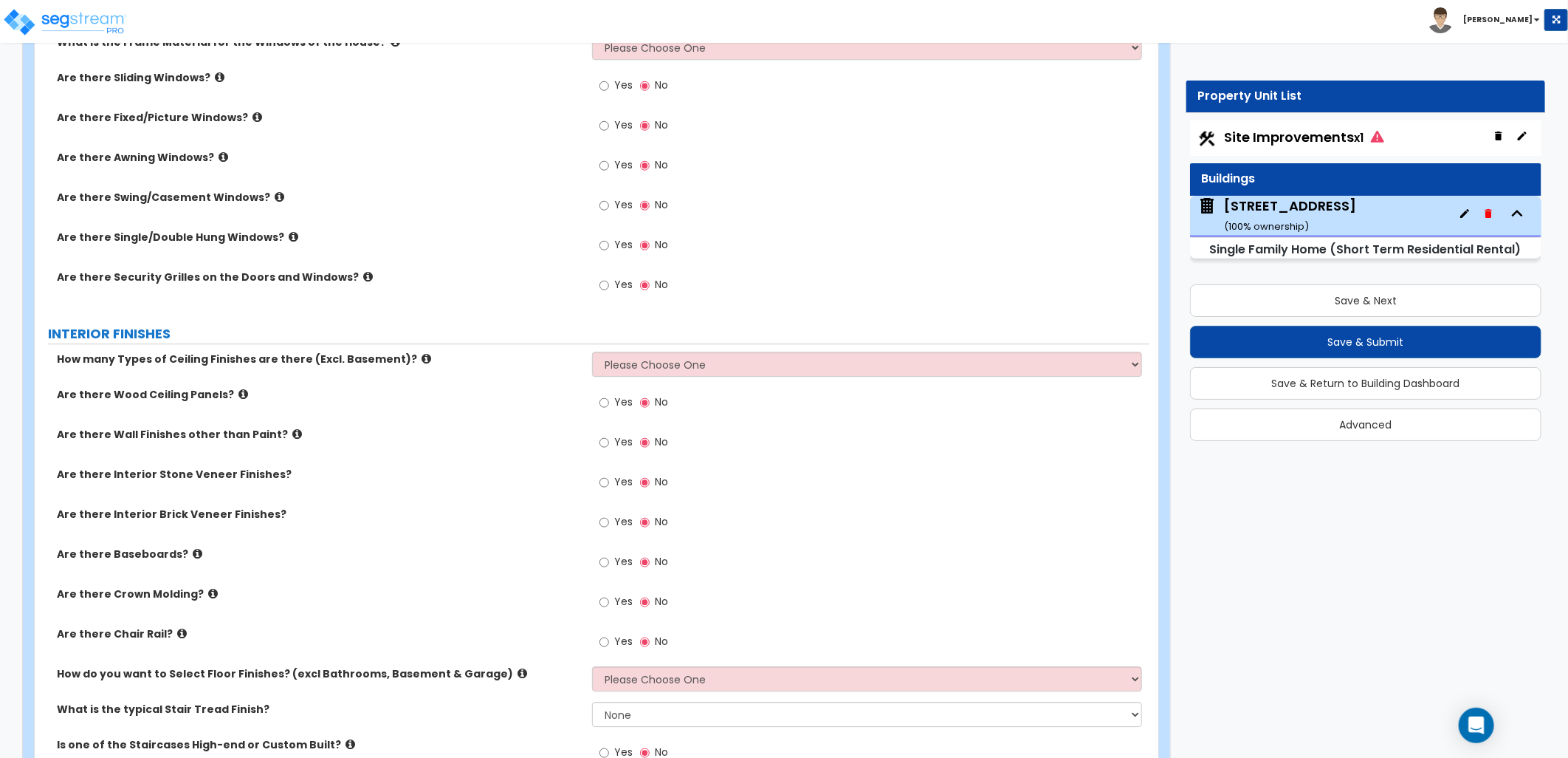
scroll to position [2626, 0]
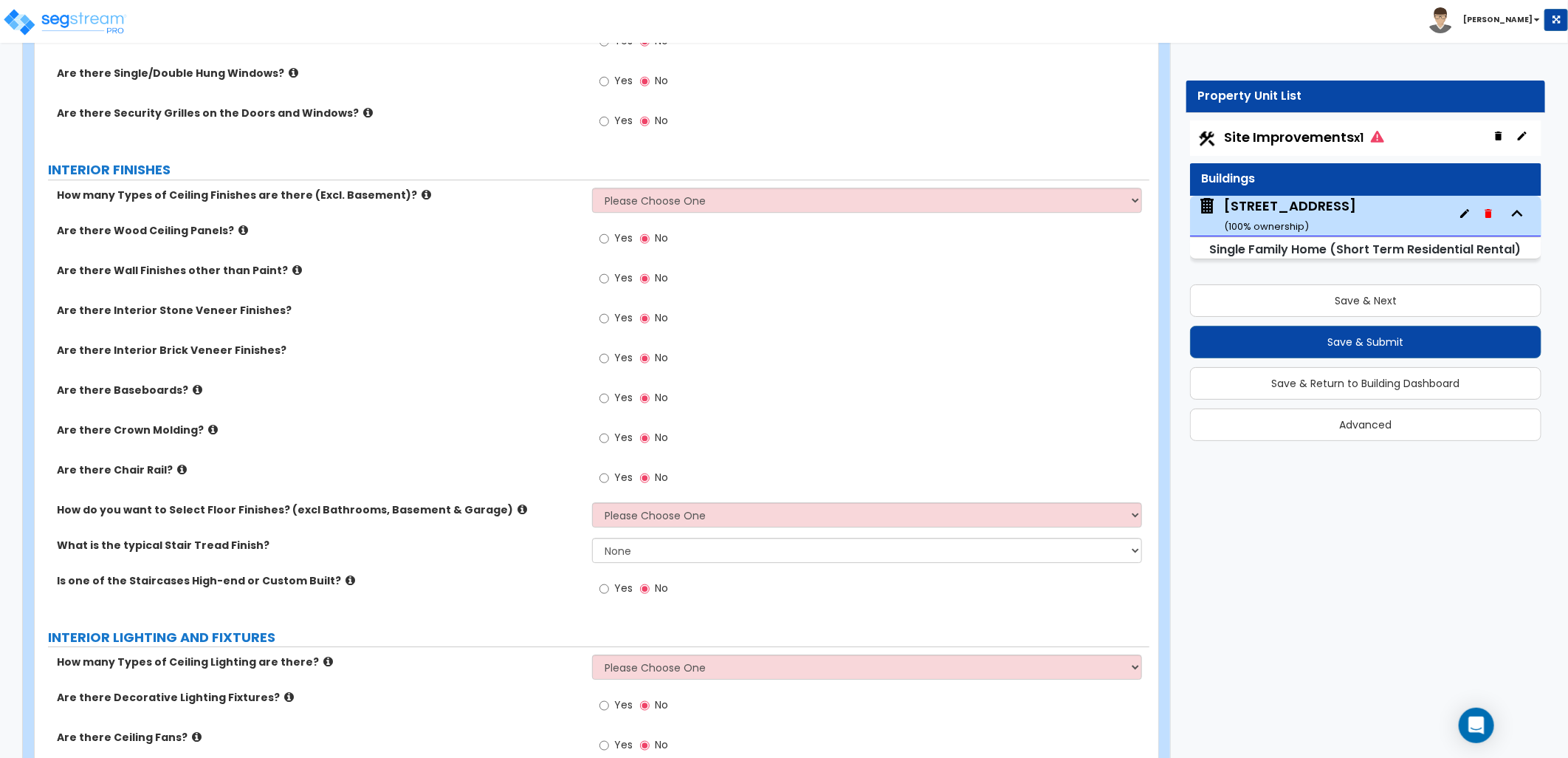
click at [1295, 133] on span "Site Improvements x1" at bounding box center [1303, 137] width 160 height 19
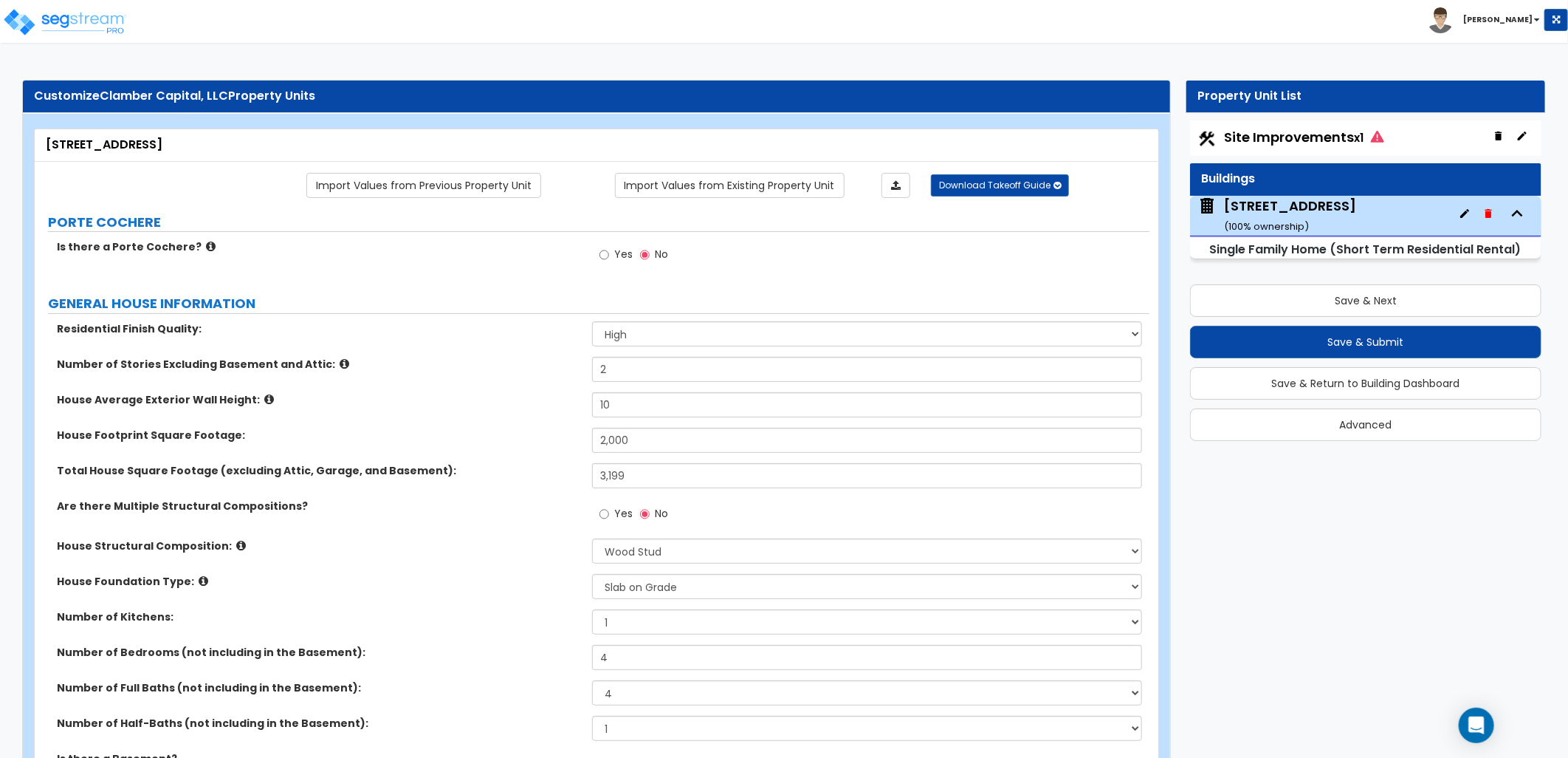
select select "1"
select select "4"
select select "2"
select select "1"
select select "4"
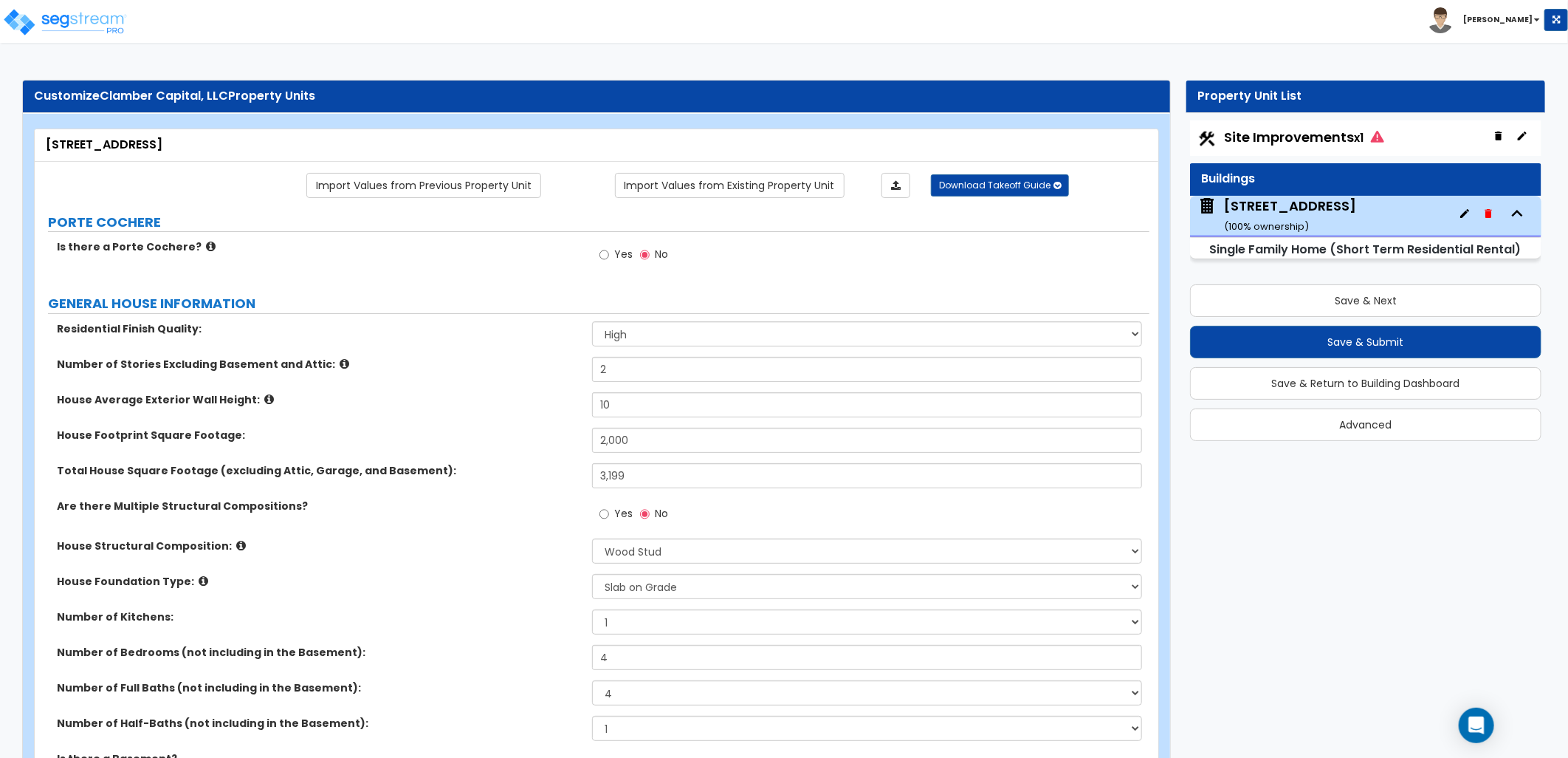
select select "1"
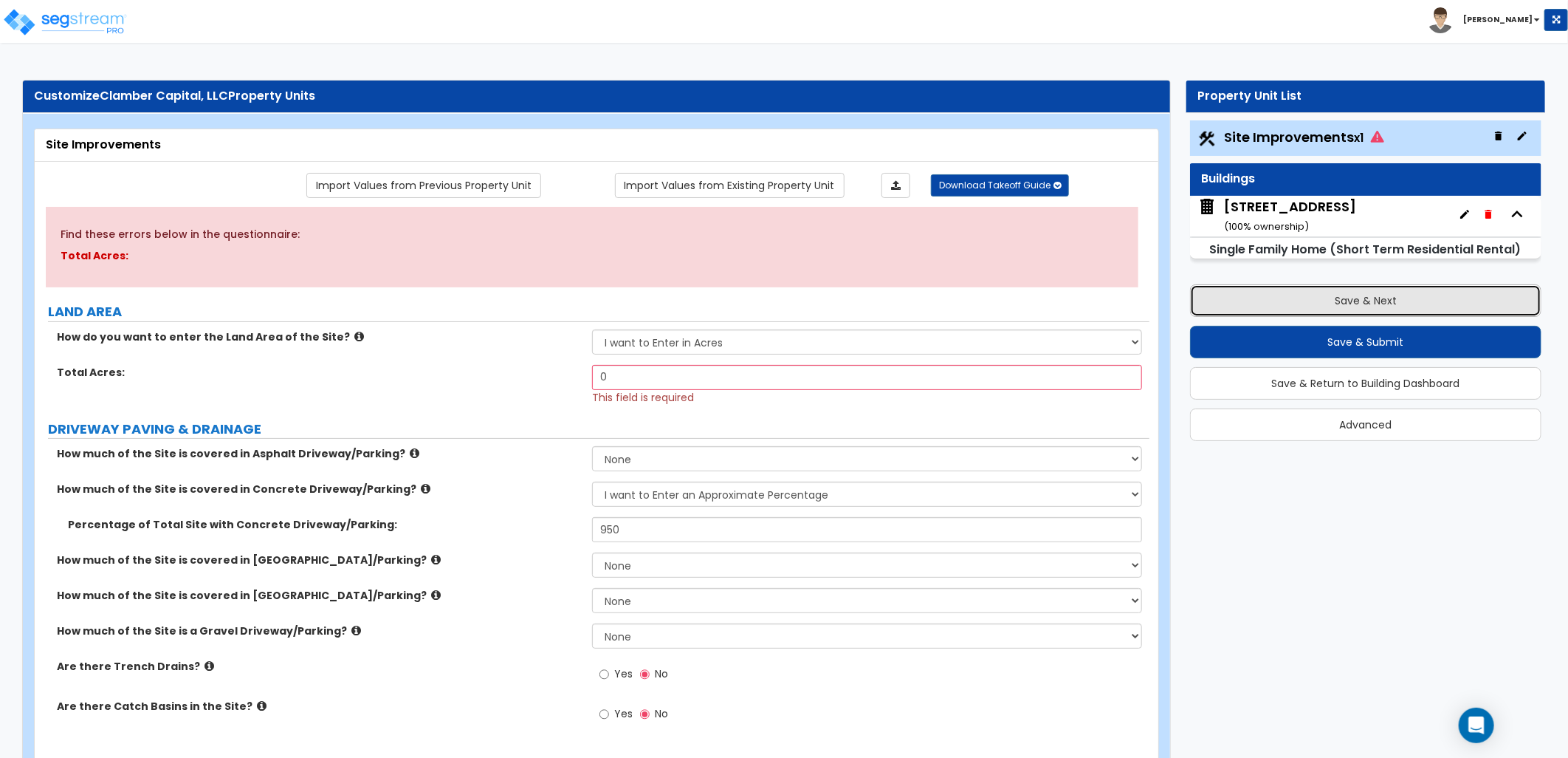
click at [1361, 298] on button "Save & Next" at bounding box center [1366, 300] width 351 height 33
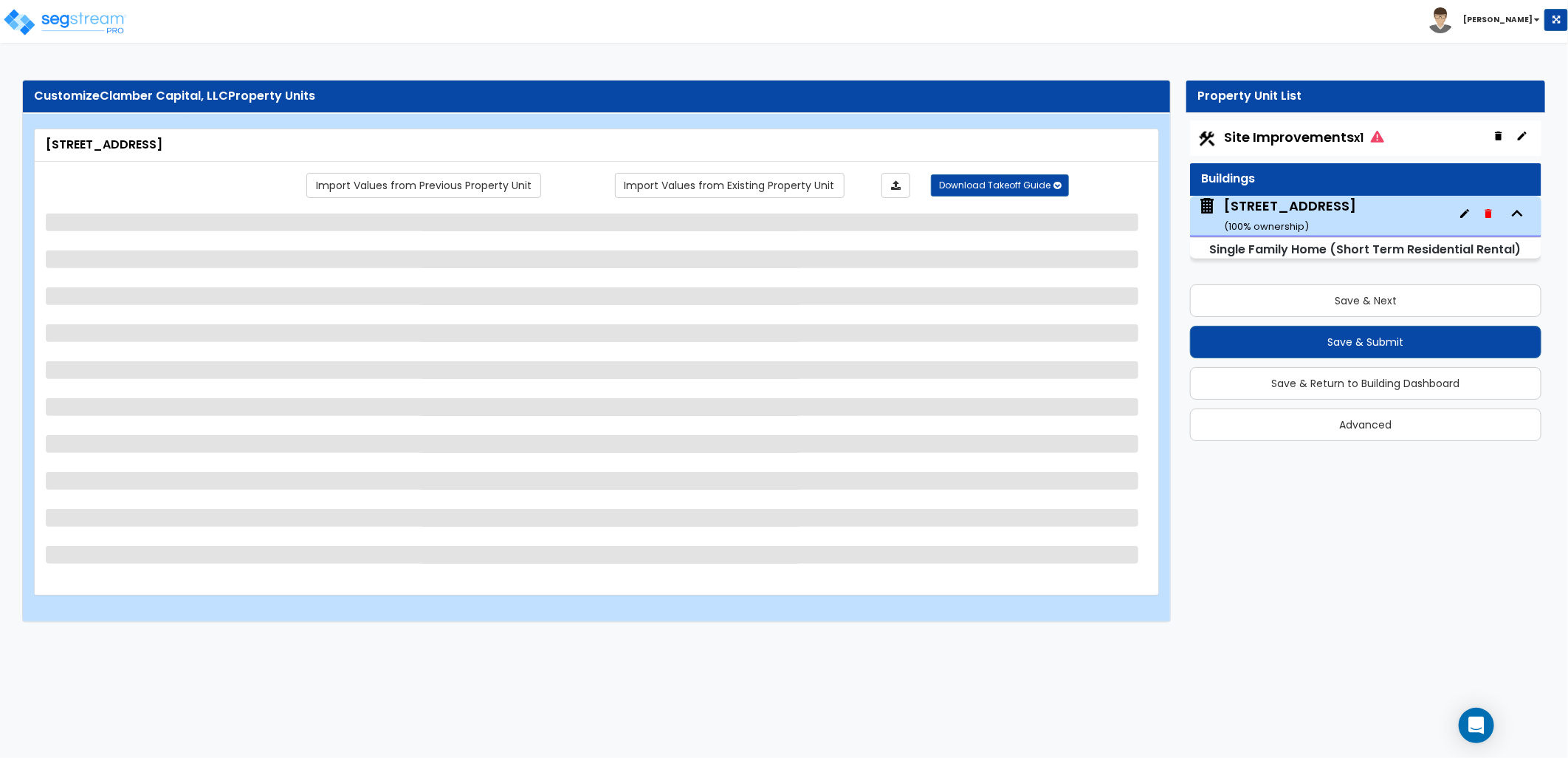
select select "1"
select select "4"
select select "2"
select select "1"
select select "4"
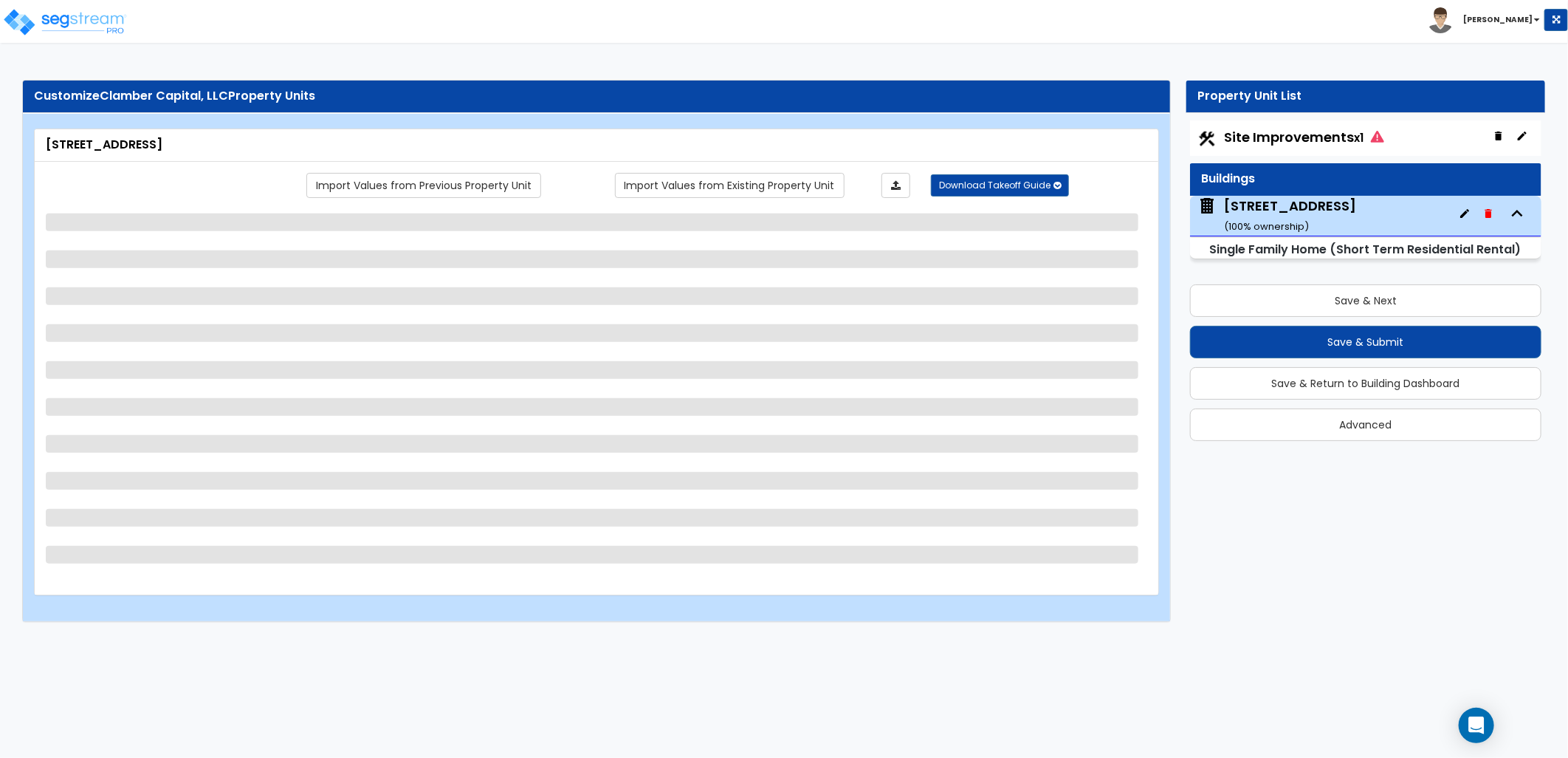
select select "1"
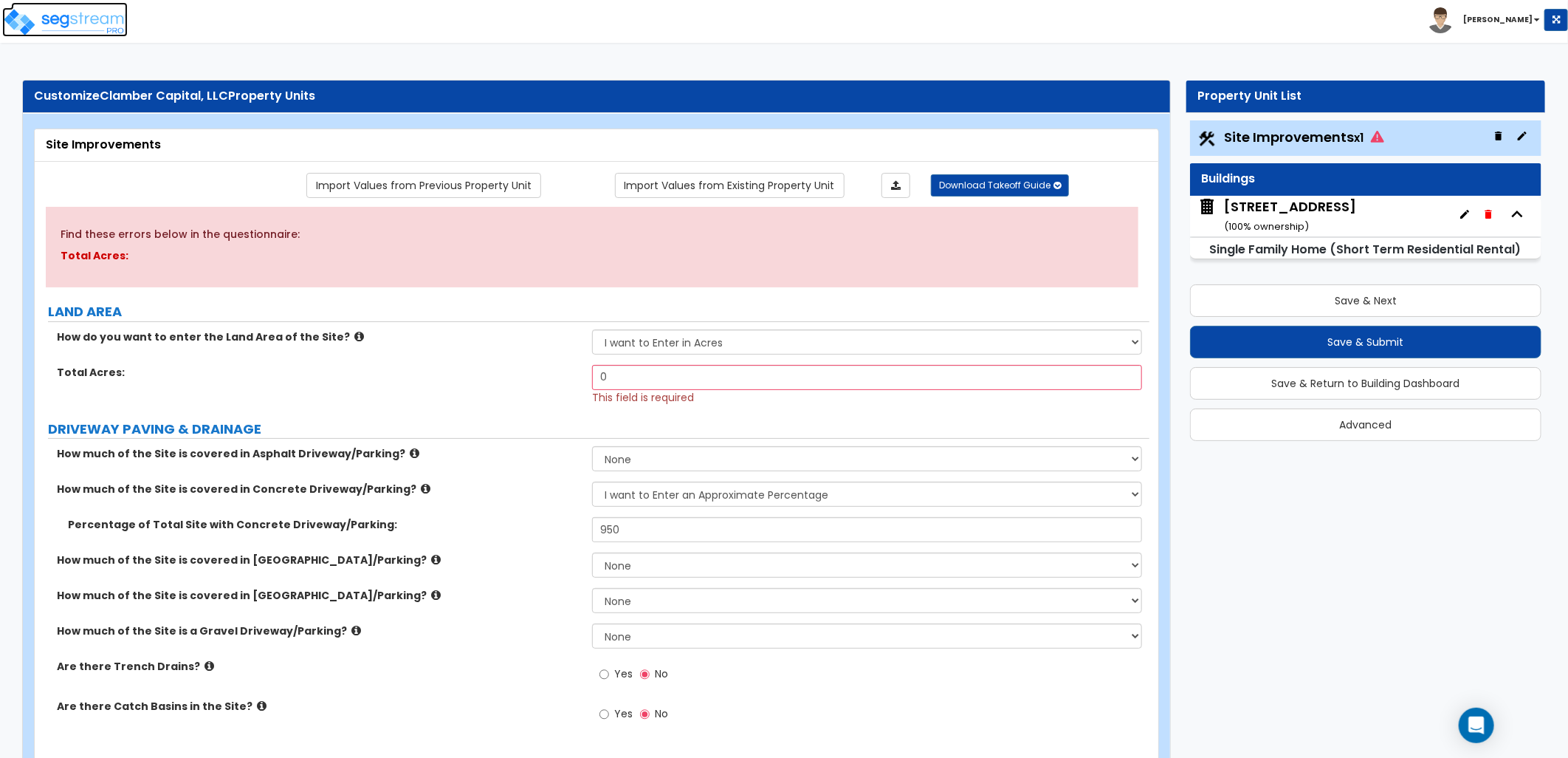
click at [75, 25] on img at bounding box center [65, 21] width 125 height 29
